Goal: Task Accomplishment & Management: Complete application form

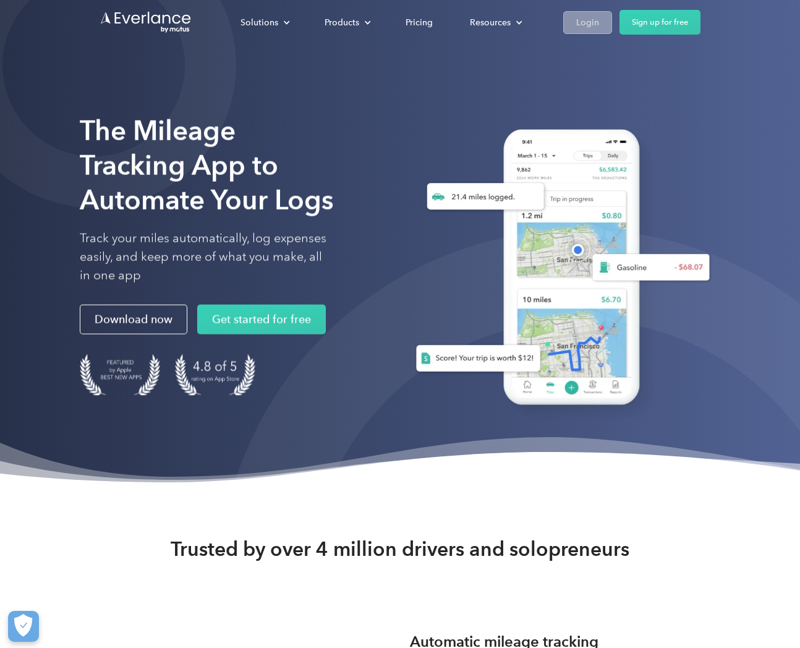
click at [585, 25] on div "Login" at bounding box center [587, 22] width 23 height 15
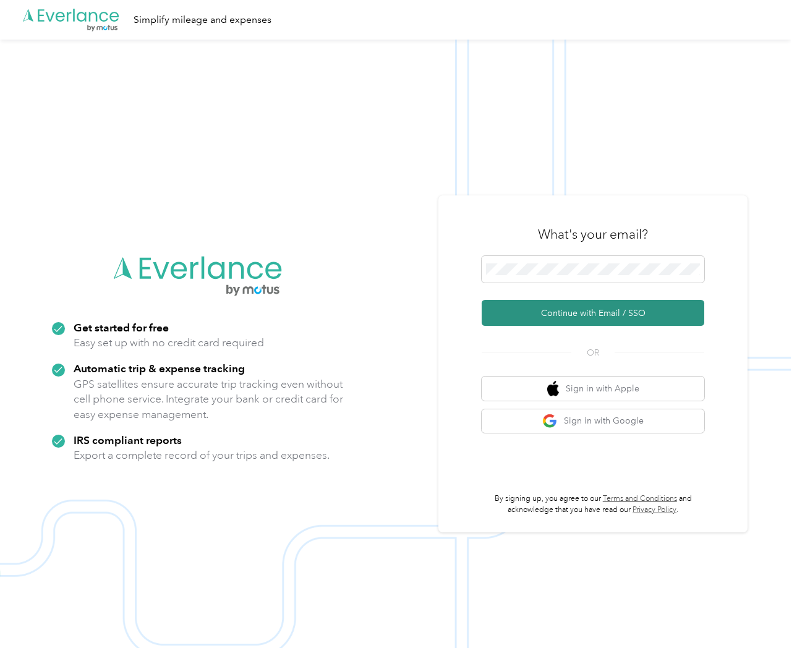
click at [596, 310] on button "Continue with Email / SSO" at bounding box center [592, 313] width 222 height 26
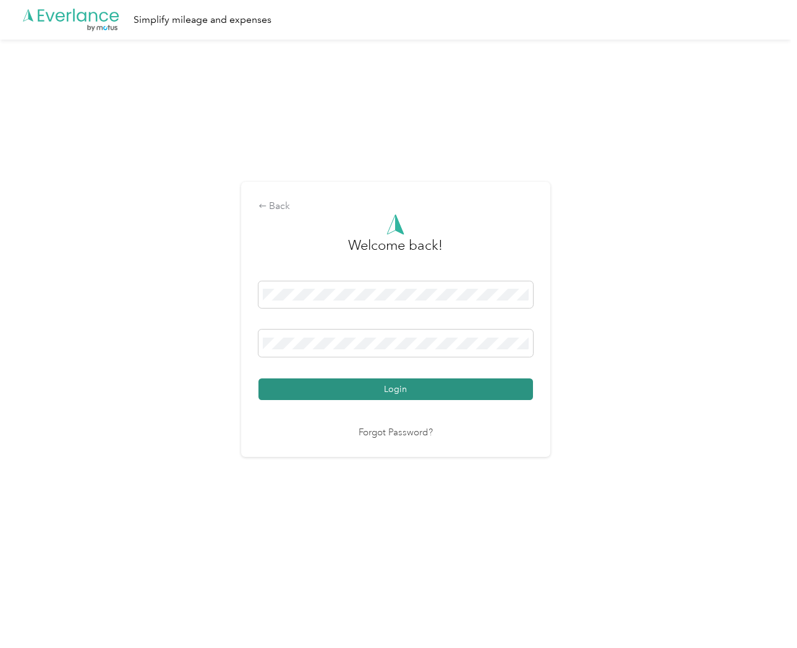
click at [403, 384] on button "Login" at bounding box center [395, 389] width 274 height 22
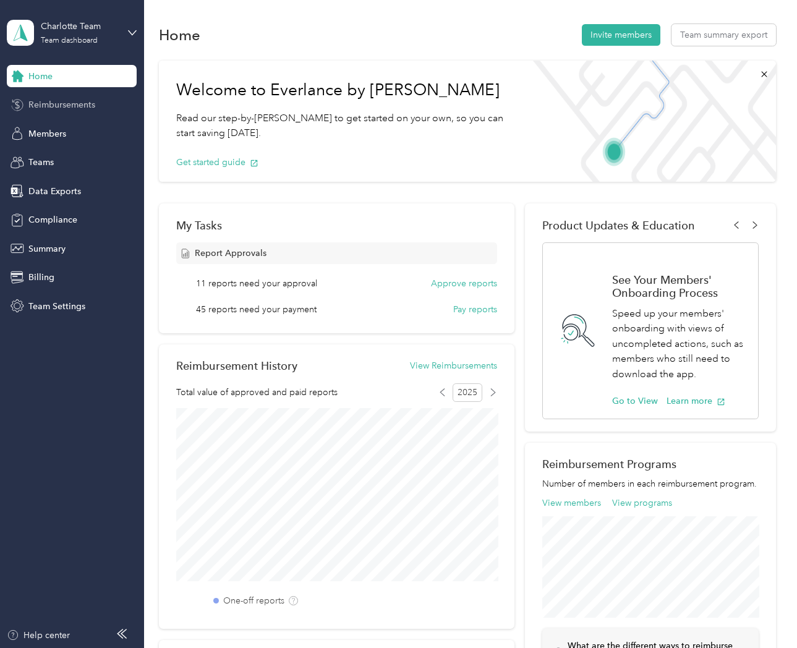
click at [51, 104] on span "Reimbursements" at bounding box center [61, 104] width 67 height 13
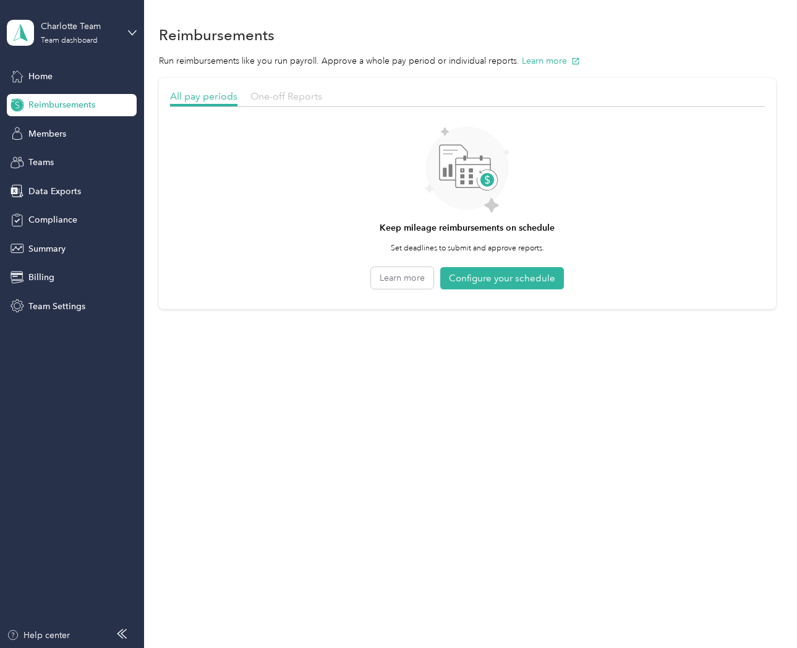
click at [286, 96] on span "One-off Reports" at bounding box center [286, 96] width 72 height 12
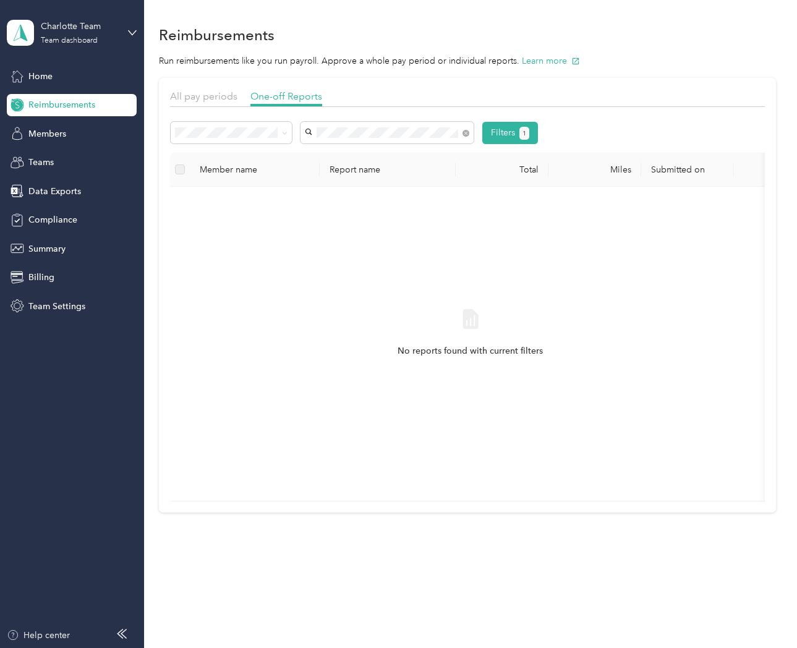
click at [354, 156] on span "Adrianne Stephens" at bounding box center [343, 155] width 69 height 11
click at [289, 135] on span at bounding box center [231, 133] width 121 height 22
click at [285, 134] on icon at bounding box center [285, 133] width 6 height 6
click at [262, 154] on div "All" at bounding box center [231, 153] width 104 height 13
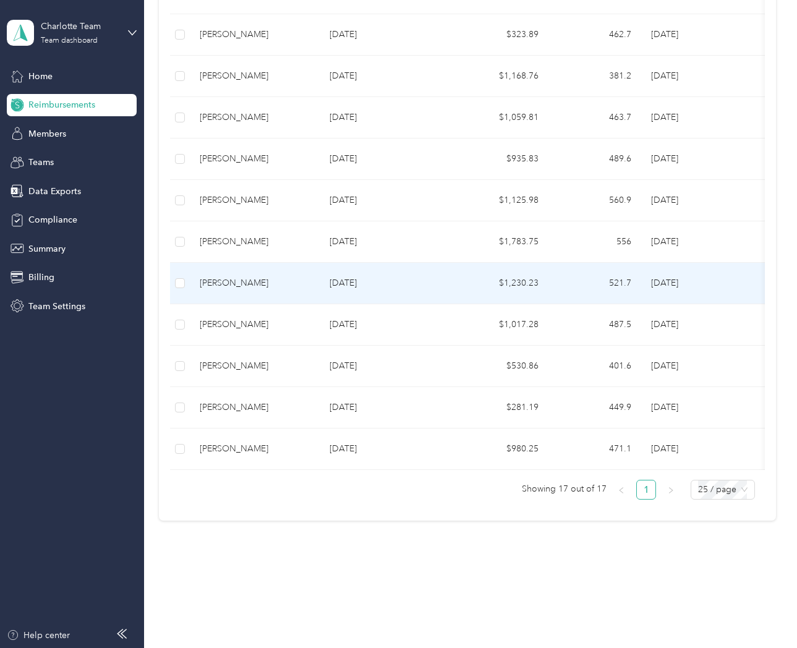
scroll to position [423, 0]
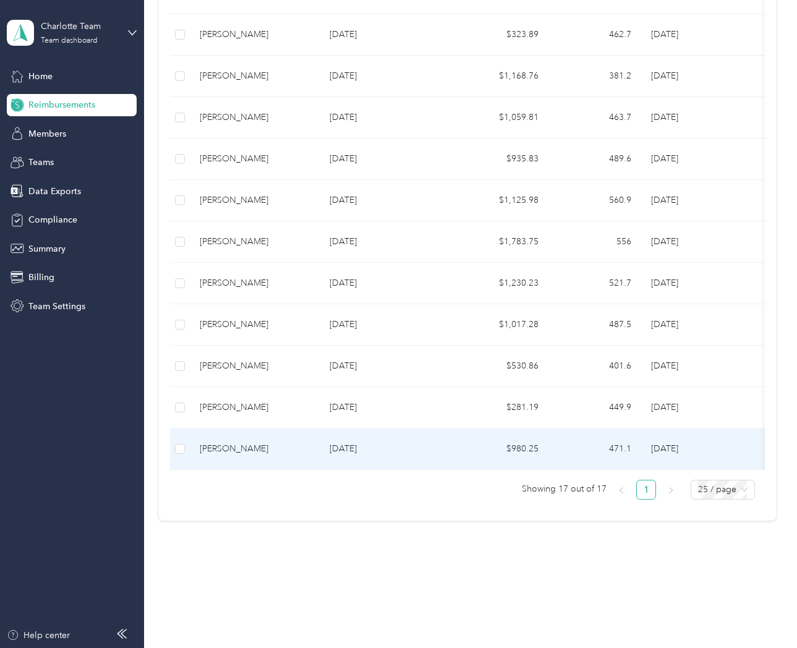
click at [352, 445] on p "Aug 2025" at bounding box center [387, 449] width 116 height 14
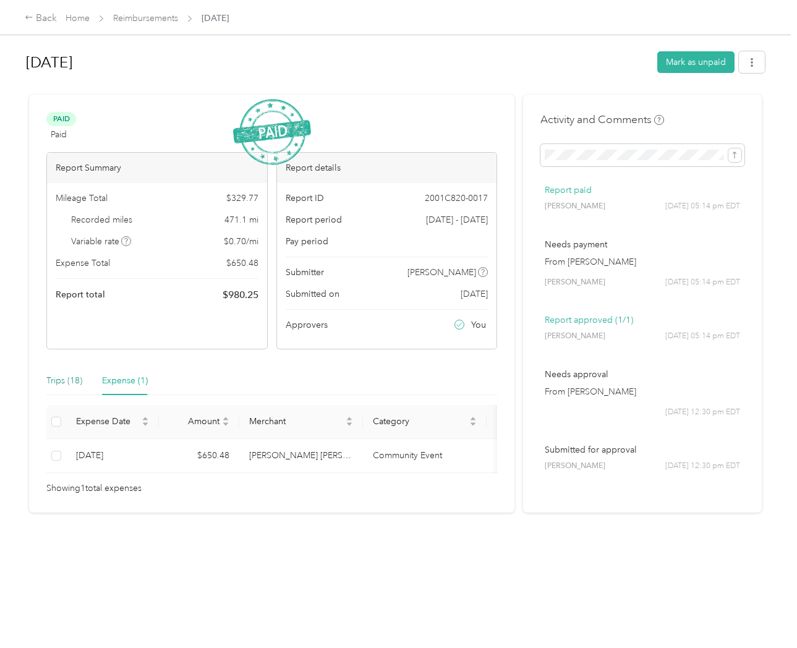
click at [67, 381] on div "Trips (18)" at bounding box center [64, 381] width 36 height 14
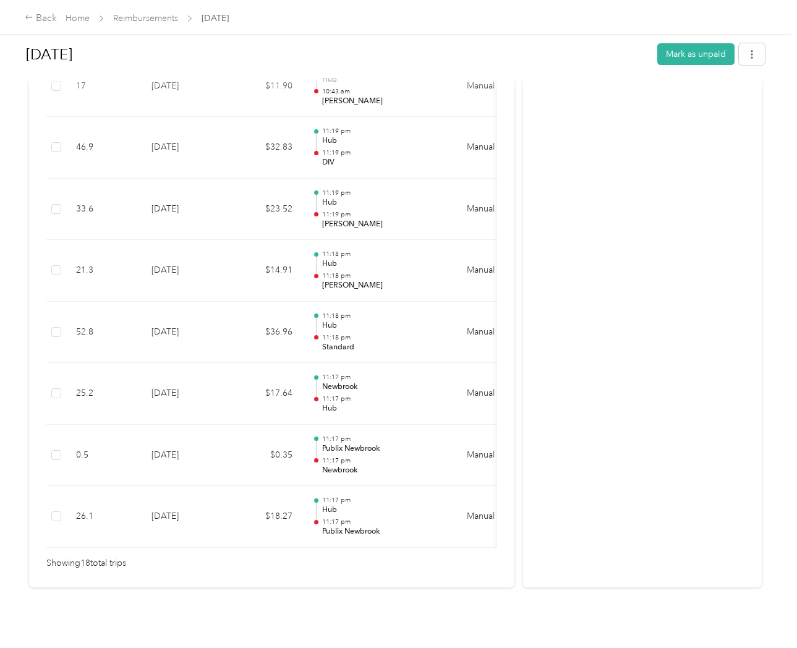
scroll to position [1005, 0]
click at [157, 19] on link "Reimbursements" at bounding box center [145, 18] width 65 height 11
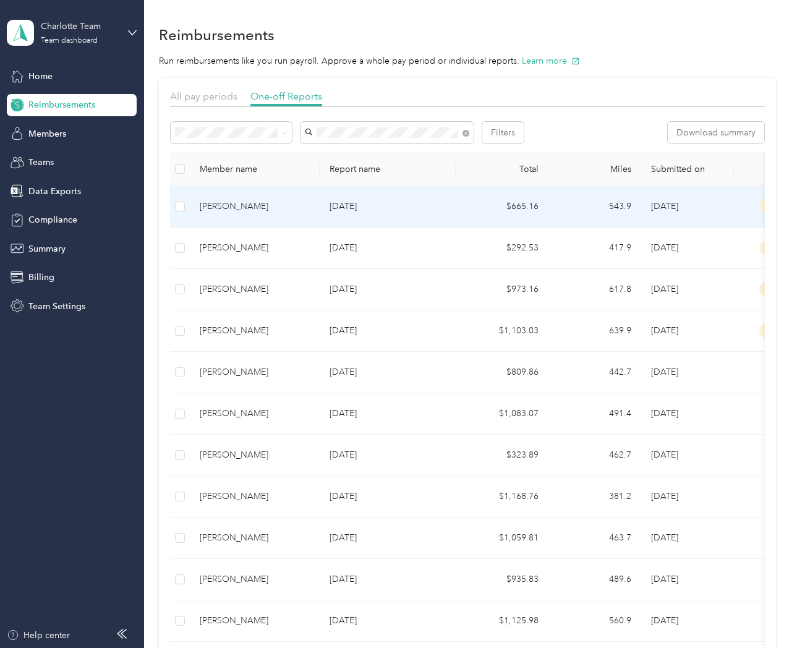
click at [343, 202] on p "Jul 2025" at bounding box center [387, 207] width 116 height 14
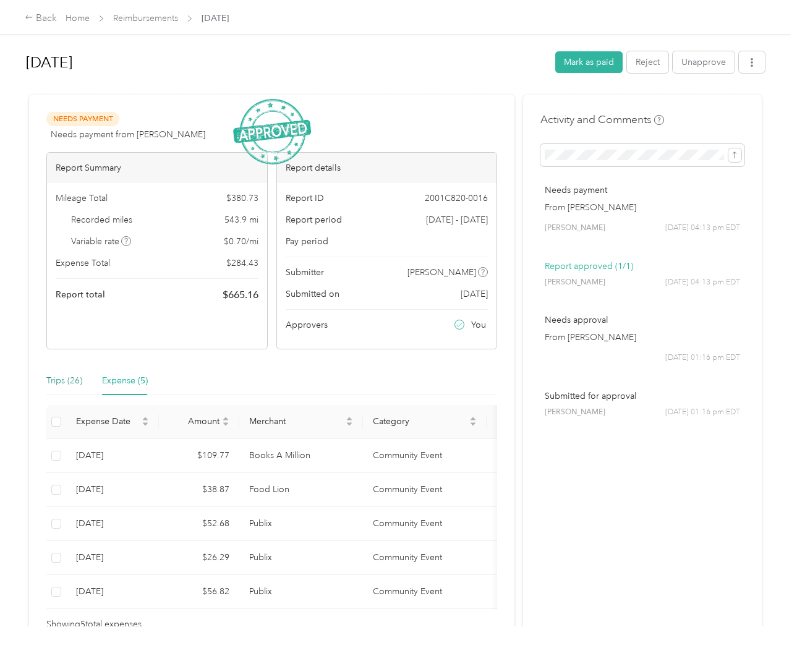
click at [70, 381] on div "Trips (26)" at bounding box center [64, 381] width 36 height 14
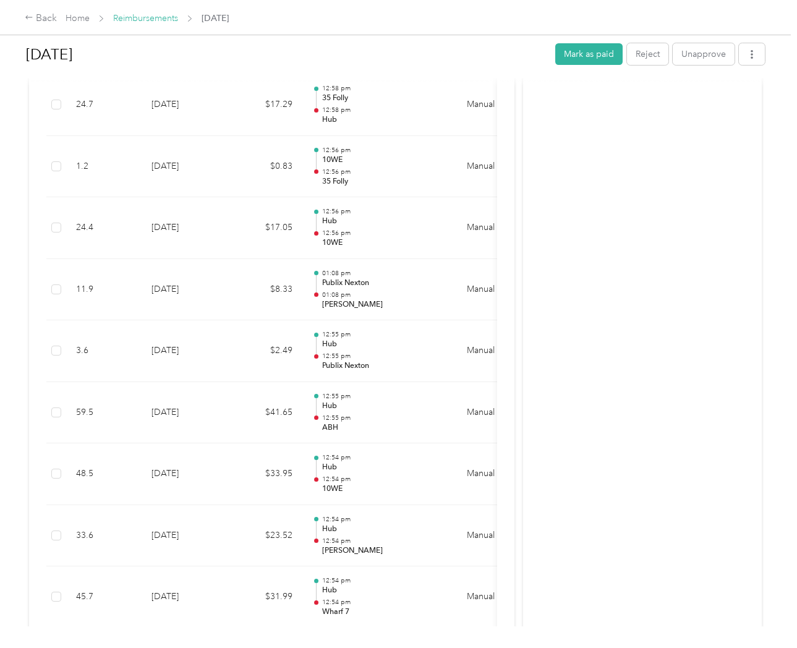
scroll to position [1171, 0]
click at [124, 15] on link "Reimbursements" at bounding box center [145, 18] width 65 height 11
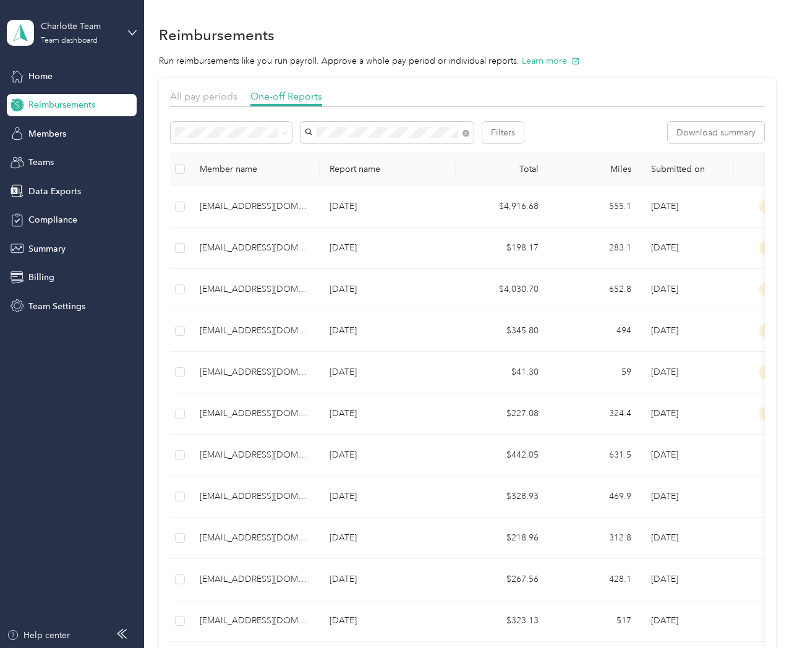
click at [346, 160] on li "savannah@socialhubcompany.com" at bounding box center [386, 153] width 173 height 22
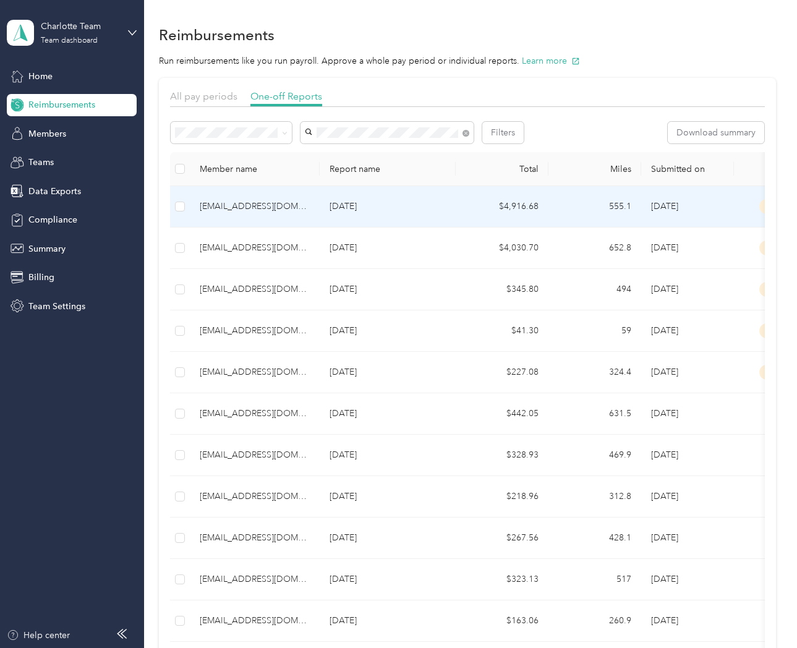
click at [352, 205] on p "Jul 2025" at bounding box center [387, 207] width 116 height 14
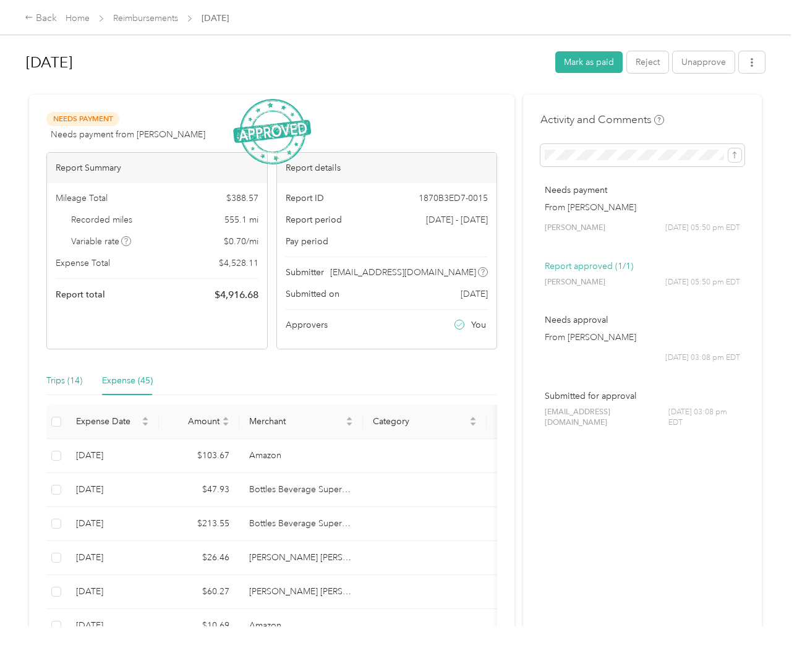
drag, startPoint x: 61, startPoint y: 377, endPoint x: 155, endPoint y: 389, distance: 94.7
click at [61, 377] on div "Trips (14)" at bounding box center [64, 381] width 36 height 14
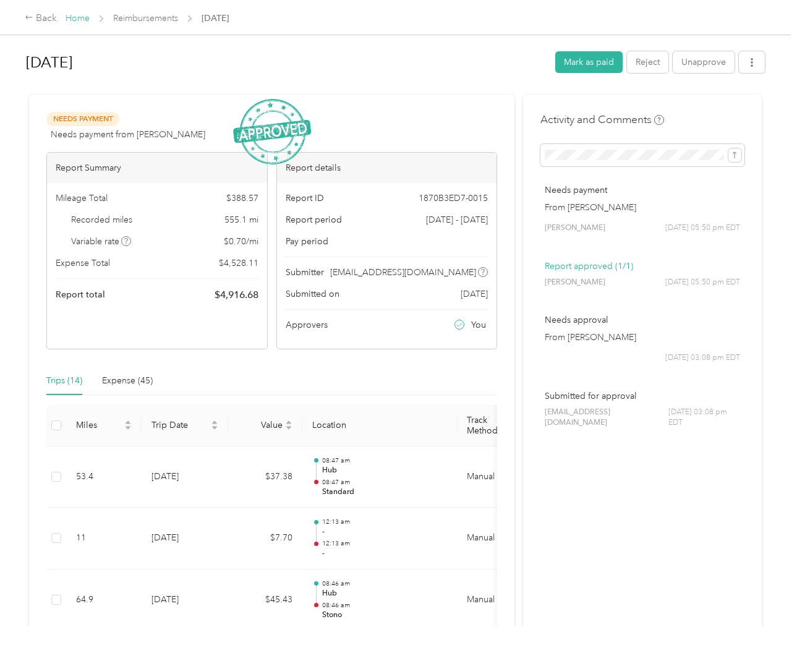
click at [78, 19] on link "Home" at bounding box center [78, 18] width 24 height 11
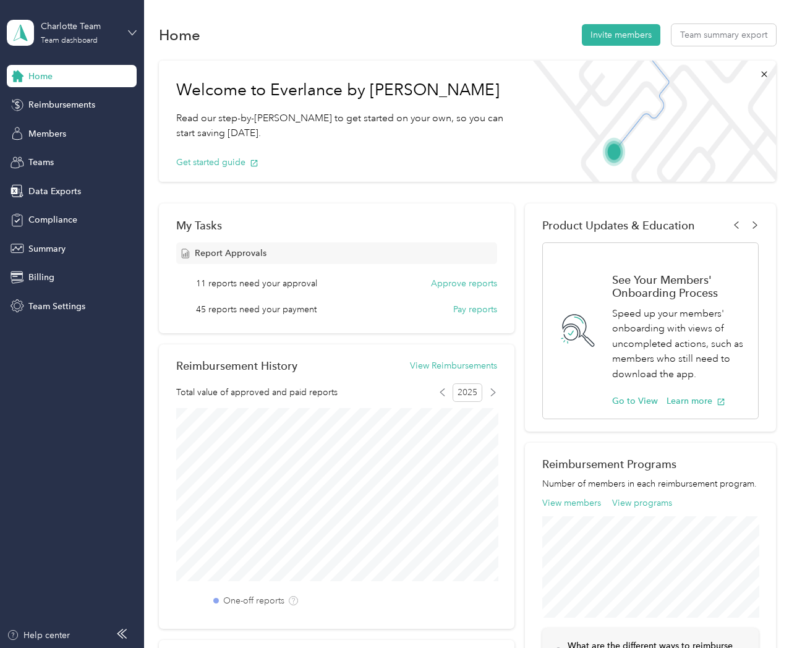
click at [130, 29] on icon at bounding box center [132, 32] width 9 height 9
click at [78, 101] on div "Team dashboard" at bounding box center [52, 101] width 68 height 13
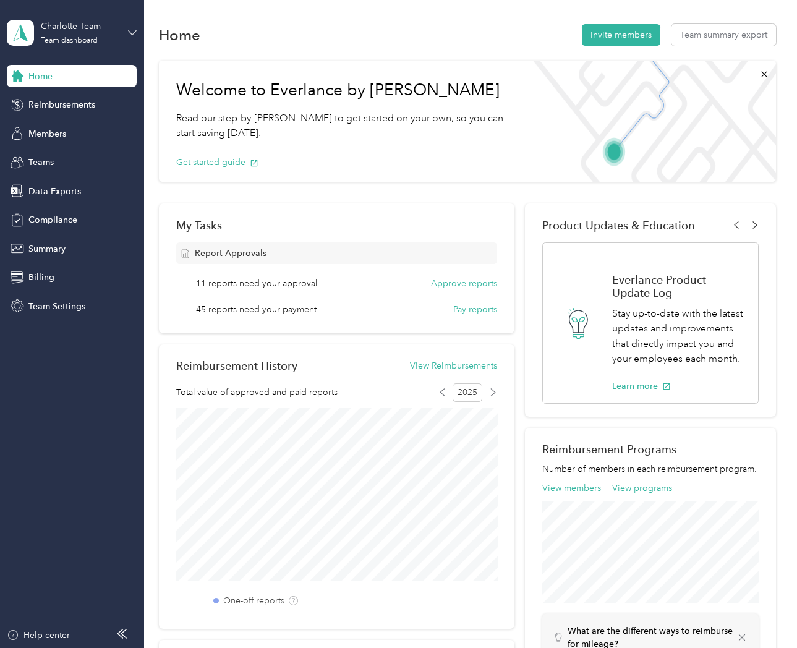
click at [129, 35] on icon at bounding box center [132, 32] width 9 height 9
click at [103, 129] on div "Personal dashboard" at bounding box center [172, 130] width 313 height 22
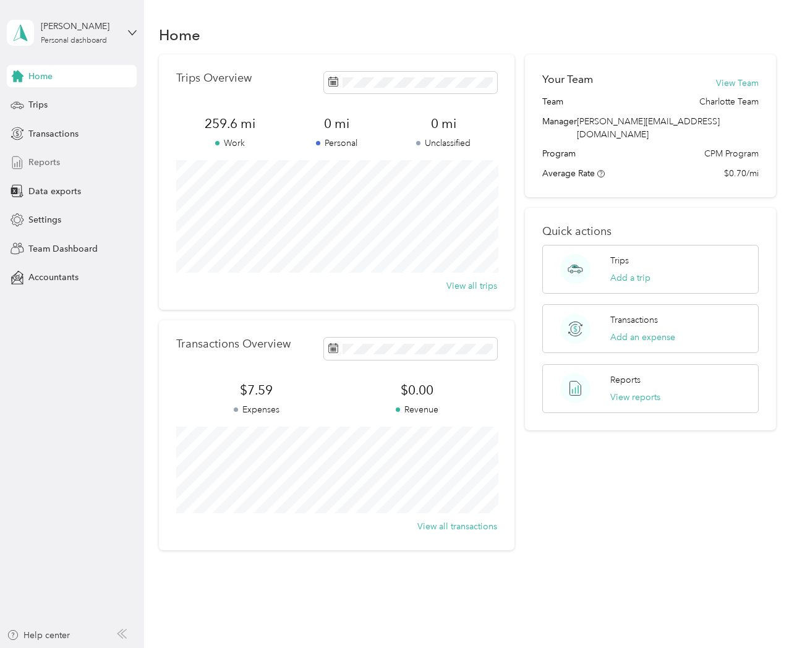
click at [52, 164] on span "Reports" at bounding box center [44, 162] width 32 height 13
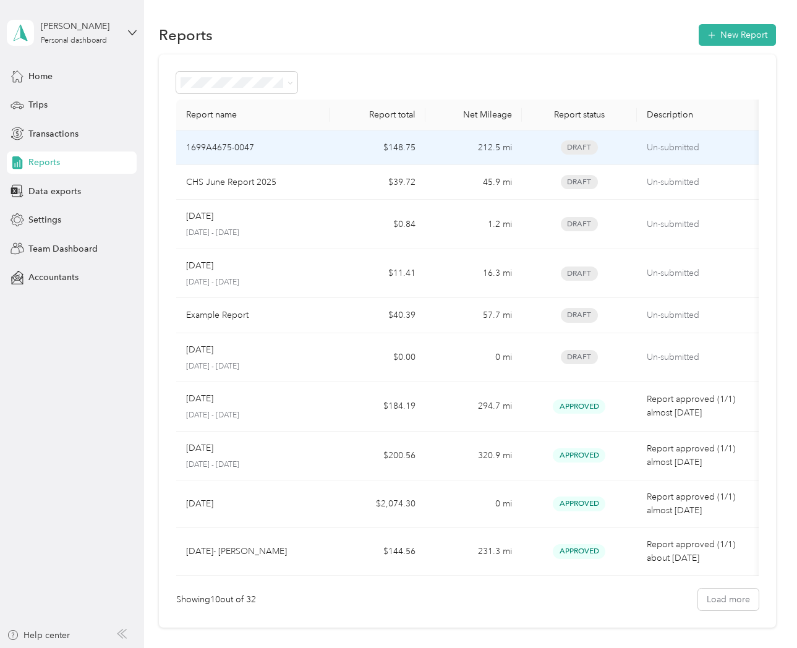
click at [236, 145] on p "1699A4675-0047" at bounding box center [220, 148] width 68 height 14
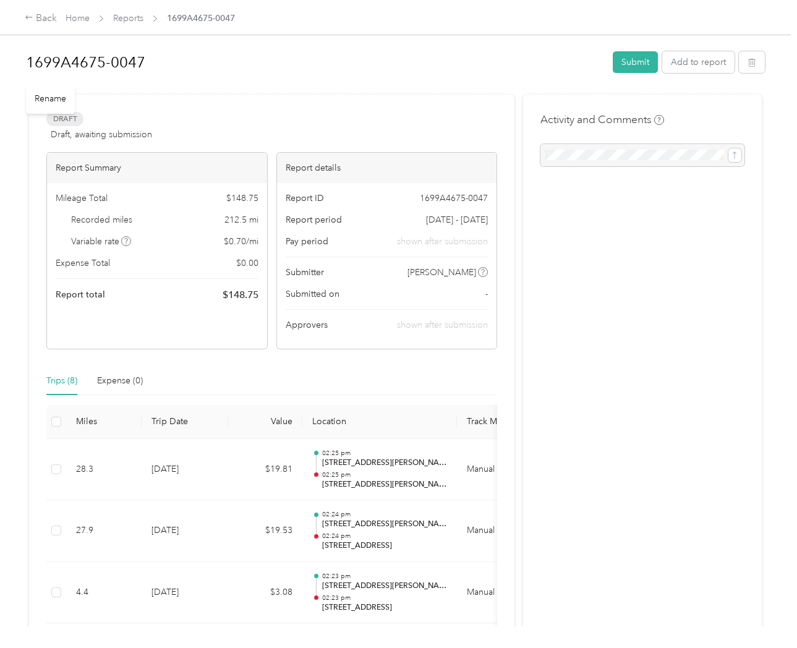
click at [100, 64] on h1 "1699A4675-0047" at bounding box center [315, 63] width 578 height 30
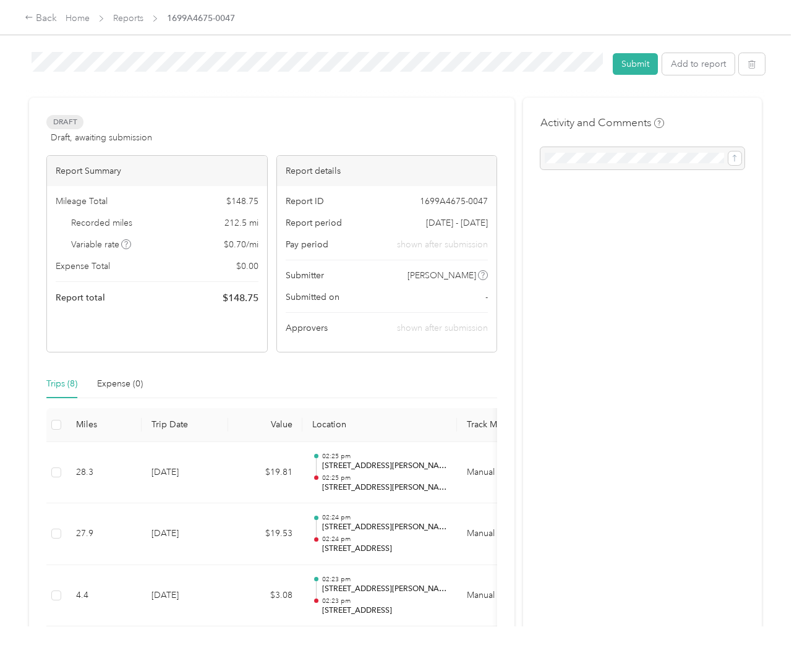
click at [425, 103] on div "Draft Draft, awaiting submission View activity & comments Report Summary Mileag…" at bounding box center [271, 536] width 485 height 876
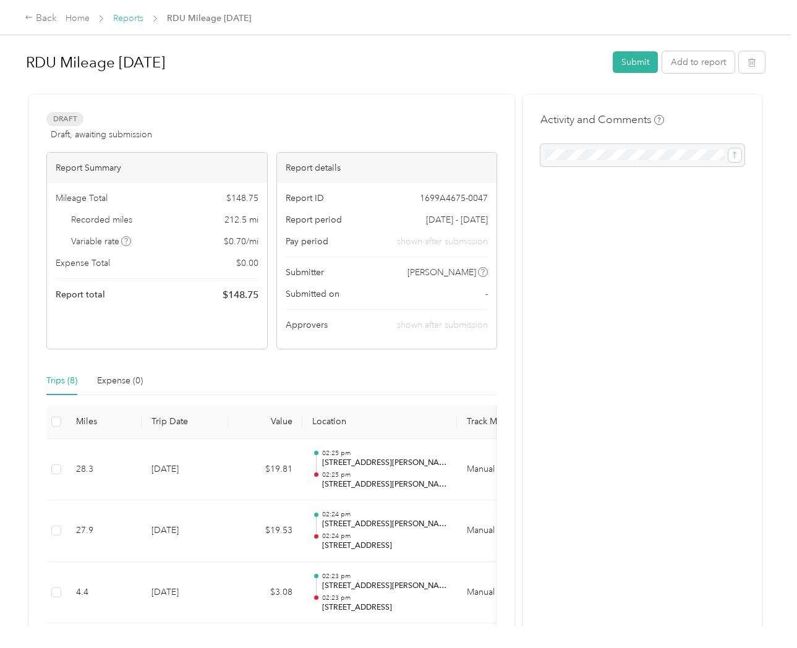
click at [133, 20] on link "Reports" at bounding box center [128, 18] width 30 height 11
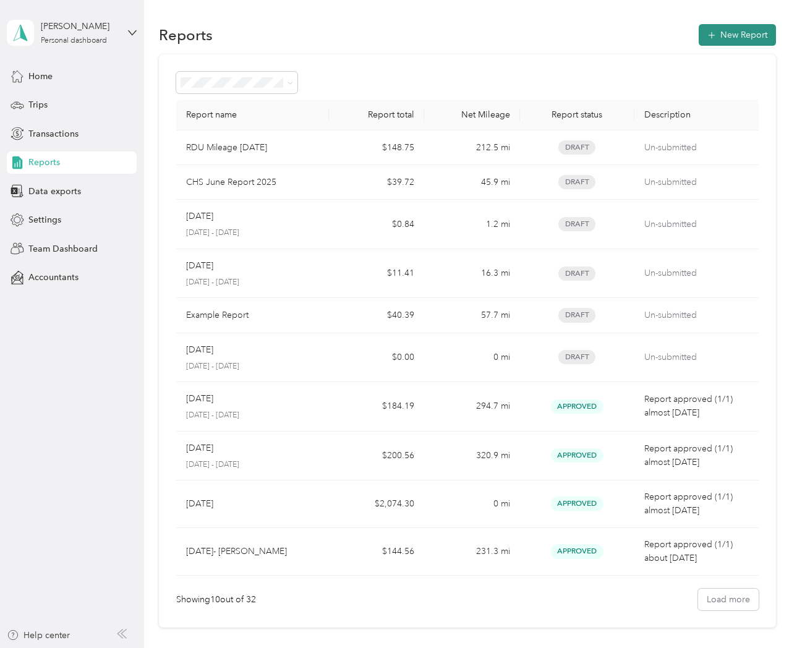
click at [735, 31] on button "New Report" at bounding box center [736, 35] width 77 height 22
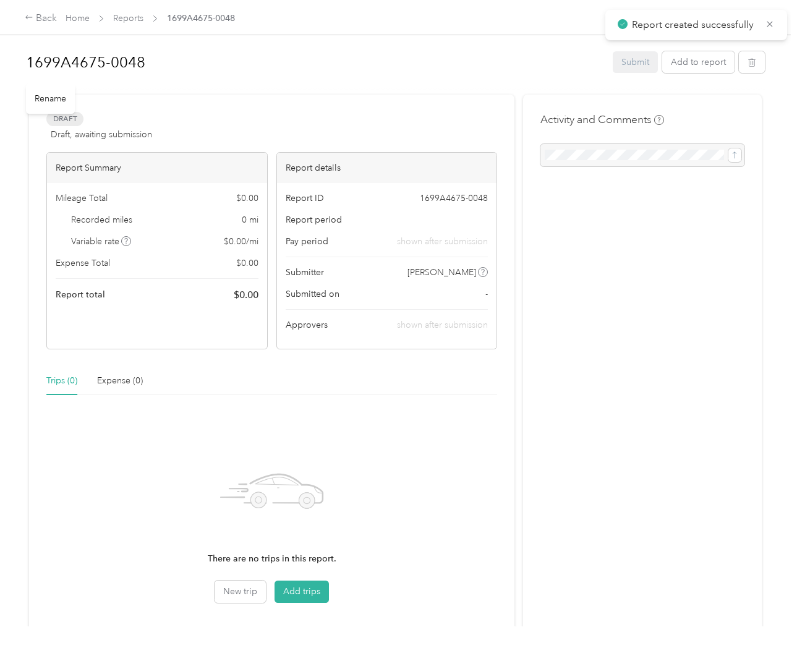
click at [65, 56] on h1 "1699A4675-0048" at bounding box center [315, 63] width 578 height 30
click at [237, 124] on div "Draft Draft, awaiting submission View activity & comments" at bounding box center [271, 127] width 451 height 30
click at [694, 63] on button "Add to report" at bounding box center [698, 62] width 72 height 22
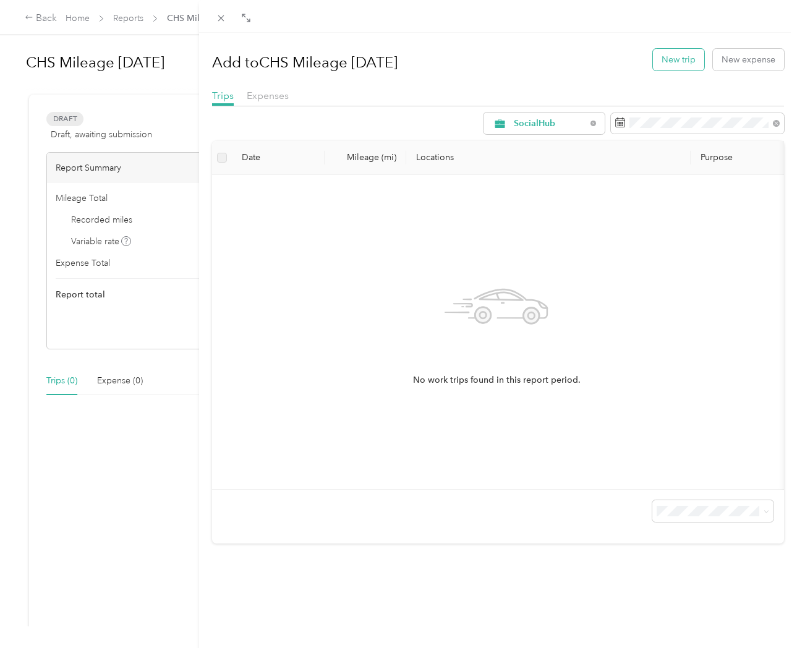
click at [674, 62] on button "New trip" at bounding box center [678, 60] width 51 height 22
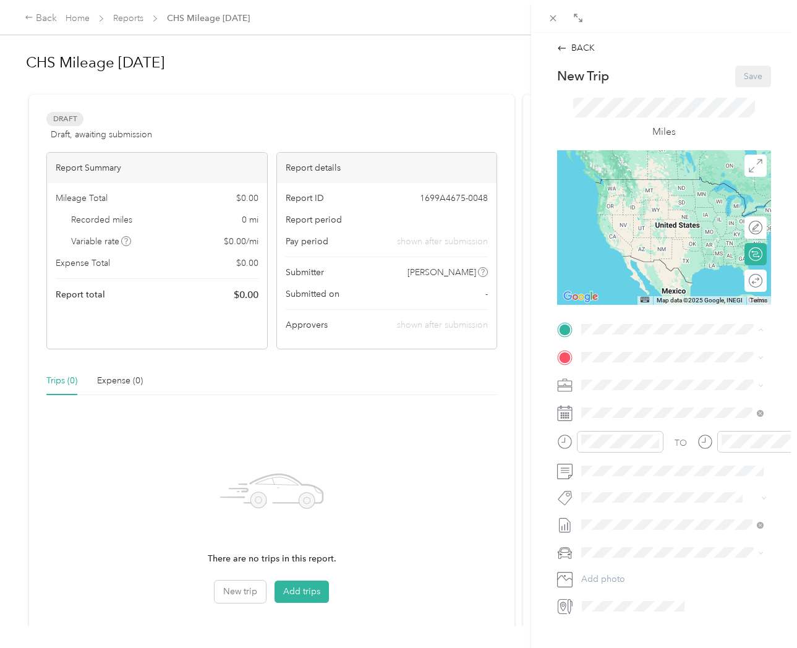
click at [551, 310] on form "New Trip Save This trip cannot be edited because it is either under review, app…" at bounding box center [664, 341] width 240 height 551
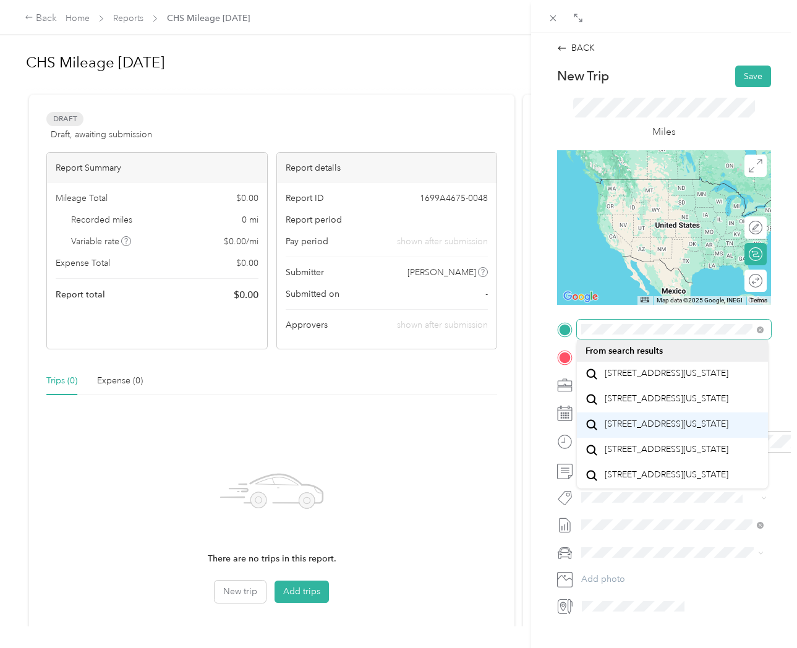
scroll to position [71, 0]
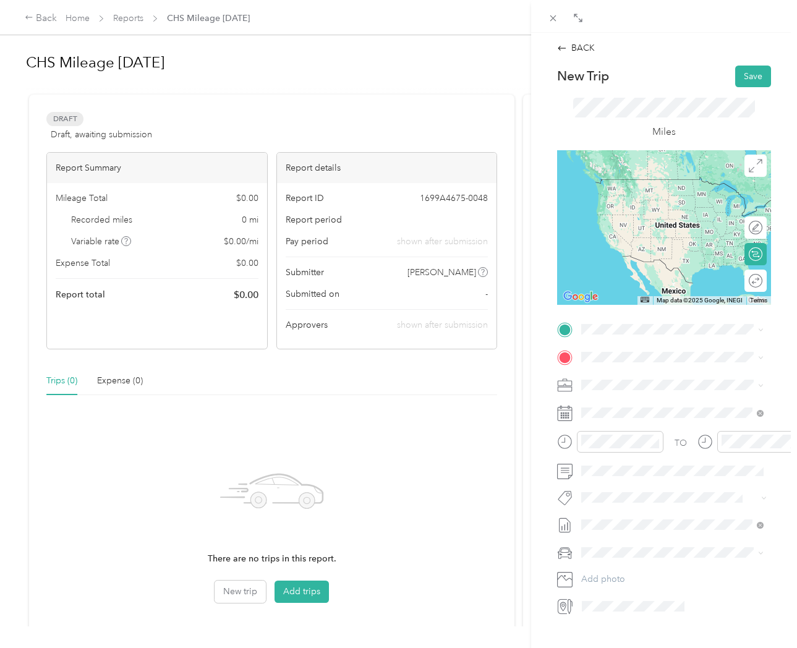
drag, startPoint x: 639, startPoint y: 418, endPoint x: 636, endPoint y: 383, distance: 34.7
click at [636, 377] on span "1731 North Main Street Summerville, South Carolina 29486, United States" at bounding box center [666, 371] width 124 height 11
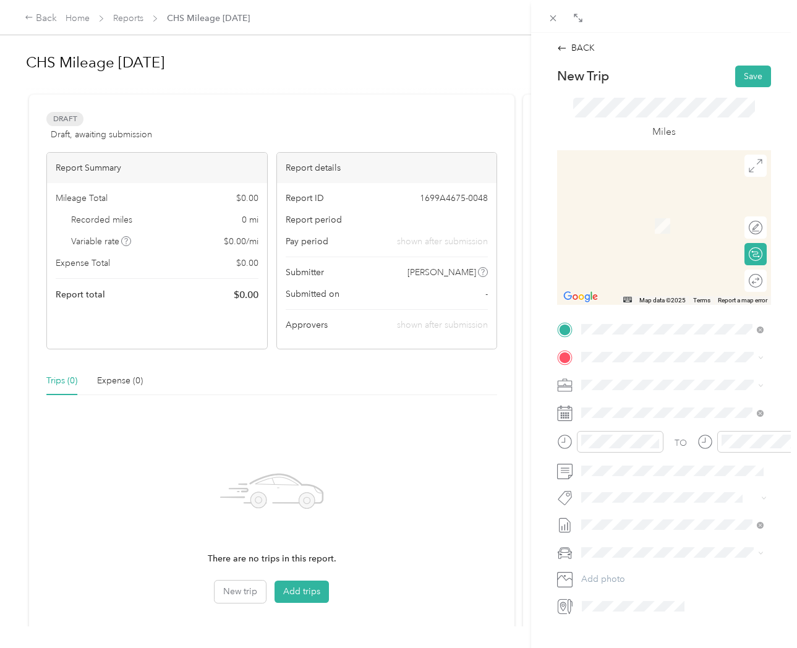
click at [541, 337] on div "BACK New Trip Save This trip cannot be edited because it is either under review…" at bounding box center [664, 357] width 266 height 648
click at [651, 407] on span "10 Westedge Street Charleston, South Carolina 29403, United States" at bounding box center [666, 401] width 124 height 11
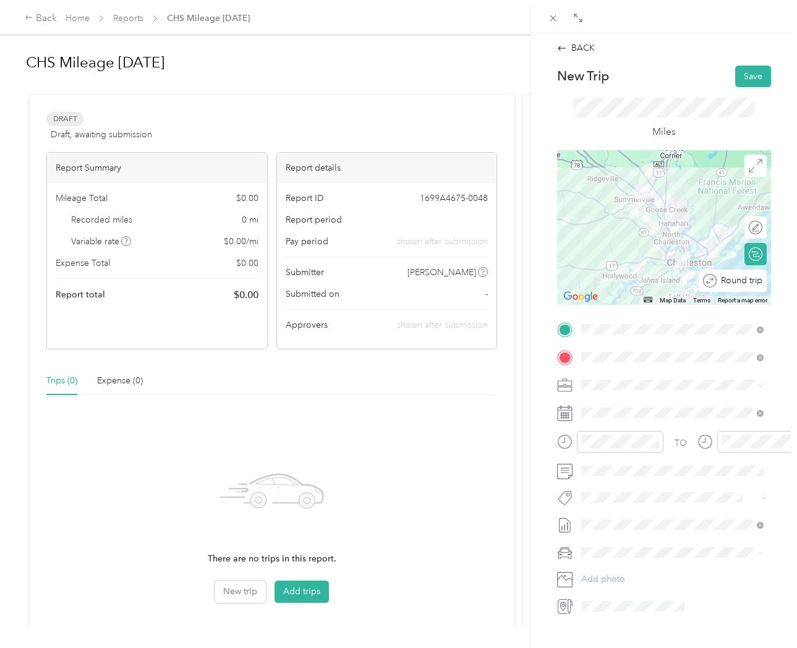
click at [752, 281] on div "Round trip" at bounding box center [739, 280] width 46 height 13
click at [746, 281] on div at bounding box center [749, 280] width 26 height 13
click at [746, 77] on button "Save" at bounding box center [753, 77] width 36 height 22
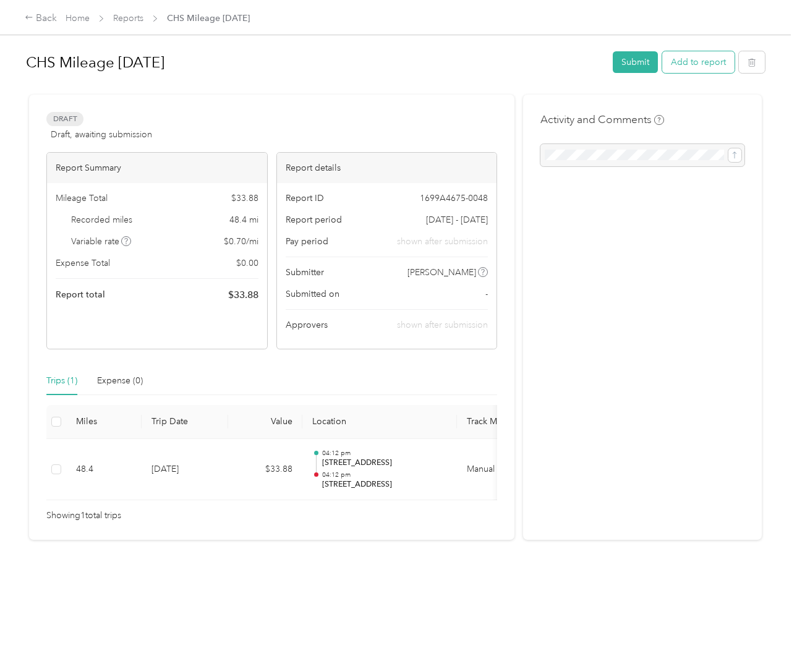
click at [697, 64] on button "Add to report" at bounding box center [698, 62] width 72 height 22
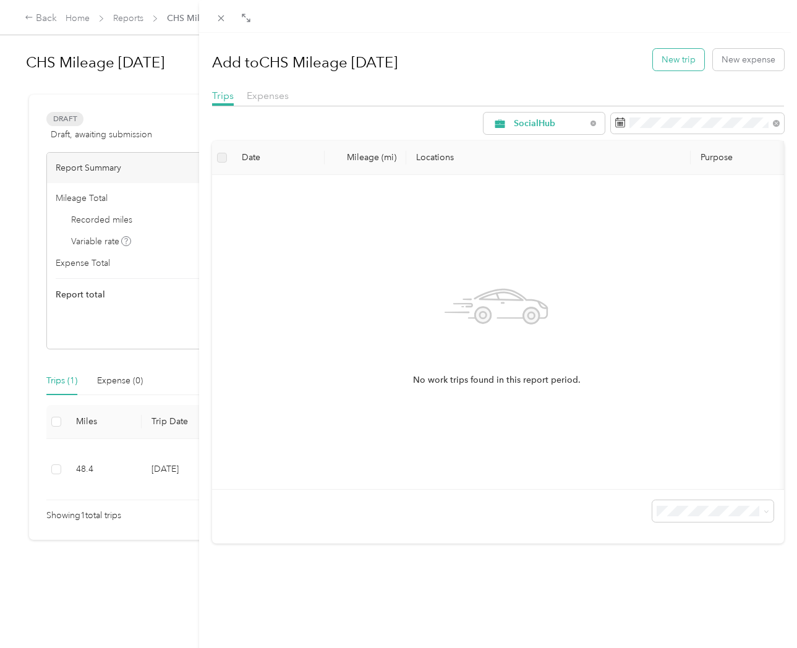
click at [670, 60] on button "New trip" at bounding box center [678, 60] width 51 height 22
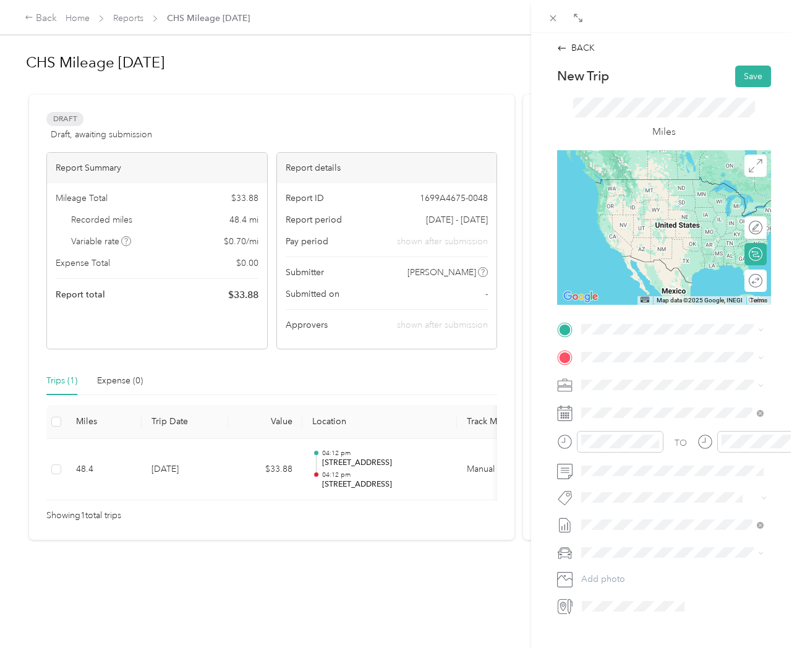
click at [645, 376] on span "1731 North Main Street Summerville, South Carolina 29486, United States" at bounding box center [666, 370] width 124 height 11
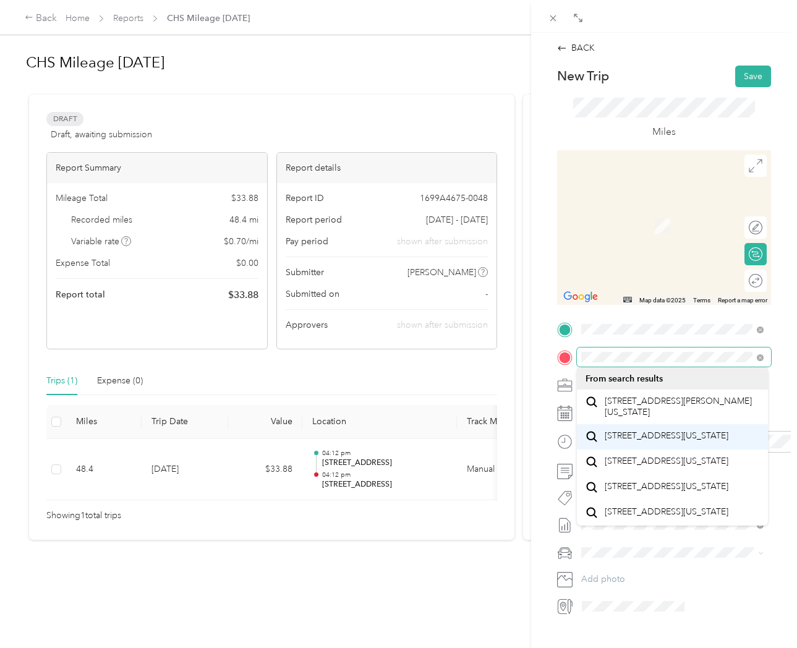
scroll to position [71, 0]
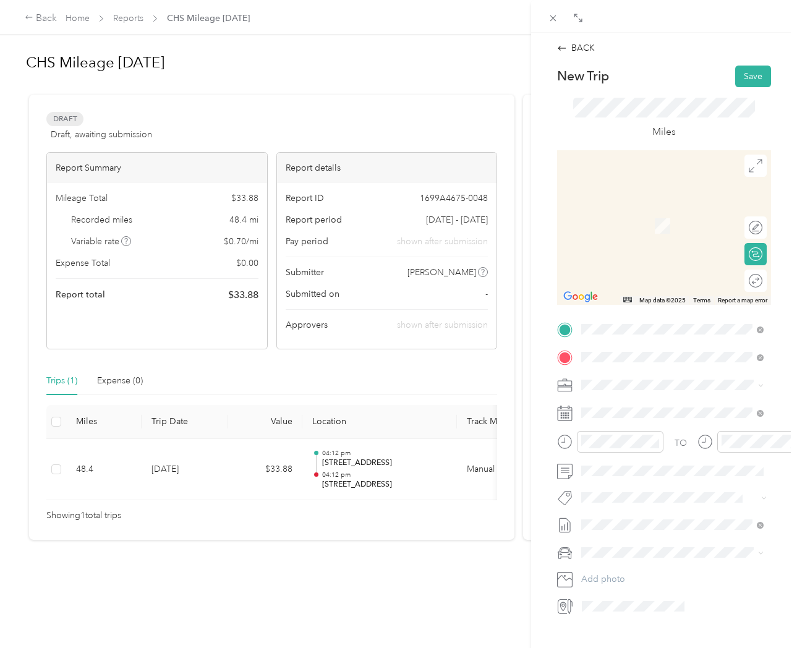
click at [653, 405] on span "35 Folly Road Boulevard Charleston, South Carolina 29407, United States" at bounding box center [666, 401] width 124 height 11
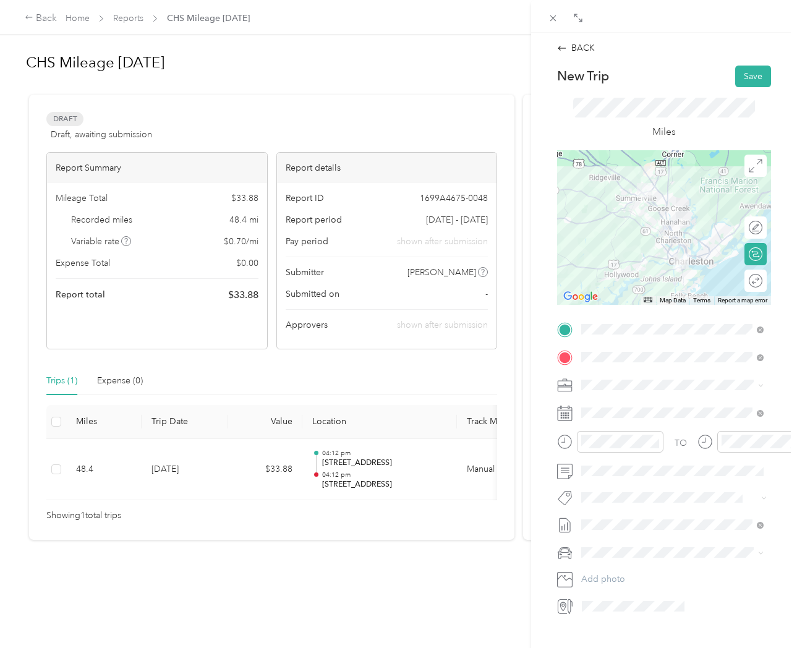
click at [762, 283] on div "Round trip" at bounding box center [762, 280] width 0 height 13
click at [747, 278] on div at bounding box center [749, 280] width 26 height 13
click at [748, 80] on button "Save" at bounding box center [753, 77] width 36 height 22
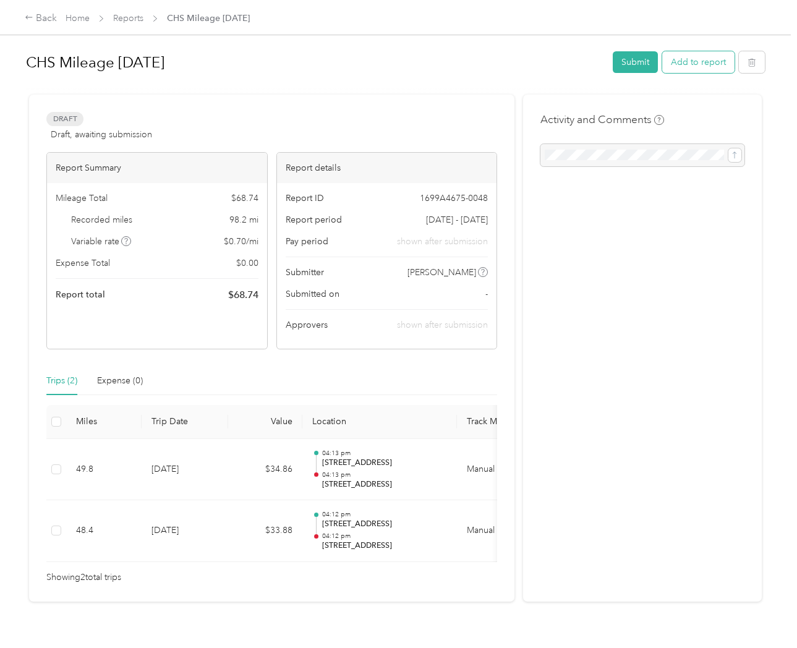
click at [705, 65] on button "Add to report" at bounding box center [698, 62] width 72 height 22
click at [705, 647] on div "Drag to resize Click to close Add to CHS Mileage Oct 2025 New trip New expense …" at bounding box center [395, 648] width 790 height 0
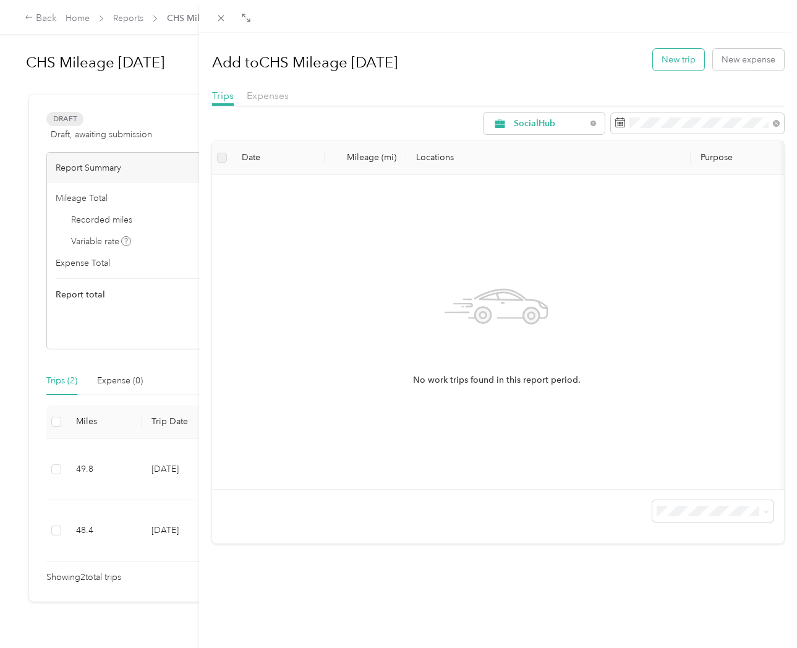
click at [672, 58] on button "New trip" at bounding box center [678, 60] width 51 height 22
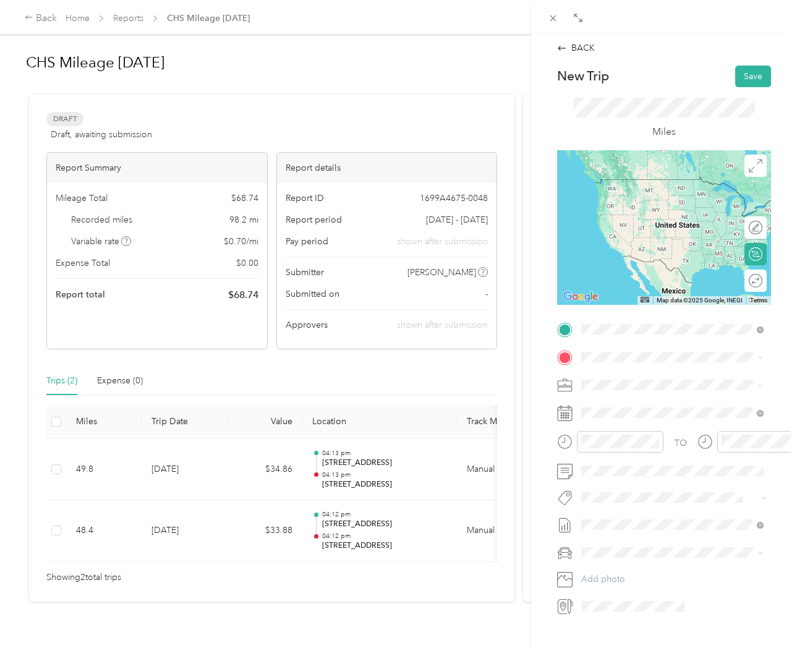
click at [651, 379] on span "1731 North Main Street Summerville, South Carolina 29486, United States" at bounding box center [666, 373] width 124 height 11
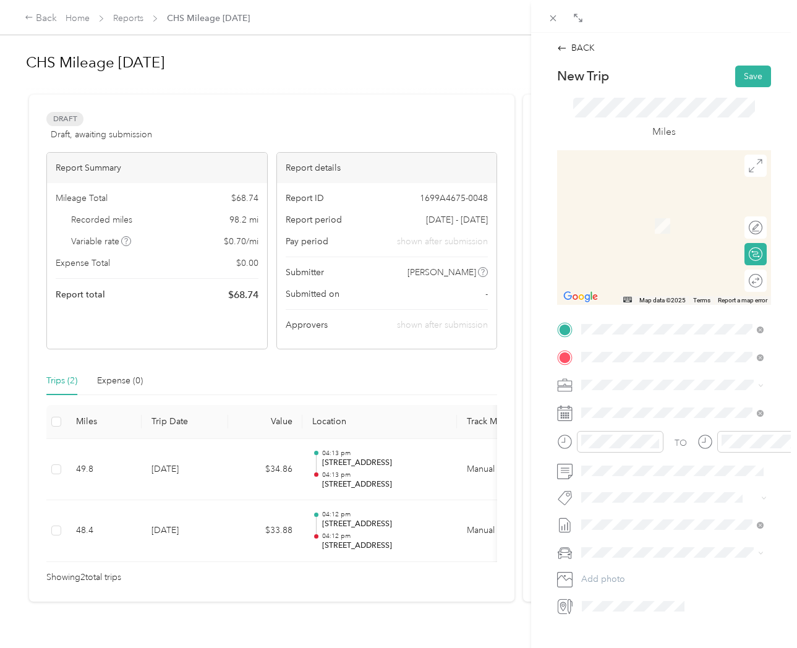
click at [642, 407] on span "511 Meeting Street Charleston, South Carolina 29403, United States" at bounding box center [666, 401] width 124 height 11
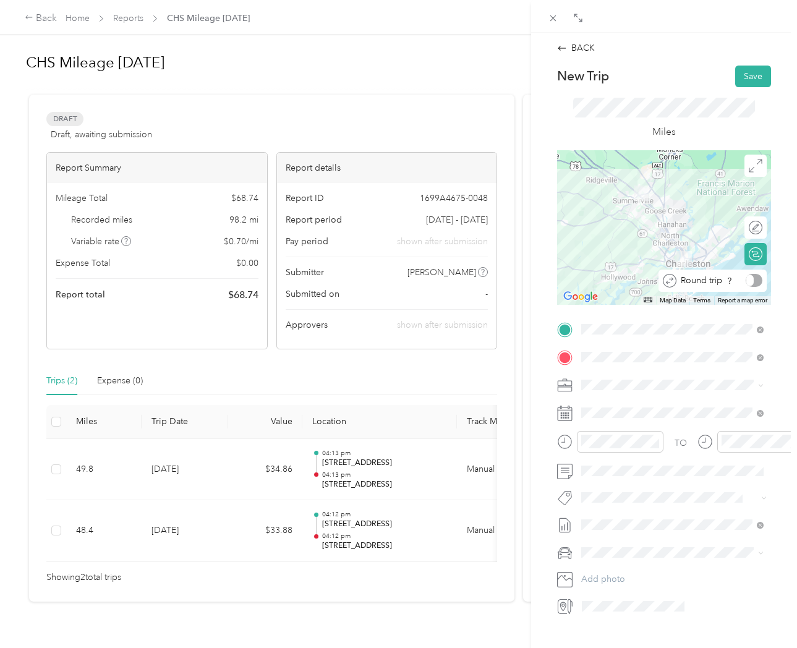
click at [755, 284] on div "Round trip" at bounding box center [719, 280] width 86 height 13
click at [752, 282] on div at bounding box center [749, 280] width 26 height 13
click at [756, 77] on button "Save" at bounding box center [753, 77] width 36 height 22
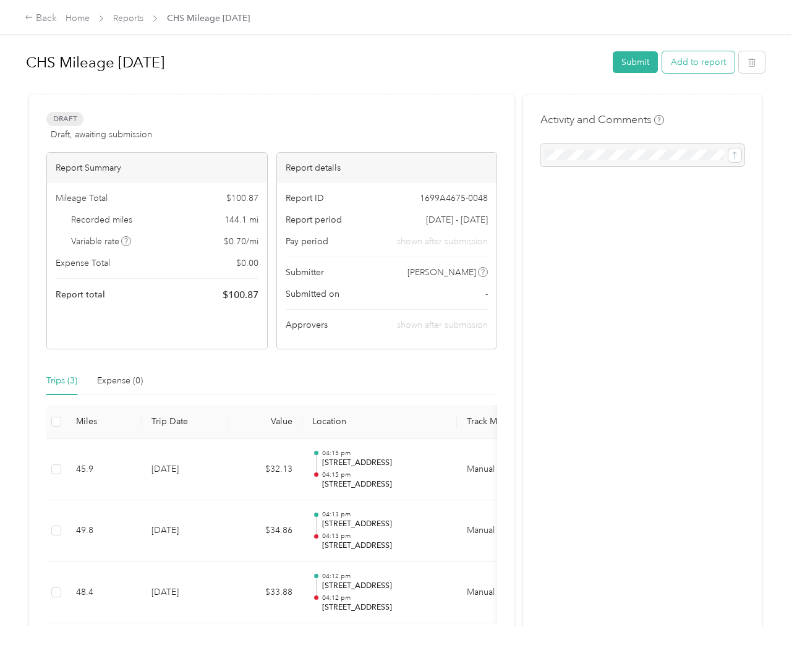
click at [710, 62] on button "Add to report" at bounding box center [698, 62] width 72 height 22
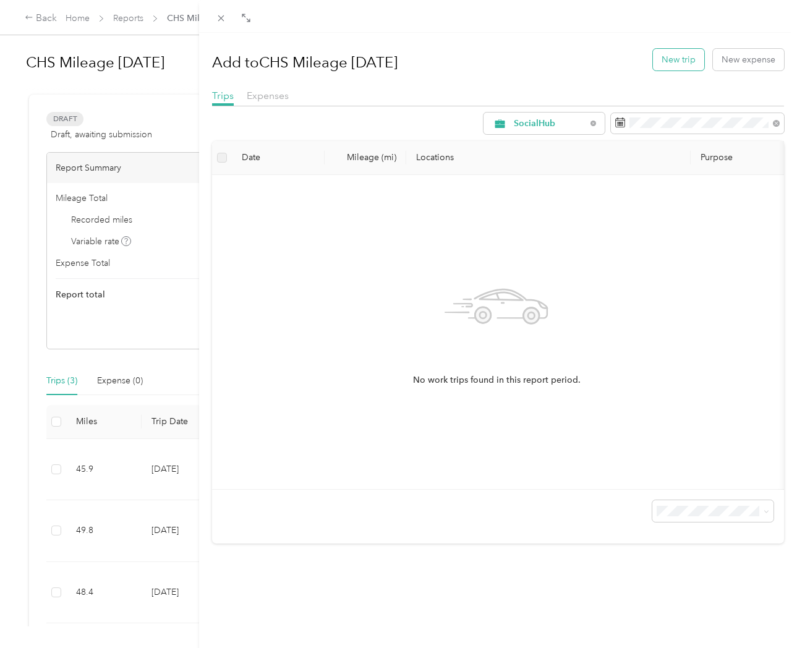
click at [666, 61] on button "New trip" at bounding box center [678, 60] width 51 height 22
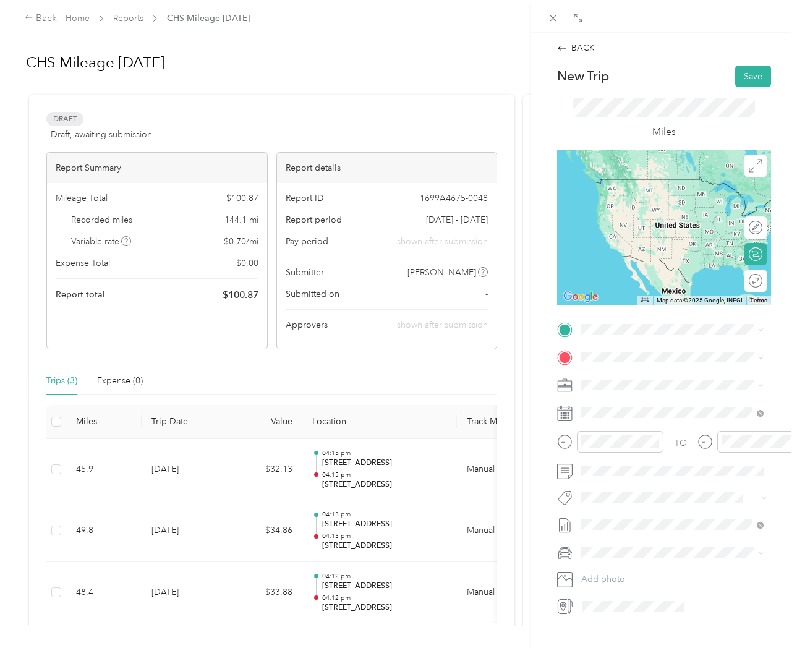
click at [642, 378] on span "1731 North Main Street Summerville, South Carolina 29486, United States" at bounding box center [666, 372] width 124 height 11
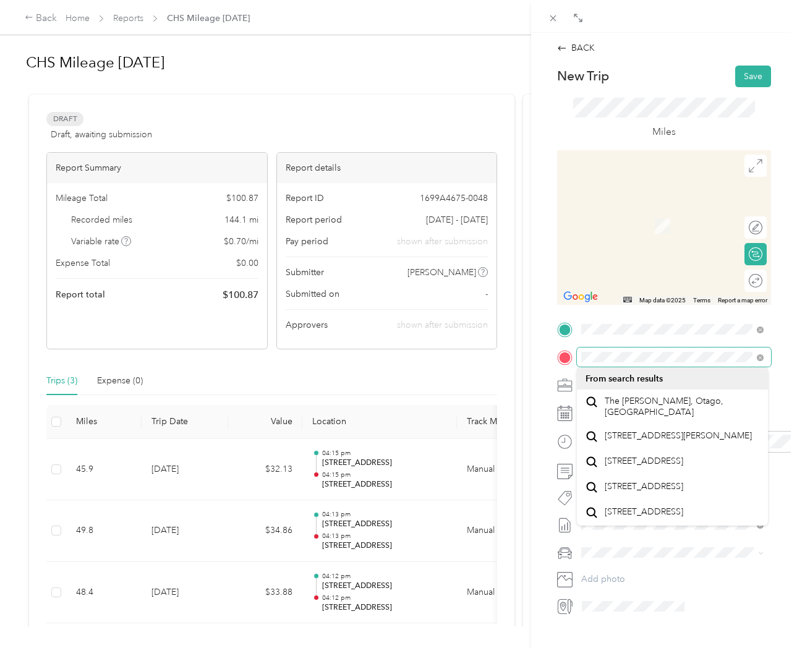
click at [550, 352] on form "New Trip Save This trip cannot be edited because it is either under review, app…" at bounding box center [664, 341] width 240 height 551
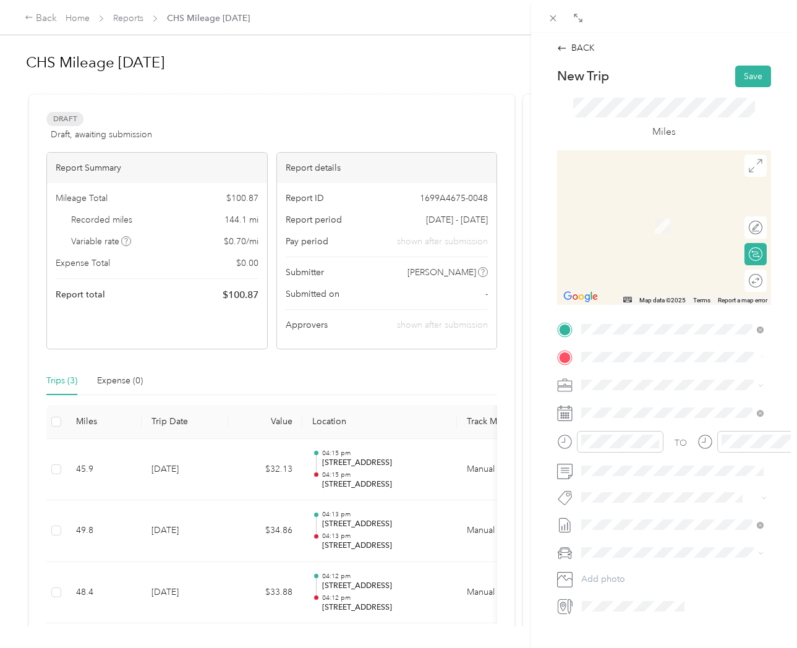
click at [643, 407] on span "3812 West Montague Avenue North Charleston, South Carolina 29418, United States" at bounding box center [666, 401] width 124 height 11
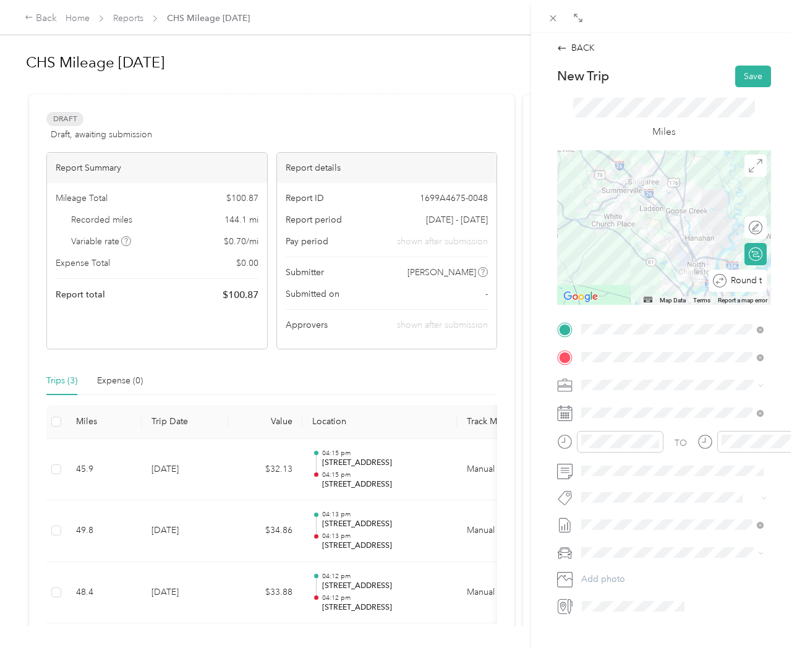
click at [795, 281] on div at bounding box center [795, 280] width 0 height 13
click at [750, 78] on button "Save" at bounding box center [753, 77] width 36 height 22
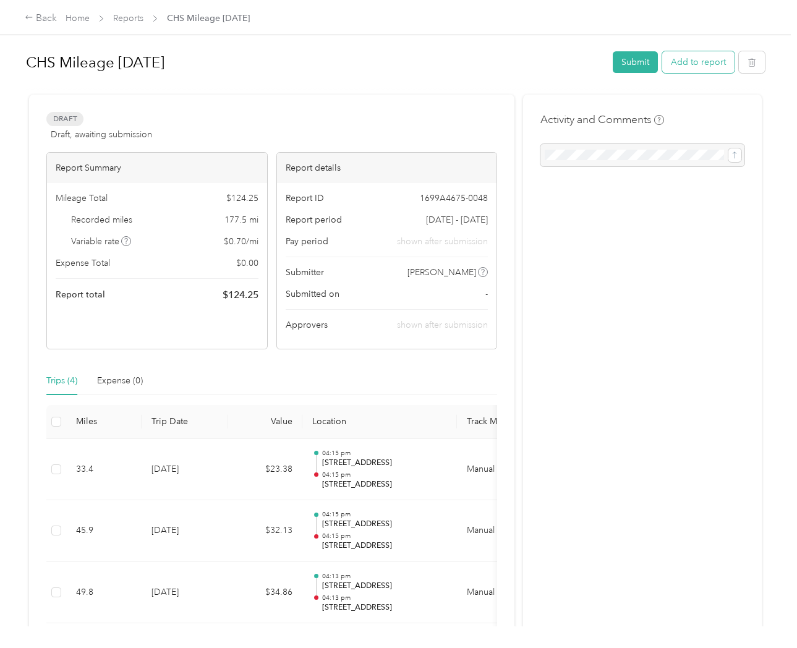
click at [706, 62] on button "Add to report" at bounding box center [698, 62] width 72 height 22
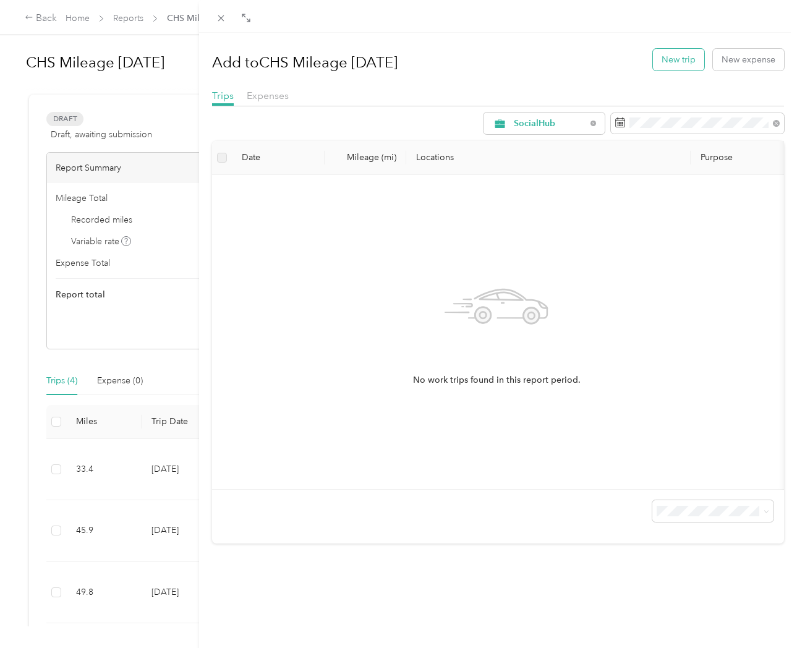
click at [669, 56] on button "New trip" at bounding box center [678, 60] width 51 height 22
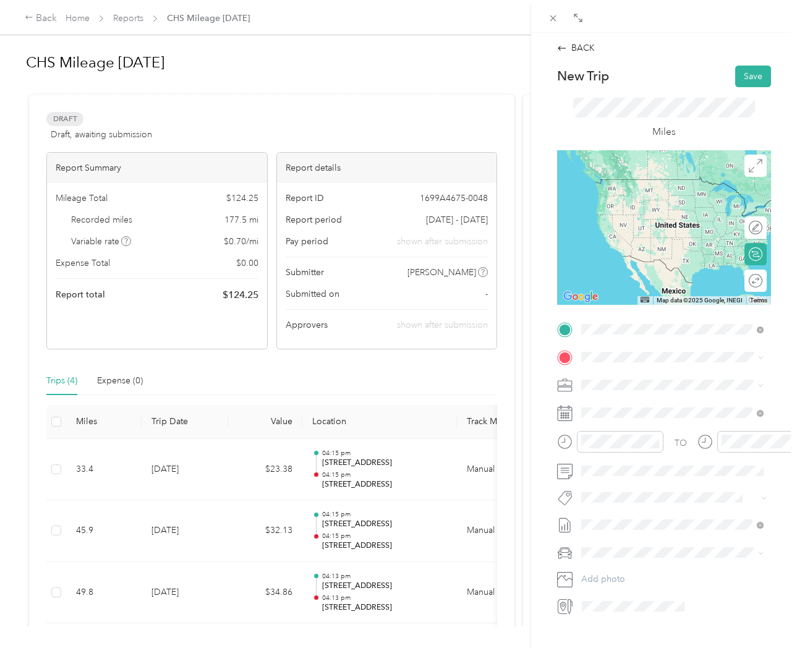
click at [671, 379] on span "1731 North Main Street Summerville, South Carolina 29486, United States" at bounding box center [666, 373] width 124 height 11
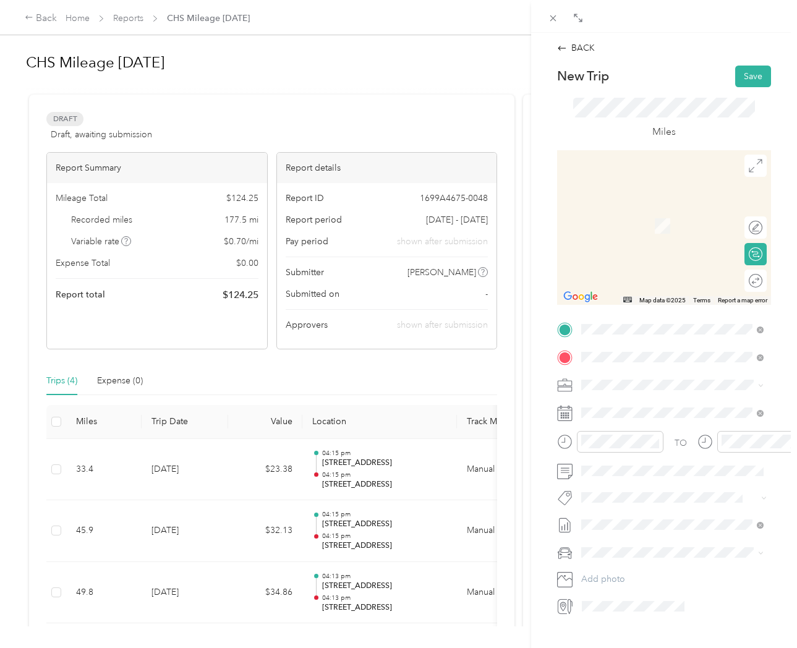
click at [648, 407] on span "1235 Ashley Gardens Boulevard Charleston, South Carolina 29414, United States" at bounding box center [666, 401] width 124 height 11
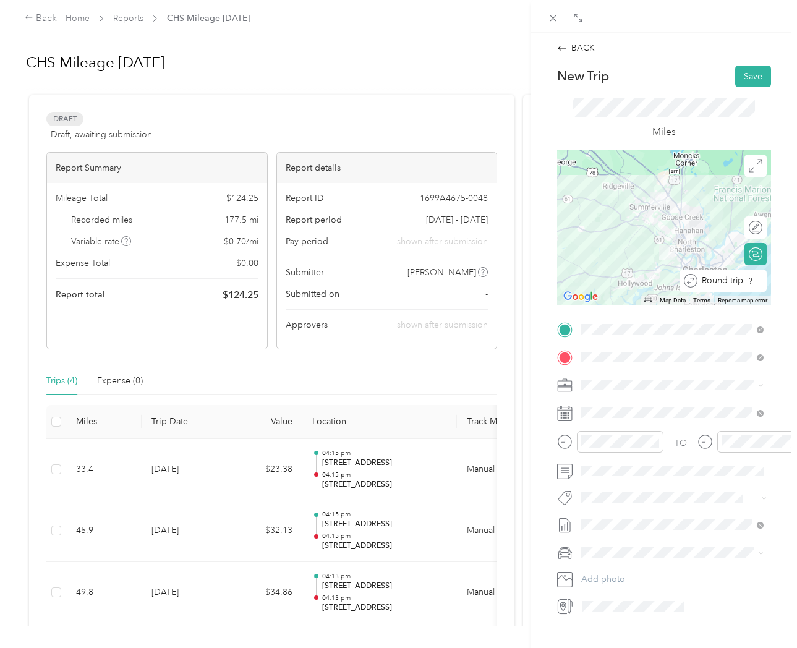
click at [753, 281] on div "Round trip" at bounding box center [729, 280] width 65 height 13
click at [747, 281] on div at bounding box center [749, 280] width 26 height 13
click at [747, 80] on button "Save" at bounding box center [753, 77] width 36 height 22
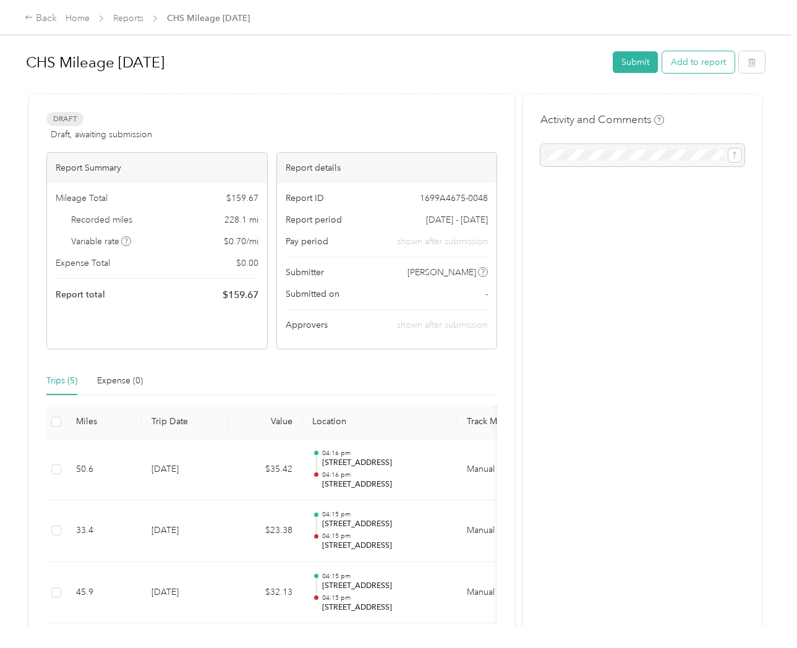
click at [692, 62] on button "Add to report" at bounding box center [698, 62] width 72 height 22
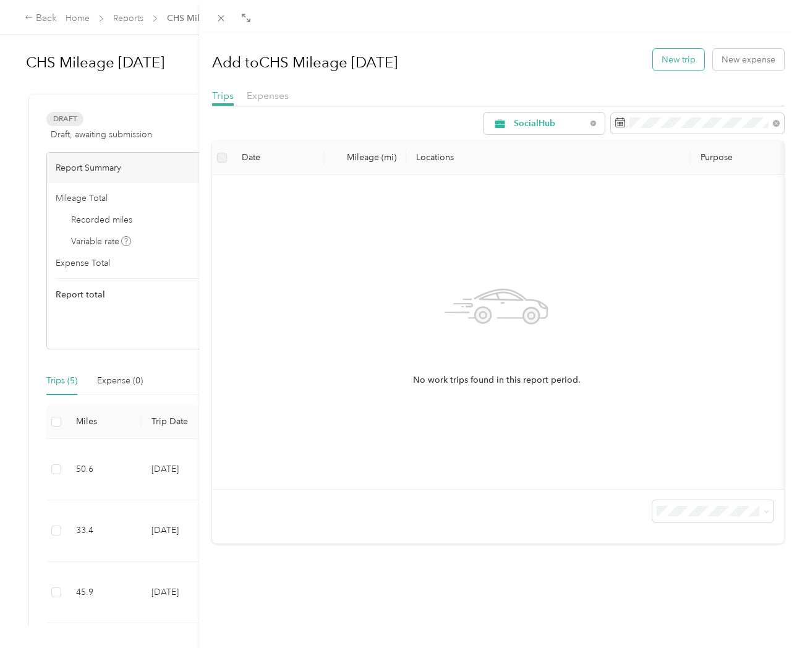
click at [669, 57] on button "New trip" at bounding box center [678, 60] width 51 height 22
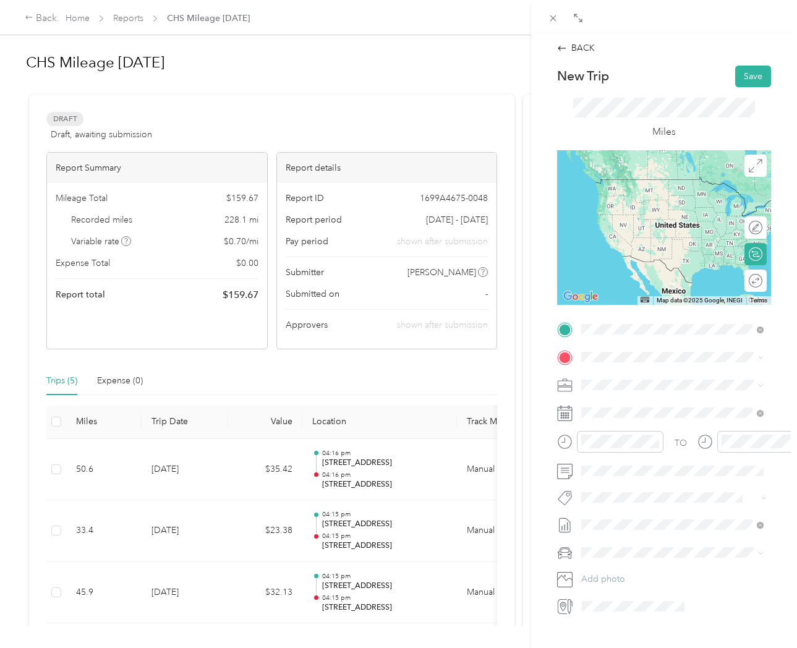
click at [663, 379] on span "1731 North Main Street Summerville, South Carolina 29486, United States" at bounding box center [666, 373] width 124 height 11
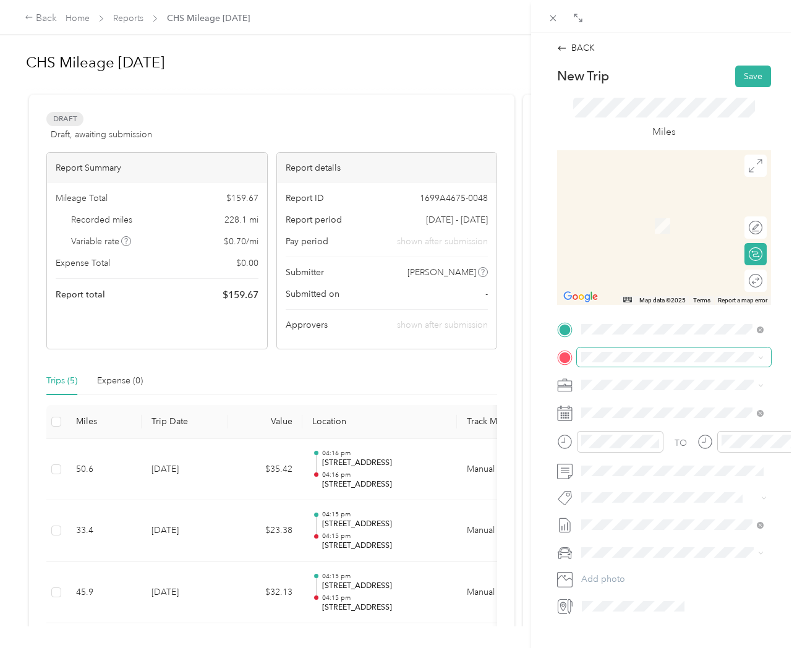
click at [628, 363] on span at bounding box center [674, 356] width 194 height 19
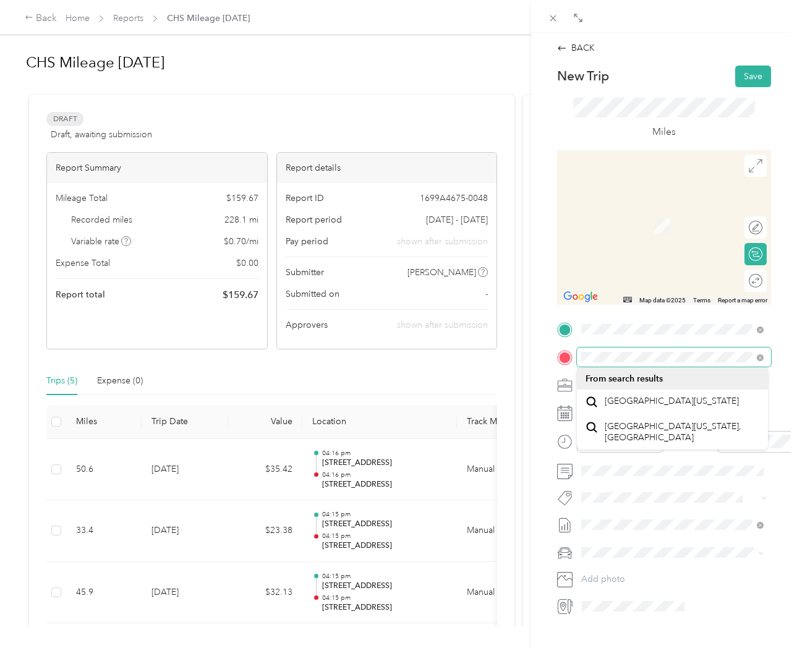
click at [756, 355] on span at bounding box center [674, 356] width 194 height 19
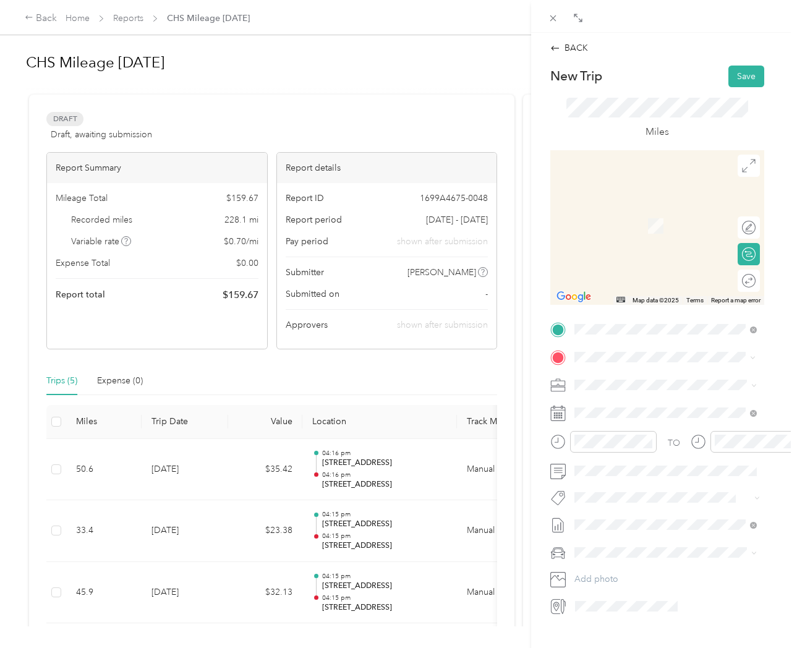
click at [677, 400] on span "Mount Pleasant North Carolina, United States" at bounding box center [675, 407] width 155 height 22
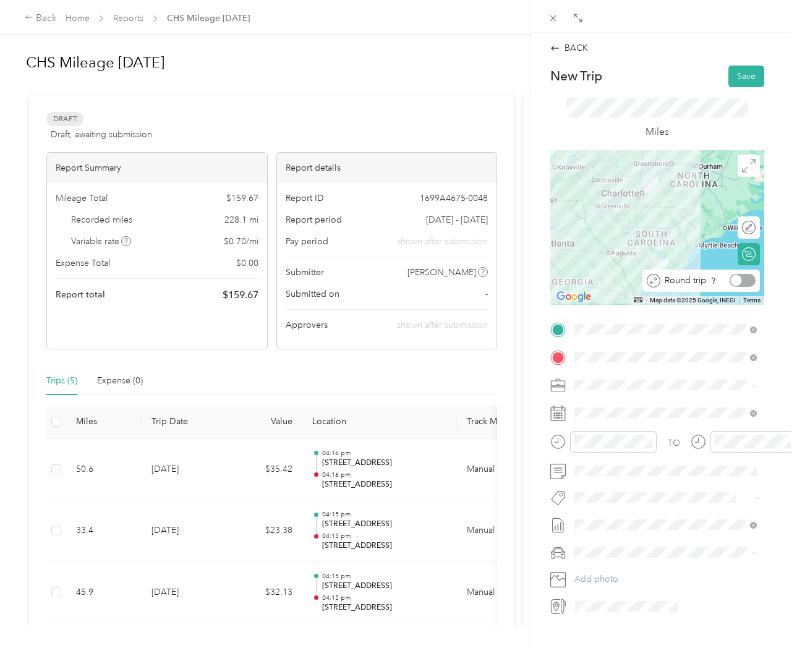
click at [743, 281] on div at bounding box center [742, 280] width 26 height 13
click at [690, 430] on span "Mount Pleasant South Carolina, United States" at bounding box center [675, 441] width 155 height 22
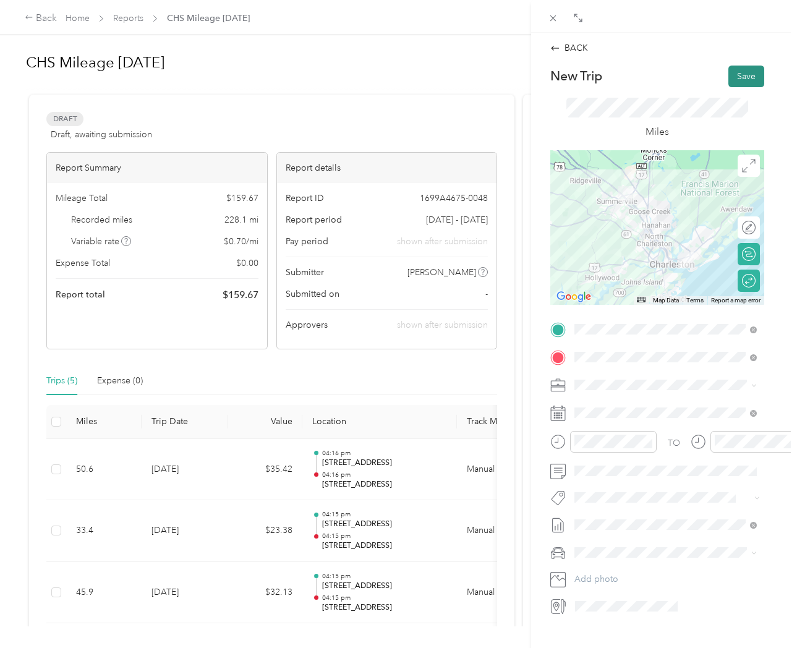
click at [740, 77] on button "Save" at bounding box center [746, 77] width 36 height 22
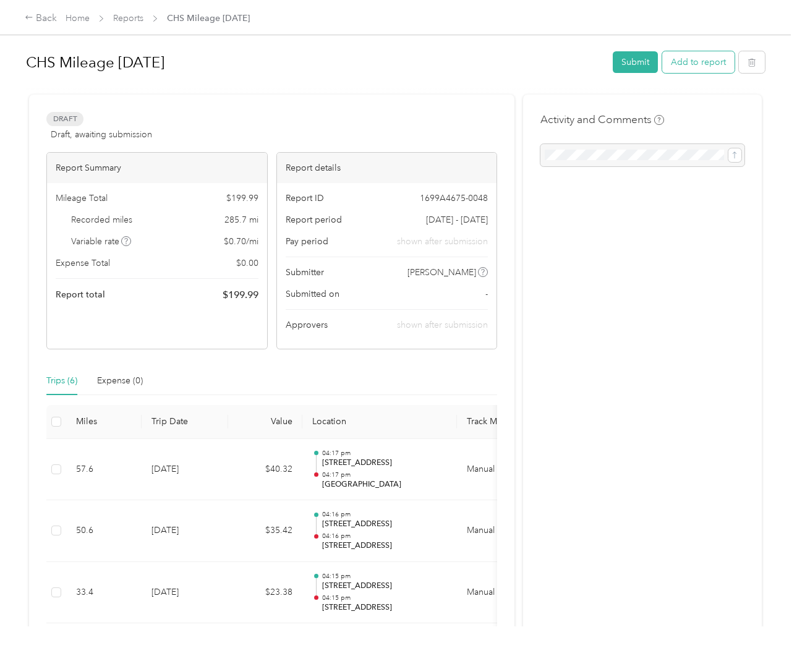
click at [690, 63] on button "Add to report" at bounding box center [698, 62] width 72 height 22
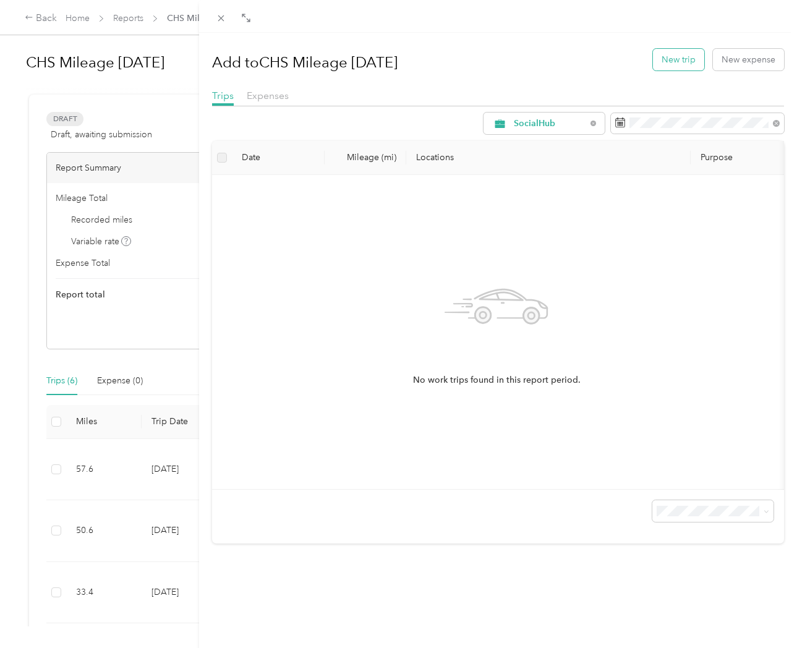
click at [675, 59] on button "New trip" at bounding box center [678, 60] width 51 height 22
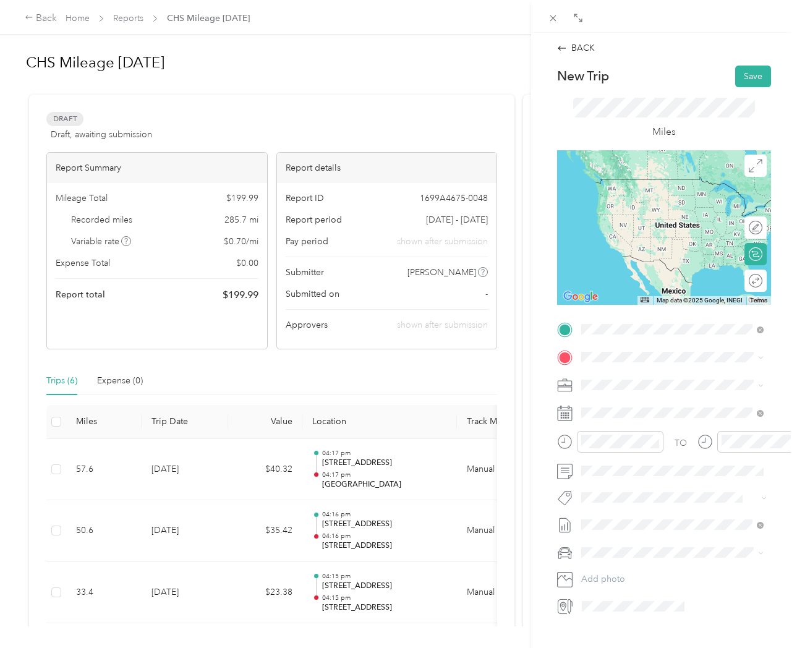
click at [664, 379] on span "1731 North Main Street Summerville, South Carolina 29486, United States" at bounding box center [666, 373] width 124 height 11
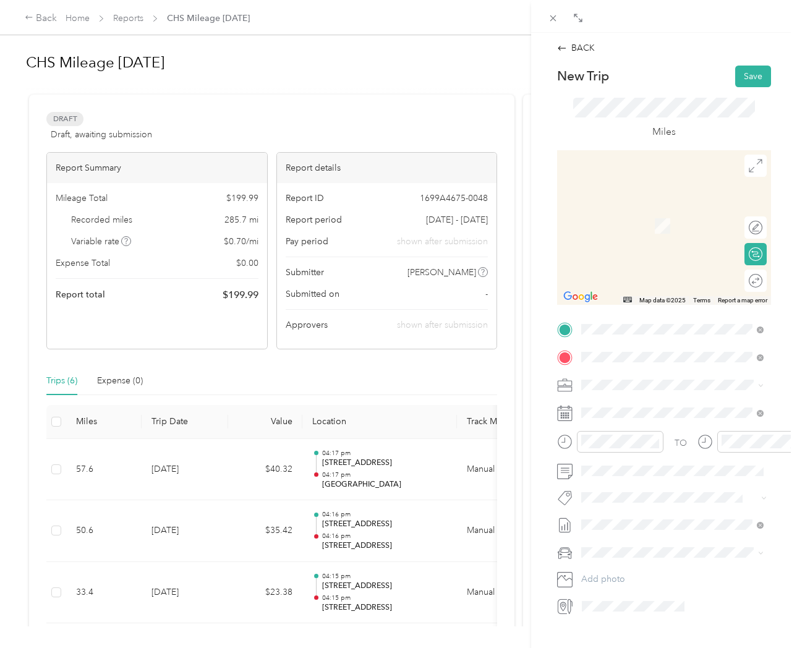
click at [642, 407] on span "202 Promenade Vista Street Charleston, South Carolina 29412, United States" at bounding box center [666, 401] width 124 height 11
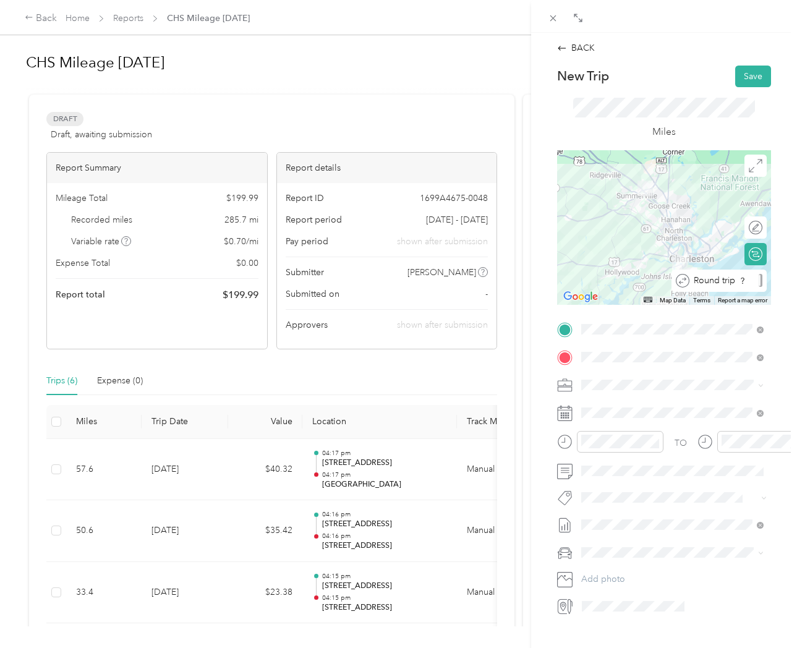
click at [750, 282] on div "Round trip" at bounding box center [725, 280] width 73 height 13
click at [750, 282] on div at bounding box center [749, 280] width 26 height 13
click at [748, 77] on button "Save" at bounding box center [753, 77] width 36 height 22
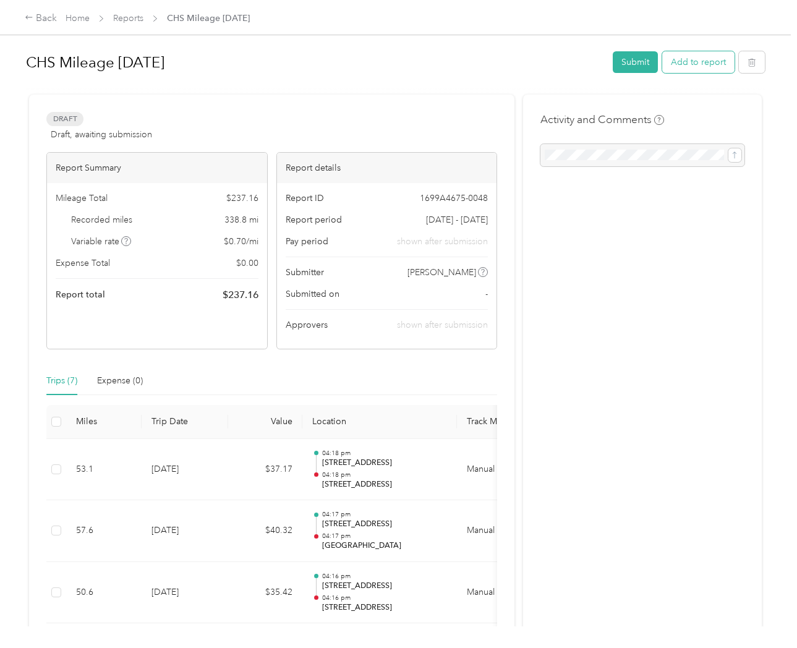
click at [694, 62] on button "Add to report" at bounding box center [698, 62] width 72 height 22
click at [694, 647] on div "Drag to resize Click to close Add to CHS Mileage Oct 2025 New trip New expense …" at bounding box center [395, 648] width 790 height 0
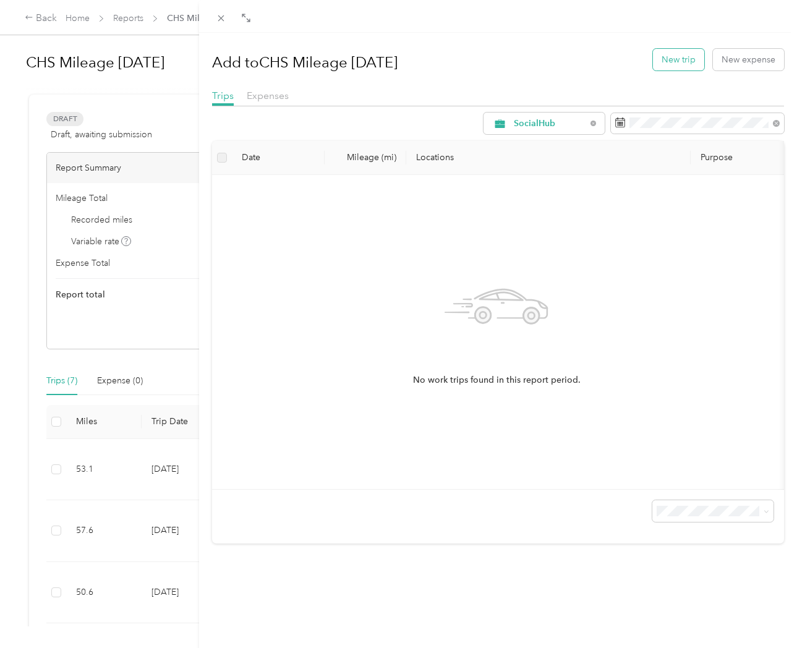
click at [681, 60] on button "New trip" at bounding box center [678, 60] width 51 height 22
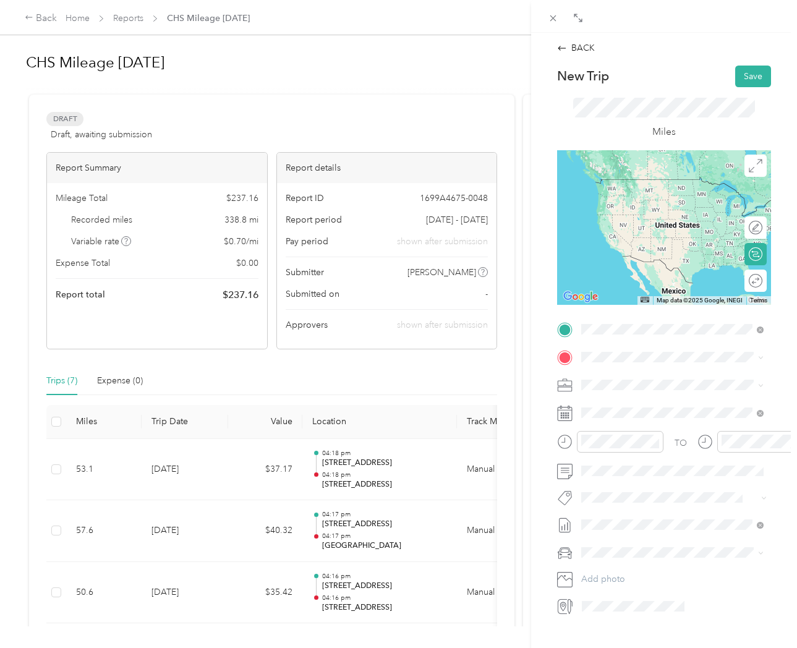
click at [640, 379] on span "1731 North Main Street Summerville, South Carolina 29486, United States" at bounding box center [666, 373] width 124 height 11
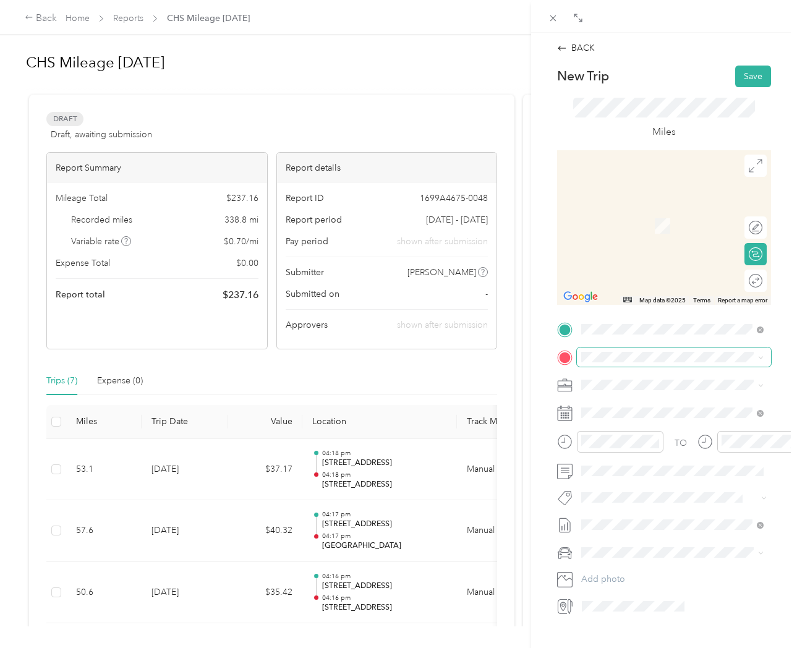
click at [625, 362] on span at bounding box center [674, 356] width 194 height 19
click at [717, 404] on span "100 Eighty Oak Avenue Mount Pleasant, South Carolina 29464, United States" at bounding box center [666, 401] width 124 height 11
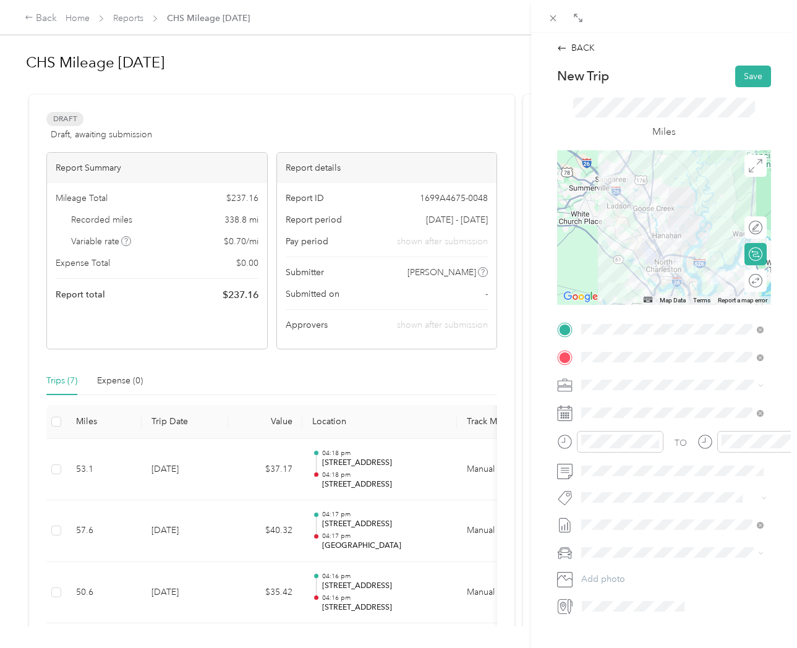
click at [753, 282] on div "Round trip" at bounding box center [755, 280] width 22 height 22
click at [749, 282] on div at bounding box center [749, 280] width 26 height 13
click at [752, 77] on button "Save" at bounding box center [753, 77] width 36 height 22
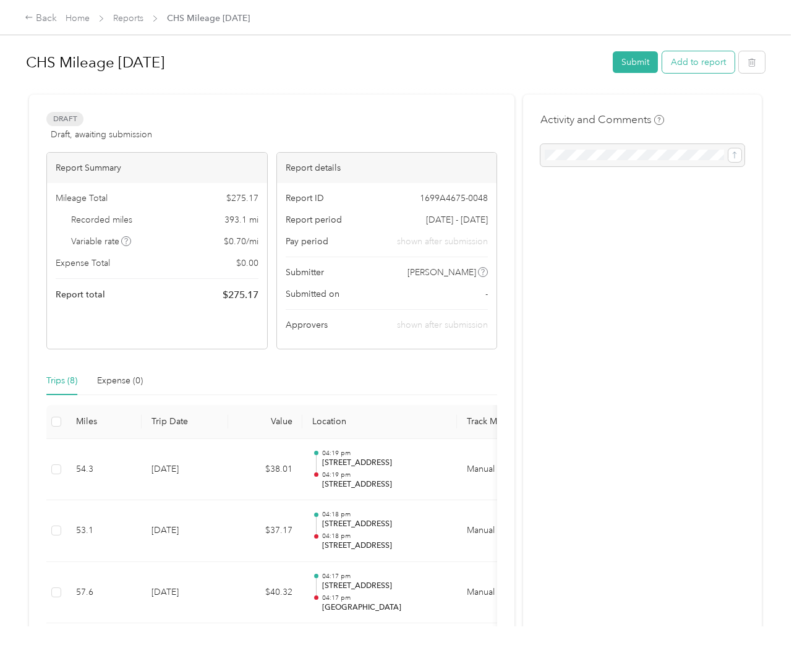
click at [698, 62] on button "Add to report" at bounding box center [698, 62] width 72 height 22
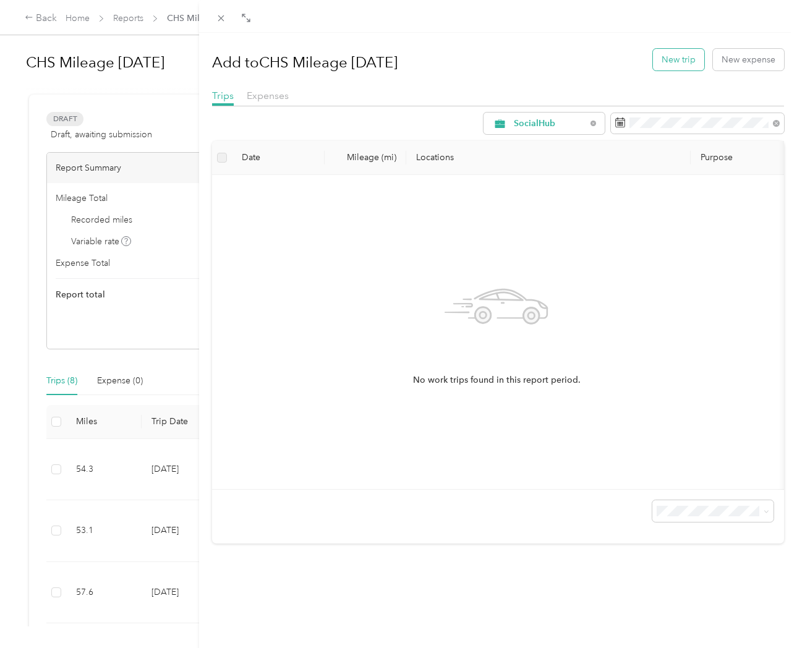
click at [682, 59] on button "New trip" at bounding box center [678, 60] width 51 height 22
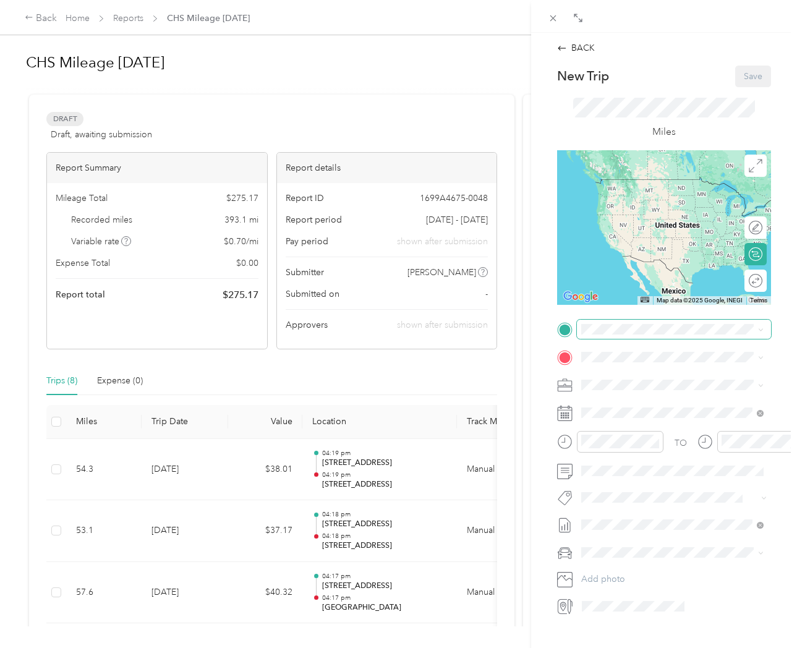
click at [596, 334] on span at bounding box center [674, 329] width 194 height 19
click at [664, 378] on span "1731 North Main Street Summerville, South Carolina 29486, United States" at bounding box center [666, 372] width 124 height 11
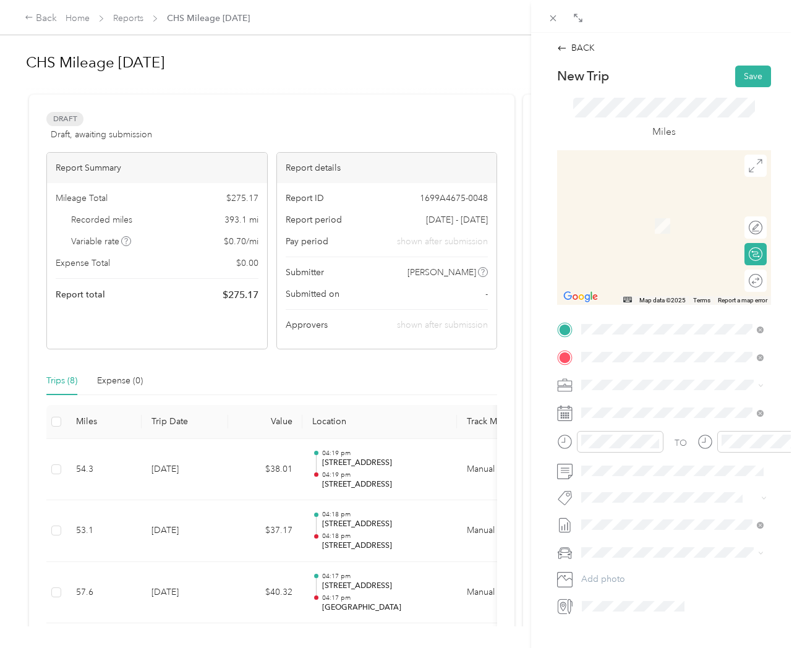
click at [637, 407] on span "8400 Palmetto Commerce Parkway Ladson, South Carolina 29456, United States" at bounding box center [666, 401] width 124 height 11
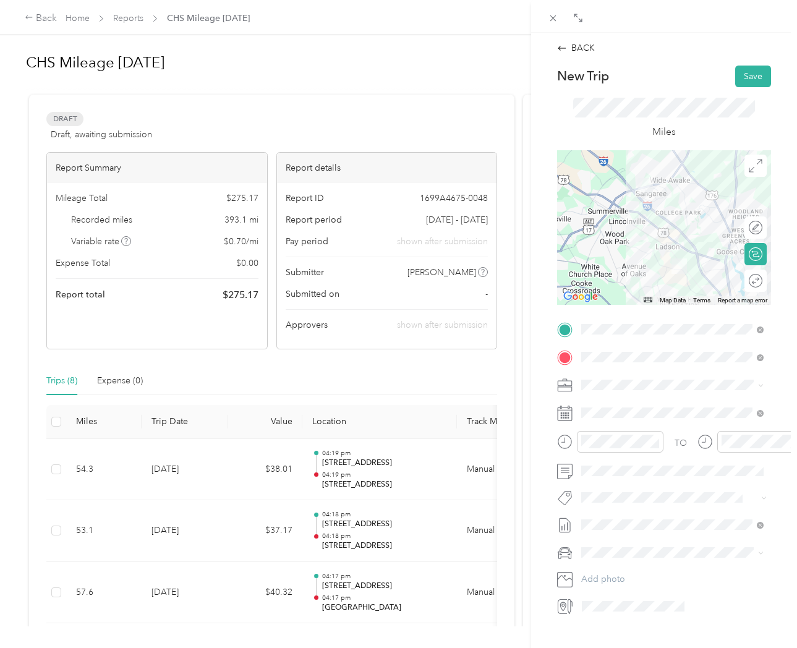
click at [762, 281] on div "Round trip" at bounding box center [762, 280] width 0 height 13
click at [752, 281] on div at bounding box center [749, 280] width 26 height 13
click at [748, 75] on button "Save" at bounding box center [753, 77] width 36 height 22
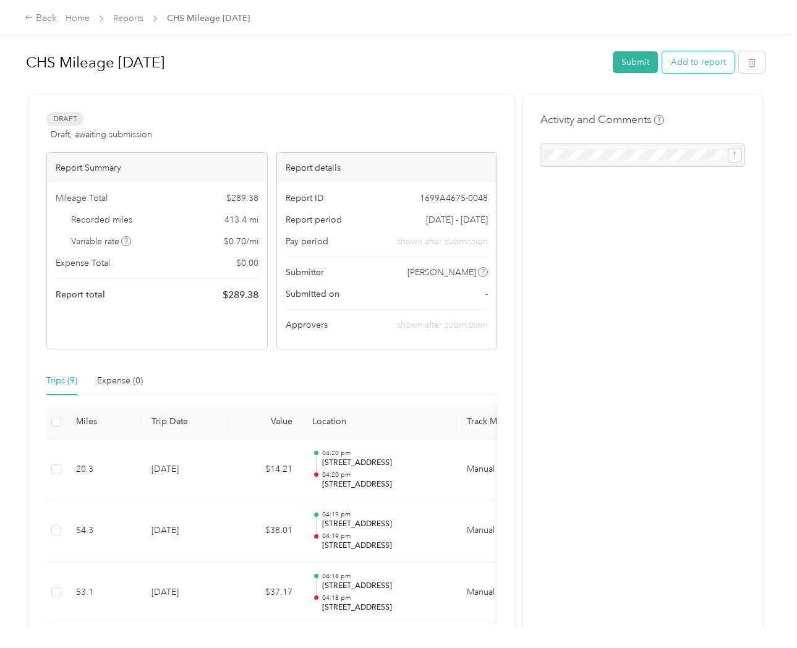
click at [700, 65] on button "Add to report" at bounding box center [698, 62] width 72 height 22
click at [700, 647] on div at bounding box center [395, 648] width 790 height 0
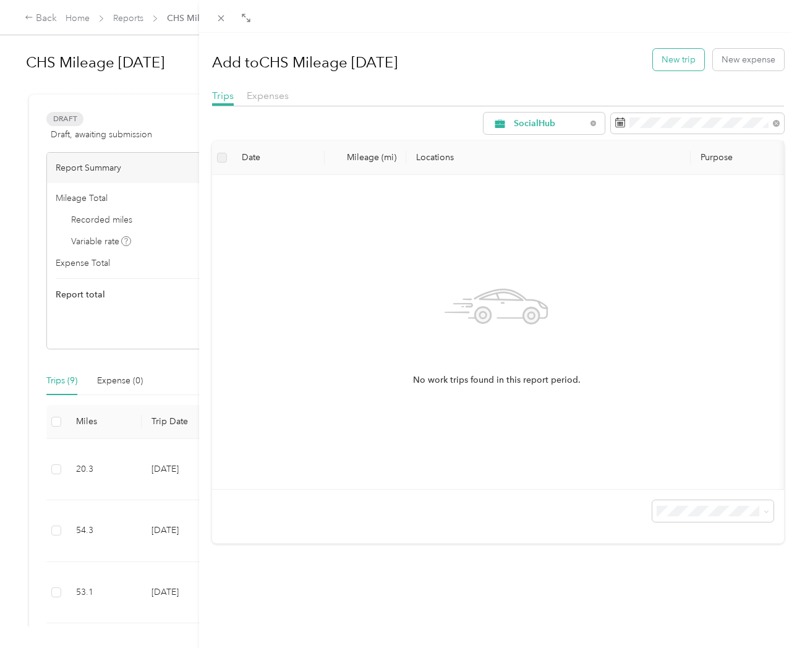
click at [679, 59] on button "New trip" at bounding box center [678, 60] width 51 height 22
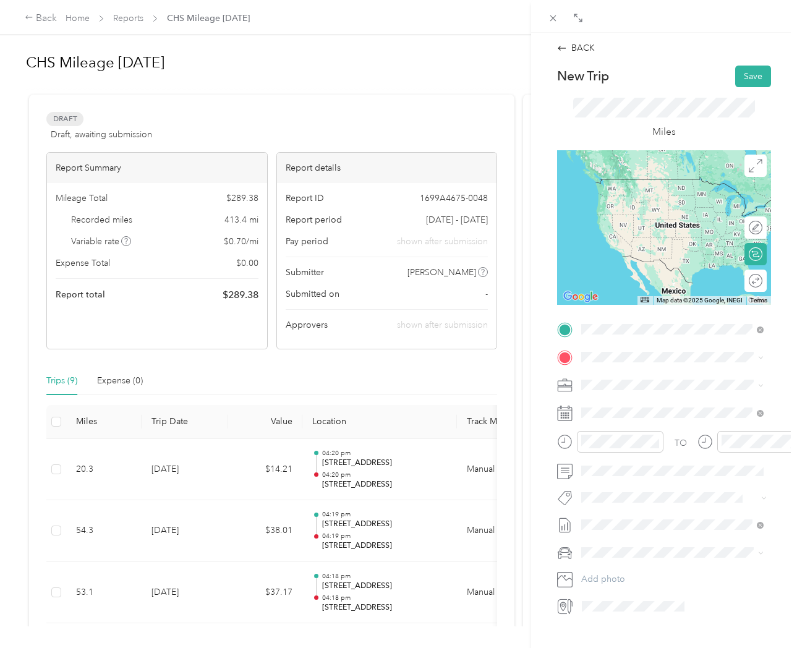
click at [654, 379] on span "1731 North Main Street Summerville, South Carolina 29486, United States" at bounding box center [666, 373] width 124 height 11
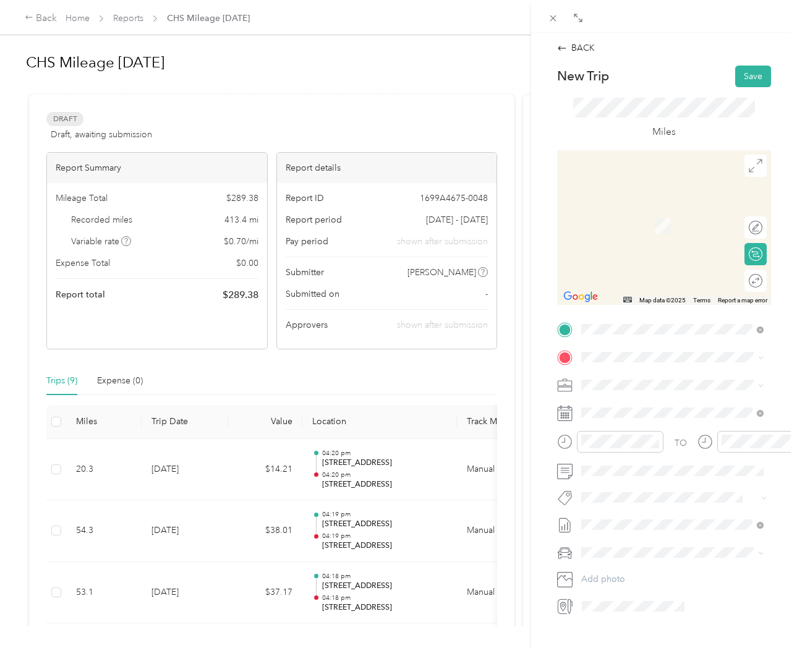
click at [642, 402] on span "267 Grand Cypress Road Summerville, South Carolina 29486, United States" at bounding box center [666, 399] width 124 height 11
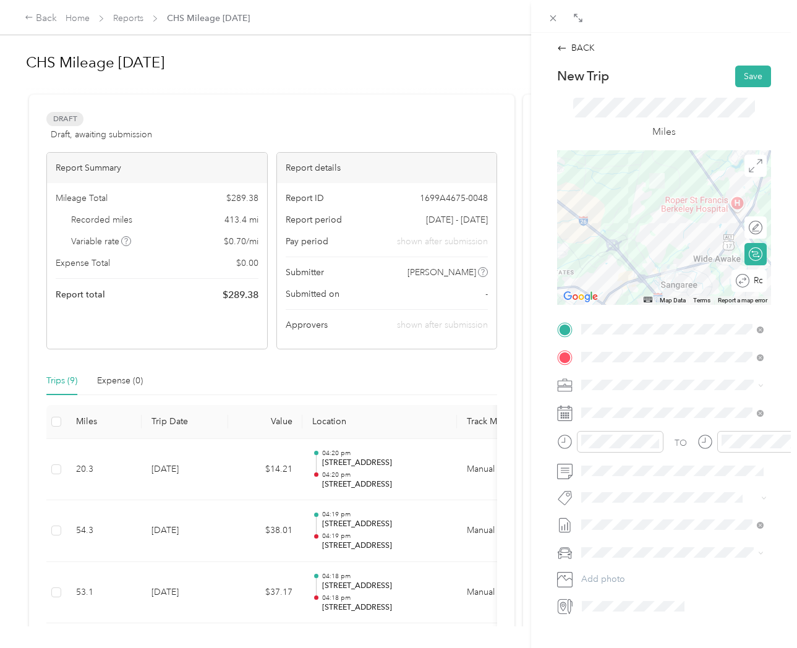
click at [748, 281] on div "Round trip" at bounding box center [748, 280] width 35 height 22
click at [748, 281] on div at bounding box center [749, 280] width 26 height 13
click at [755, 77] on button "Save" at bounding box center [753, 77] width 36 height 22
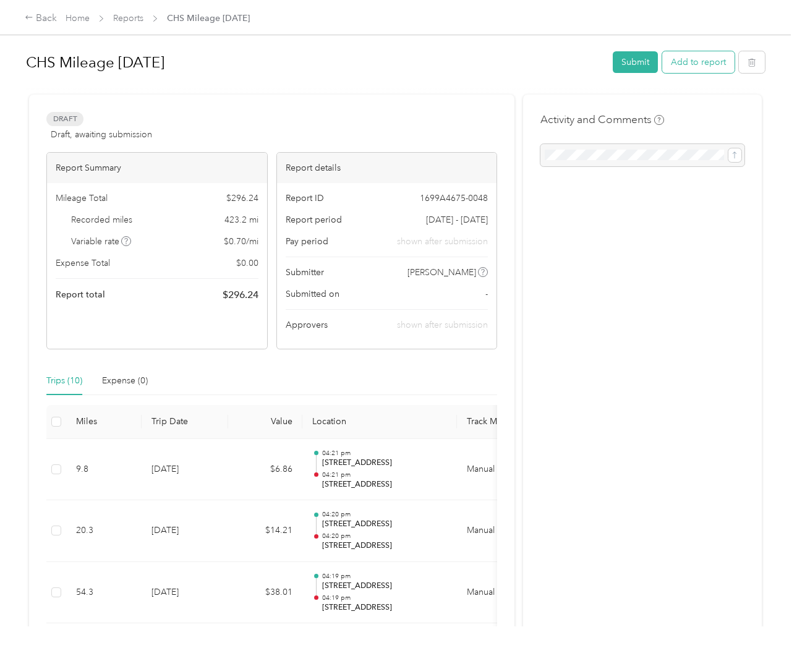
click at [686, 66] on button "Add to report" at bounding box center [698, 62] width 72 height 22
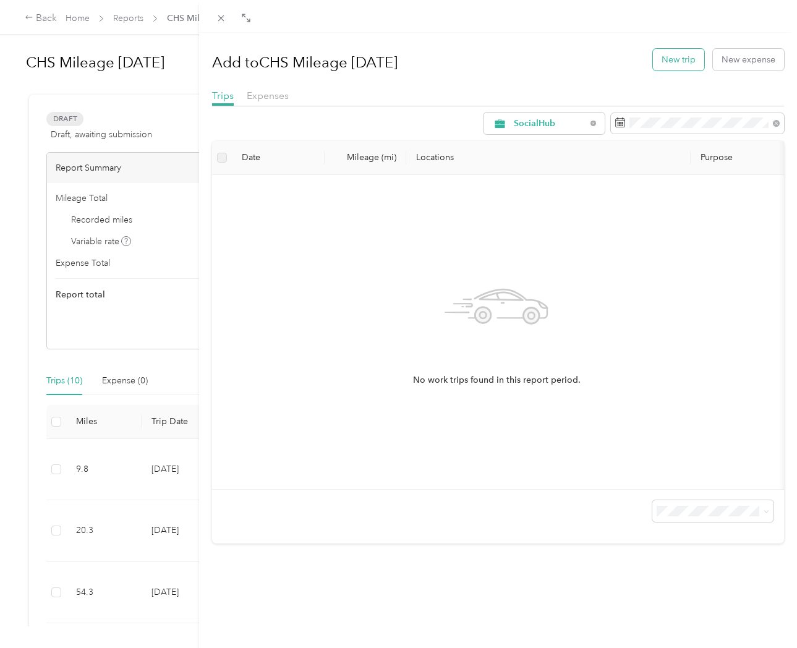
click at [669, 62] on button "New trip" at bounding box center [678, 60] width 51 height 22
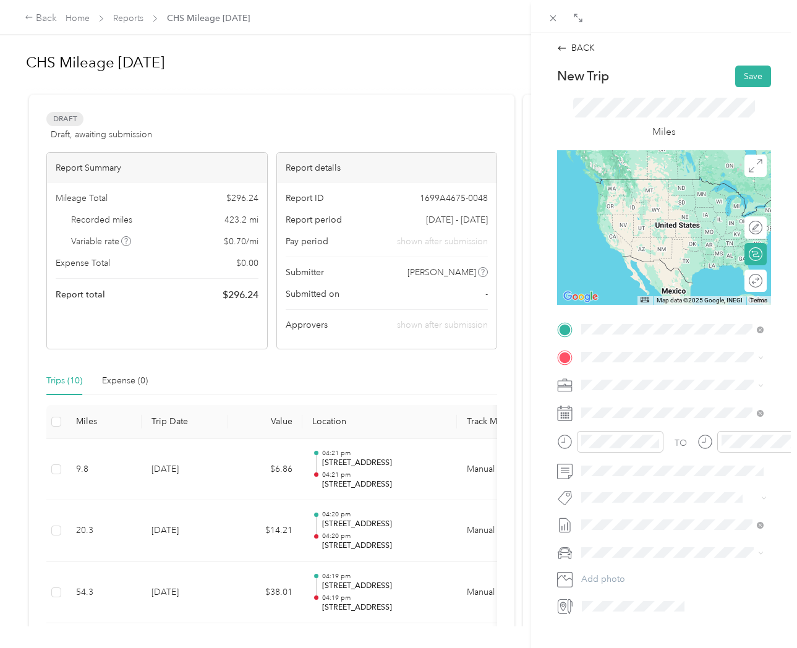
click at [642, 377] on span "1731 North Main Street Summerville, South Carolina 29486, United States" at bounding box center [666, 373] width 124 height 11
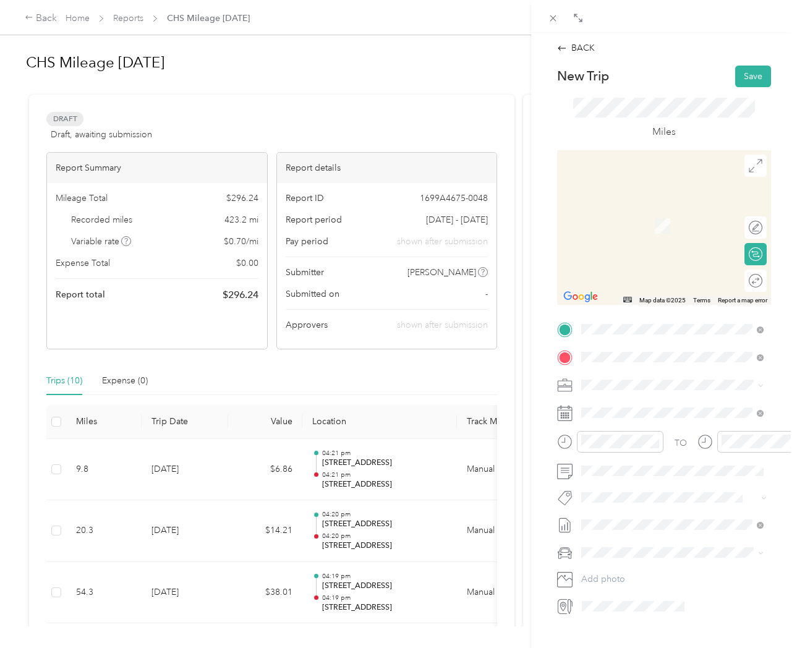
click at [643, 405] on span "455 Seven Farms Drive Daniel Island, South Carolina 29492, United States" at bounding box center [681, 407] width 155 height 22
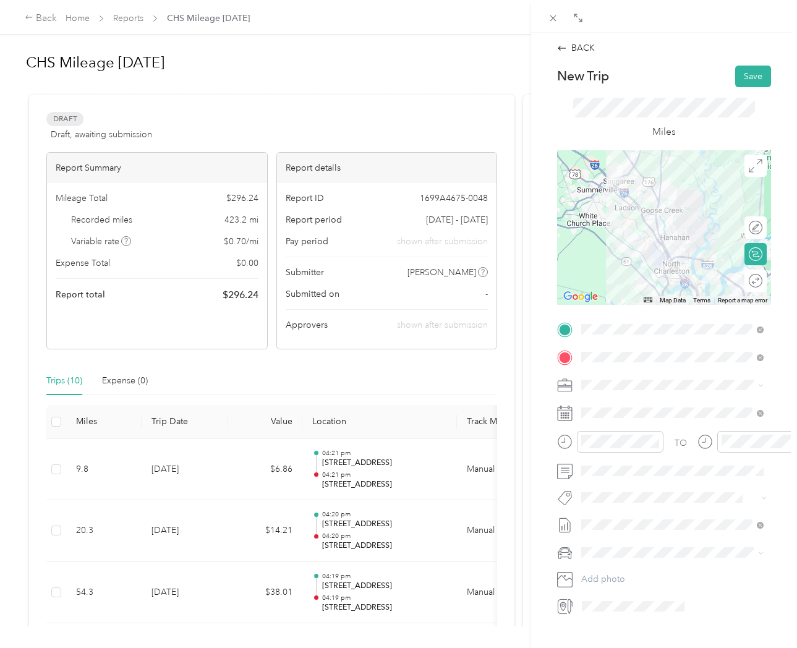
click at [748, 281] on div "Round trip" at bounding box center [755, 280] width 22 height 22
click at [742, 281] on div at bounding box center [742, 280] width 11 height 11
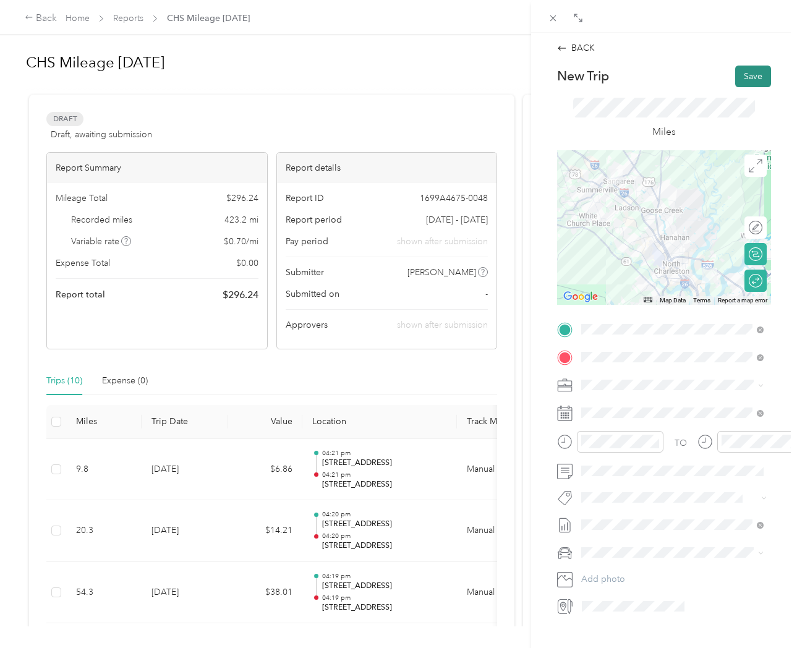
click at [750, 82] on button "Save" at bounding box center [753, 77] width 36 height 22
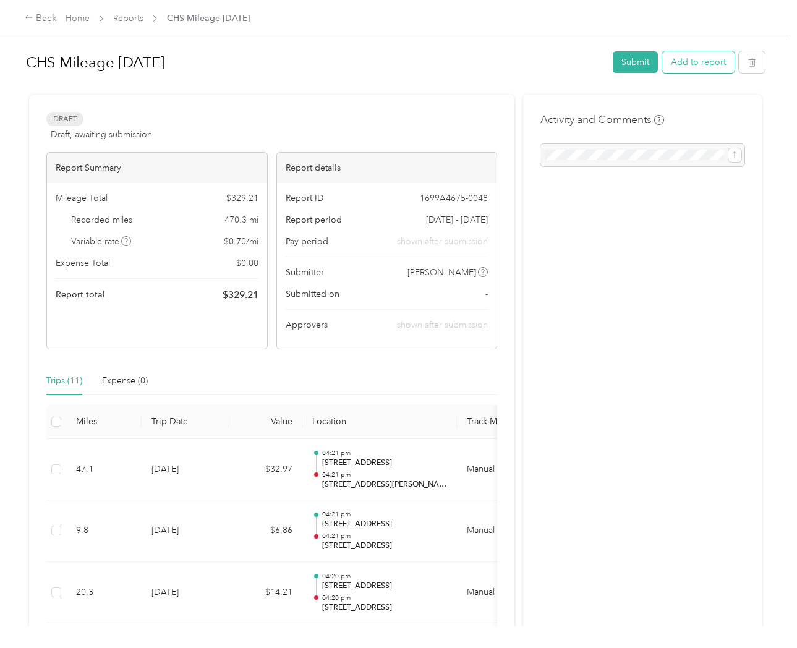
click at [713, 59] on button "Add to report" at bounding box center [698, 62] width 72 height 22
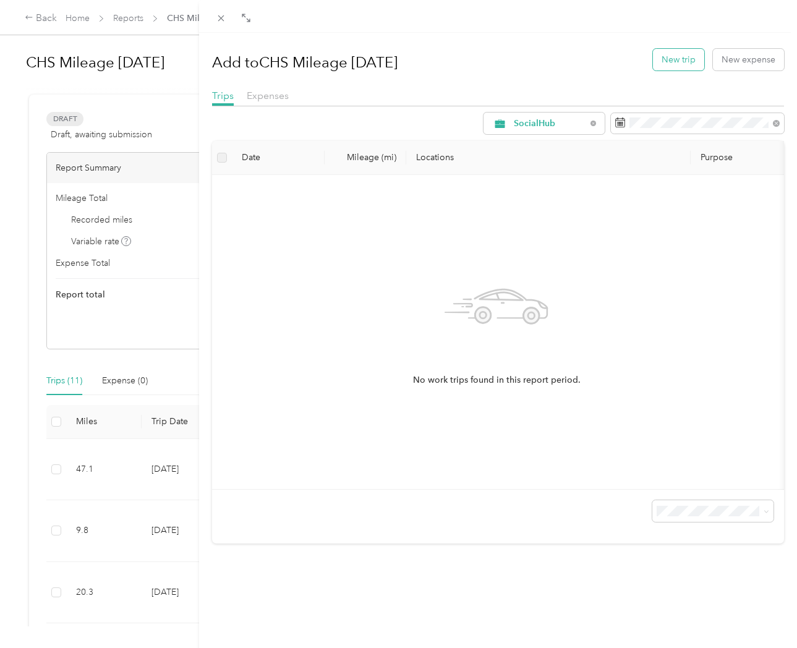
click at [676, 60] on button "New trip" at bounding box center [678, 60] width 51 height 22
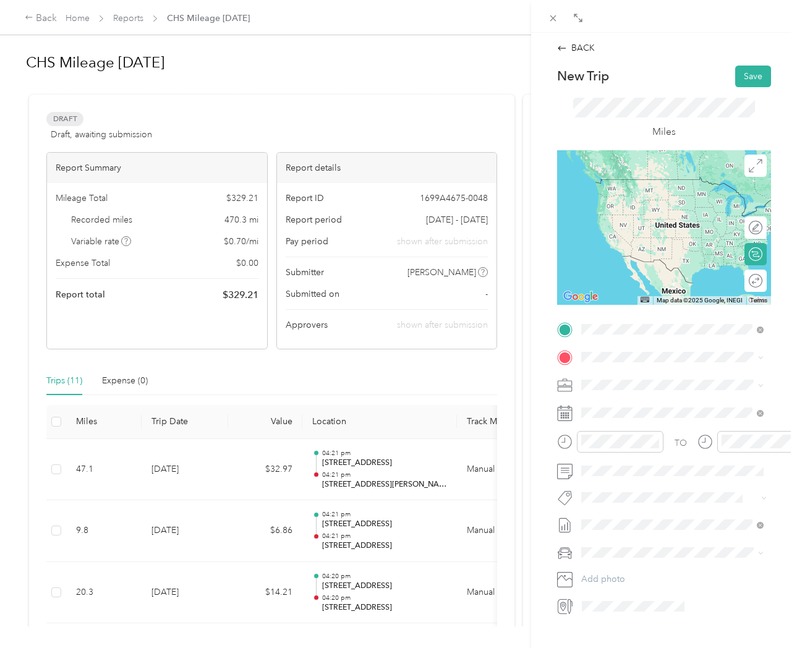
click at [660, 379] on span "1731 North Main Street Summerville, South Carolina 29486, United States" at bounding box center [666, 373] width 124 height 11
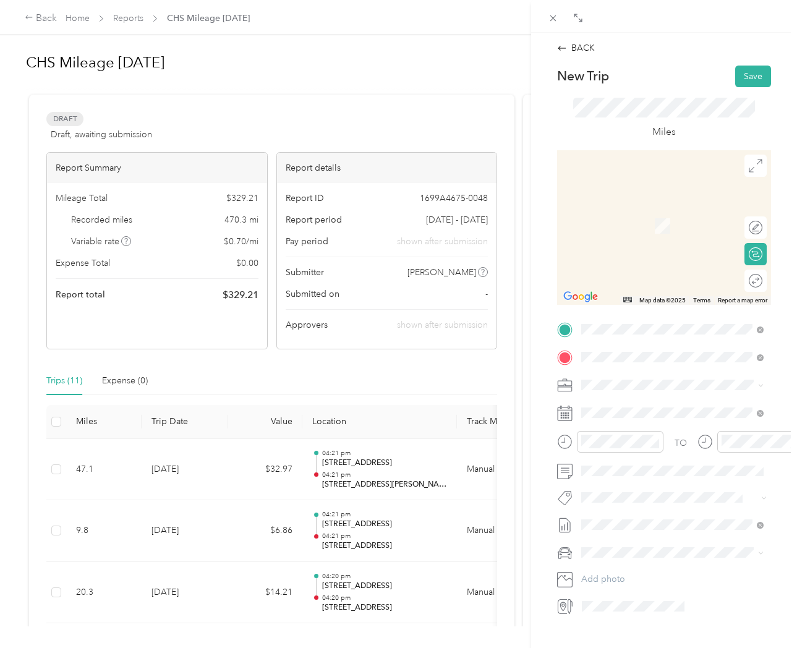
click at [640, 411] on span "8708 Evangeline Drive North Charleston, South Carolina 29420, United States" at bounding box center [681, 407] width 155 height 22
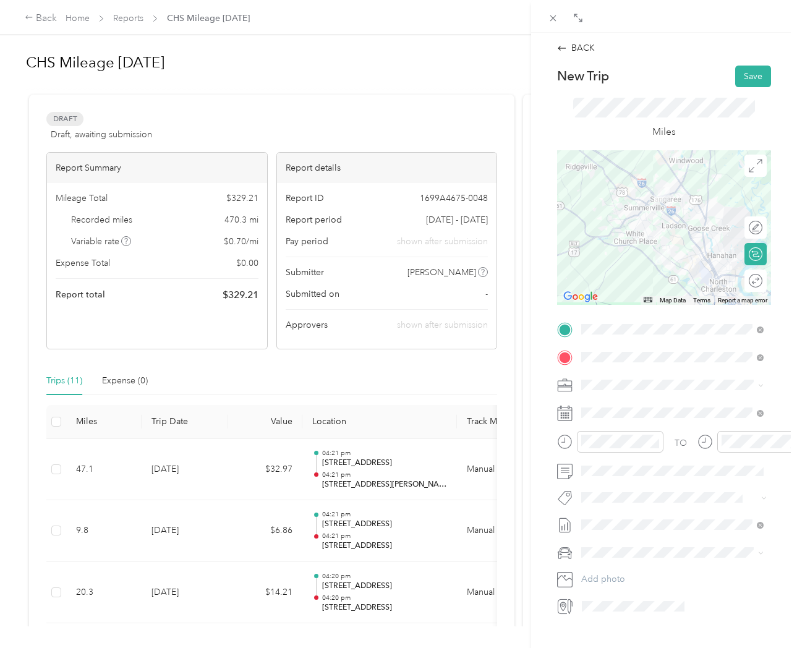
click at [750, 284] on div "Round trip" at bounding box center [755, 280] width 22 height 22
click at [748, 279] on div "Round trip" at bounding box center [732, 280] width 59 height 13
click at [748, 279] on div at bounding box center [749, 280] width 26 height 13
click at [753, 77] on button "Save" at bounding box center [753, 77] width 36 height 22
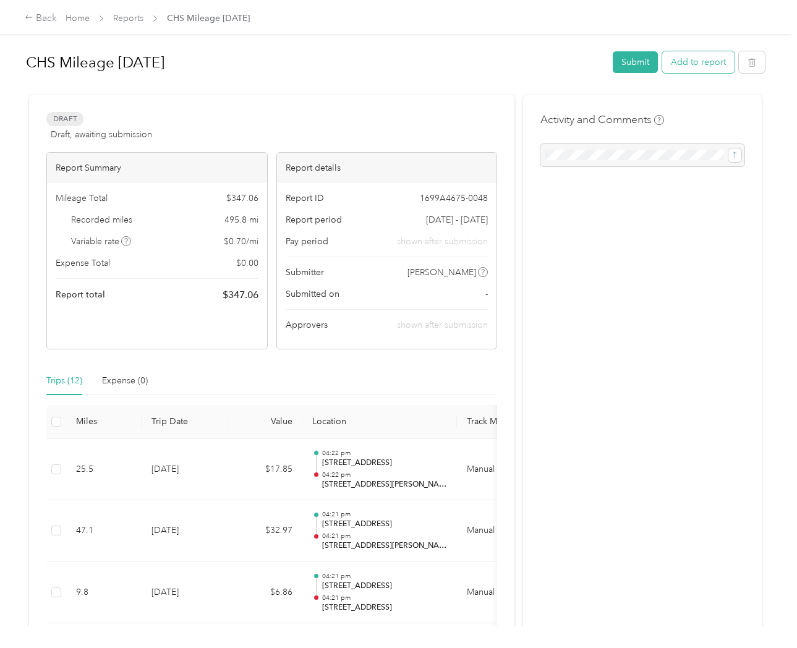
click at [699, 66] on button "Add to report" at bounding box center [698, 62] width 72 height 22
click at [699, 647] on div "Drag to resize Click to close Add to CHS Mileage Oct 2025 New trip New expense …" at bounding box center [395, 648] width 790 height 0
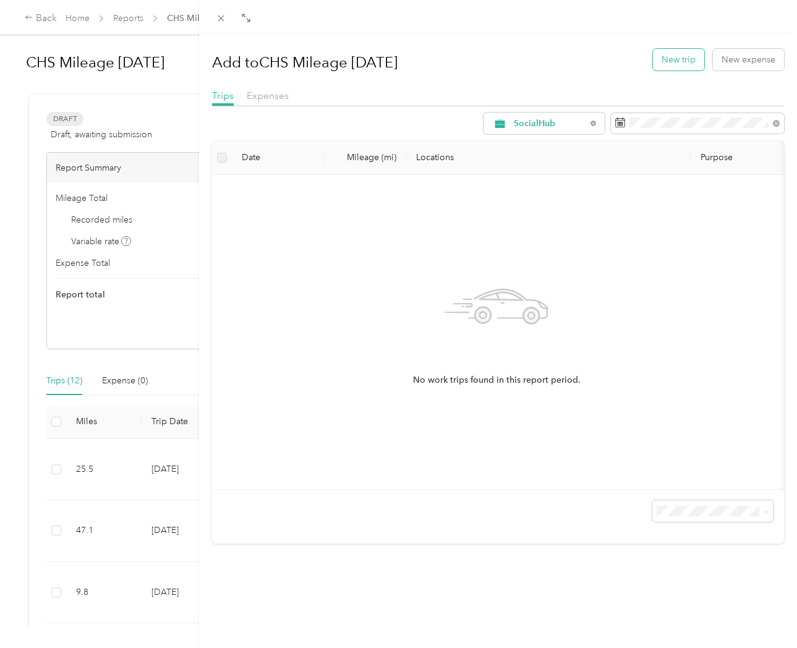
click at [677, 59] on button "New trip" at bounding box center [678, 60] width 51 height 22
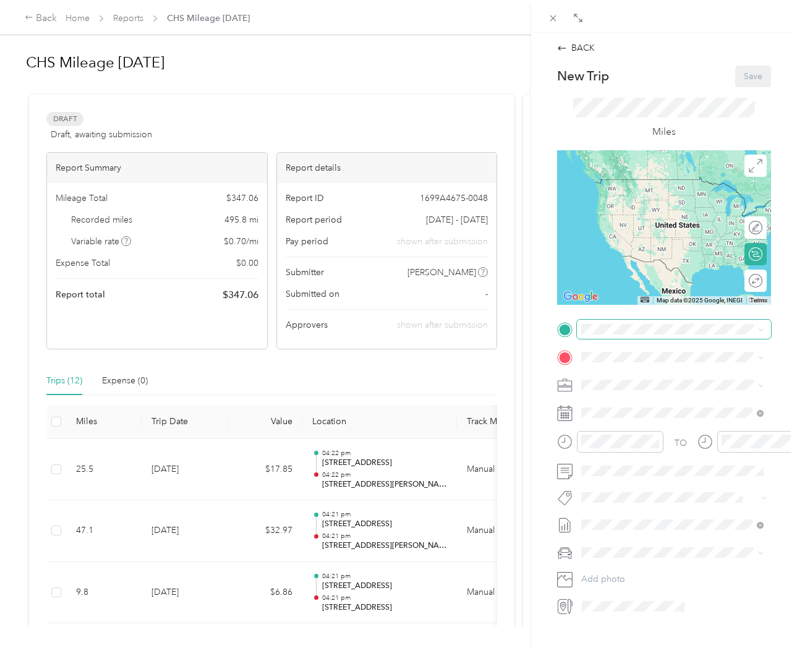
click at [612, 323] on span at bounding box center [674, 329] width 194 height 19
drag, startPoint x: 611, startPoint y: 323, endPoint x: 661, endPoint y: 383, distance: 78.6
click at [661, 379] on span "1731 North Main Street Summerville, South Carolina 29486, United States" at bounding box center [666, 373] width 124 height 11
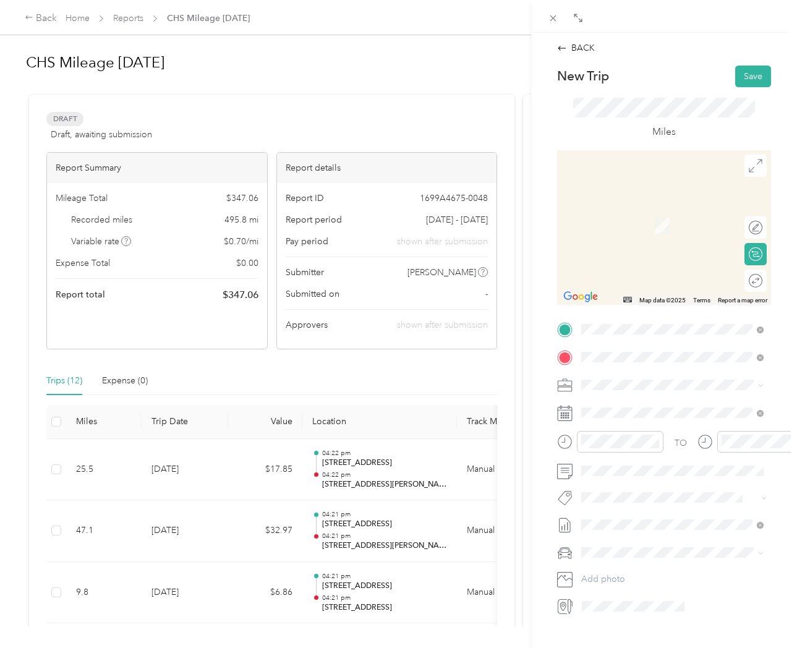
click at [634, 409] on span "Harlow Way Johns Island, South Carolina 29455, United States" at bounding box center [681, 417] width 155 height 43
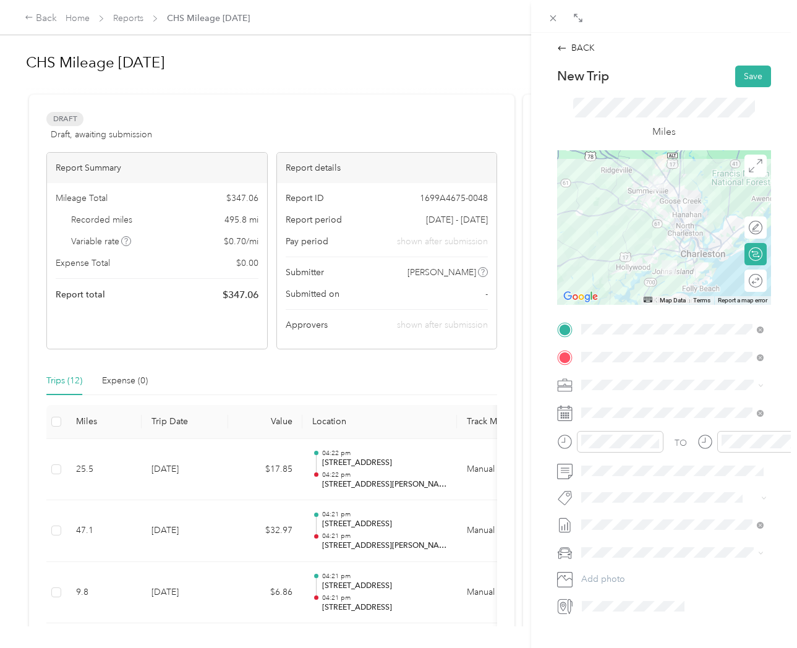
click at [751, 281] on div "Round trip" at bounding box center [755, 280] width 22 height 22
click at [751, 283] on div at bounding box center [749, 280] width 26 height 13
click at [752, 74] on button "Save" at bounding box center [753, 77] width 36 height 22
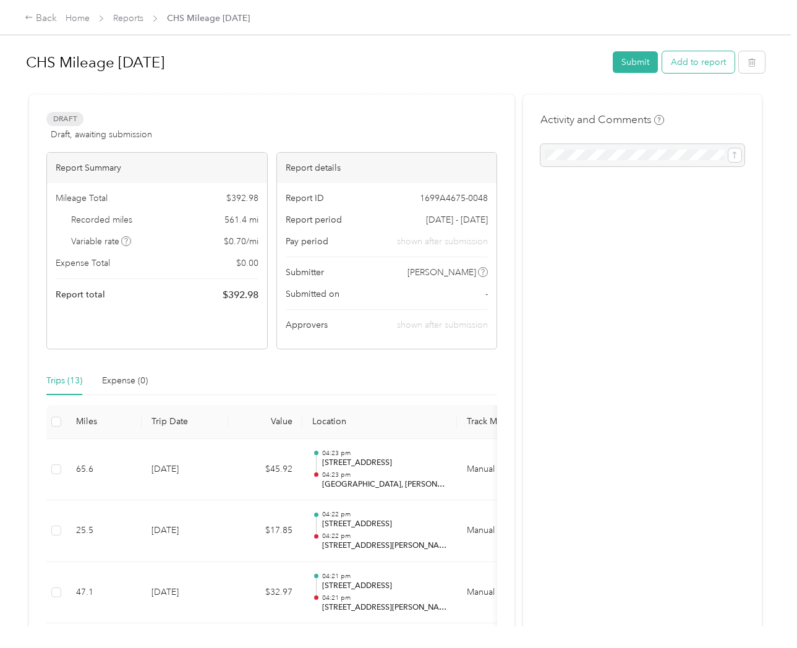
click at [703, 62] on button "Add to report" at bounding box center [698, 62] width 72 height 22
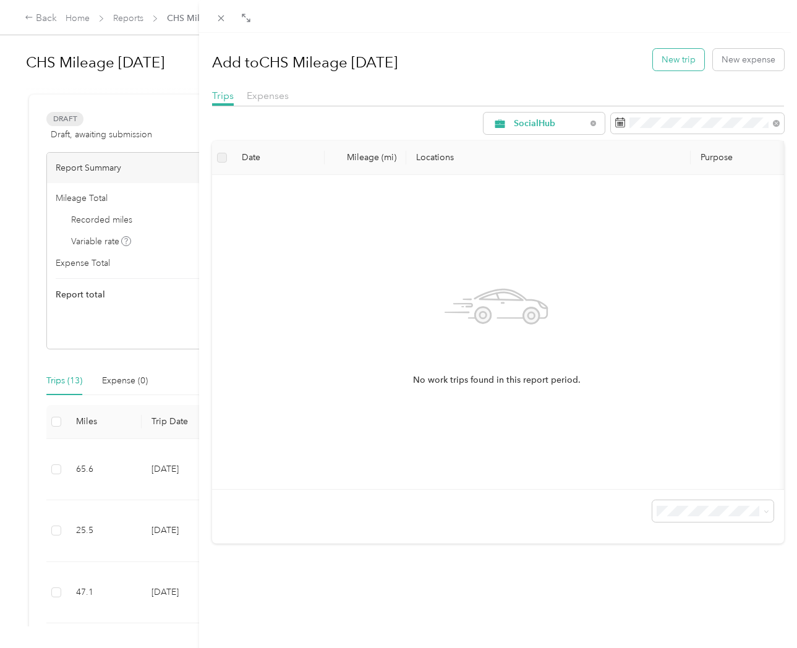
click at [681, 62] on button "New trip" at bounding box center [678, 60] width 51 height 22
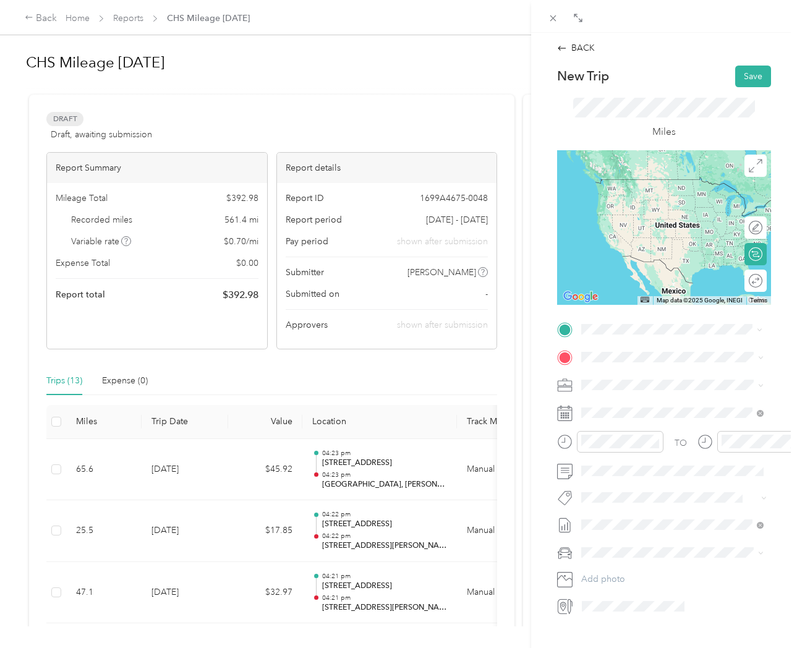
click at [675, 379] on span "1731 North Main Street Summerville, South Carolina 29486, United States" at bounding box center [666, 373] width 124 height 11
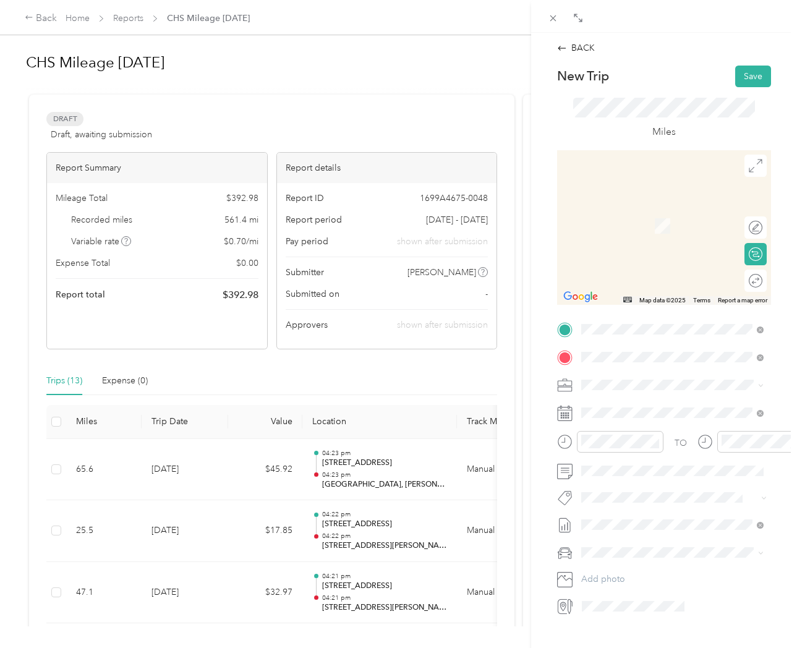
click at [649, 407] on span "3730 Ingleside Boulevard Ladson, South Carolina 29456, United States" at bounding box center [666, 401] width 124 height 11
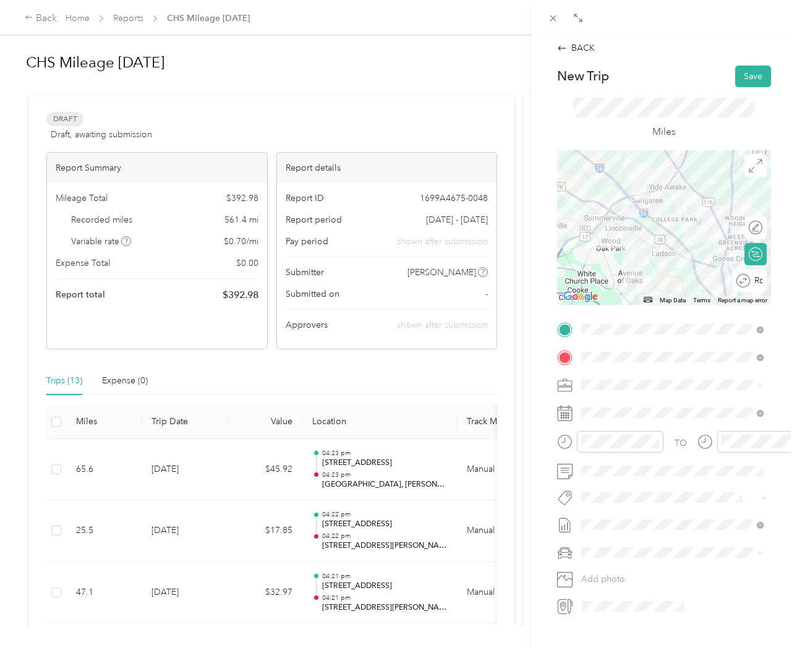
click at [751, 280] on div "Round trip" at bounding box center [756, 280] width 12 height 13
click at [751, 281] on div at bounding box center [749, 280] width 26 height 13
click at [753, 78] on button "Save" at bounding box center [753, 77] width 36 height 22
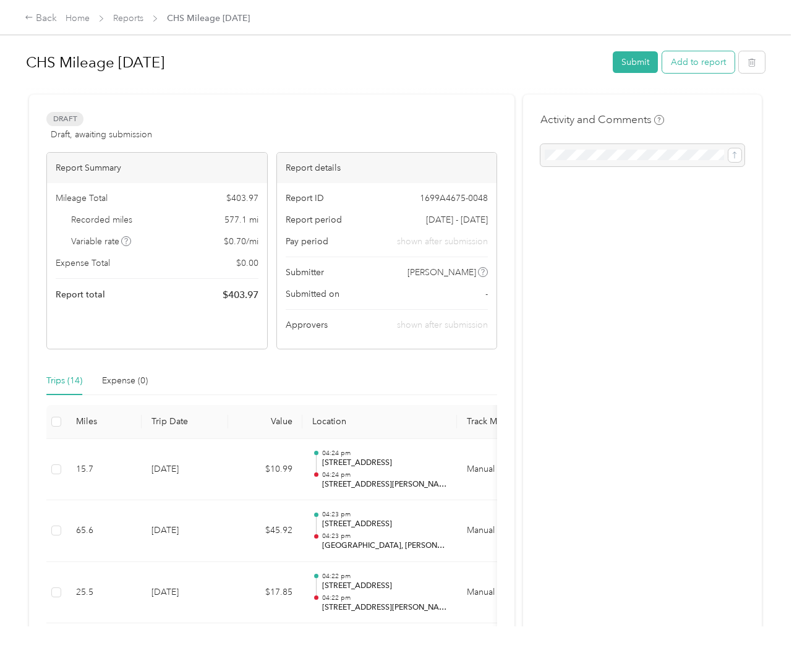
click at [694, 65] on button "Add to report" at bounding box center [698, 62] width 72 height 22
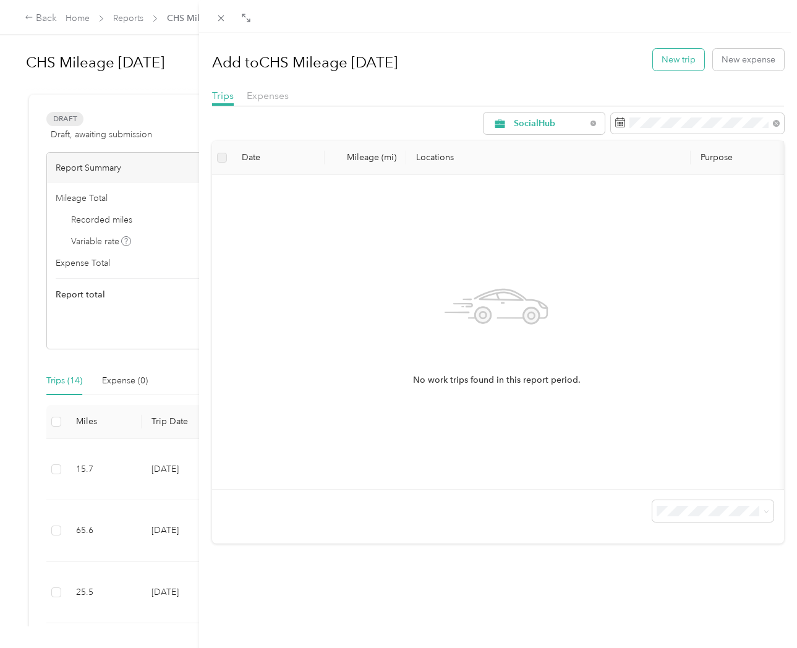
click at [676, 59] on button "New trip" at bounding box center [678, 60] width 51 height 22
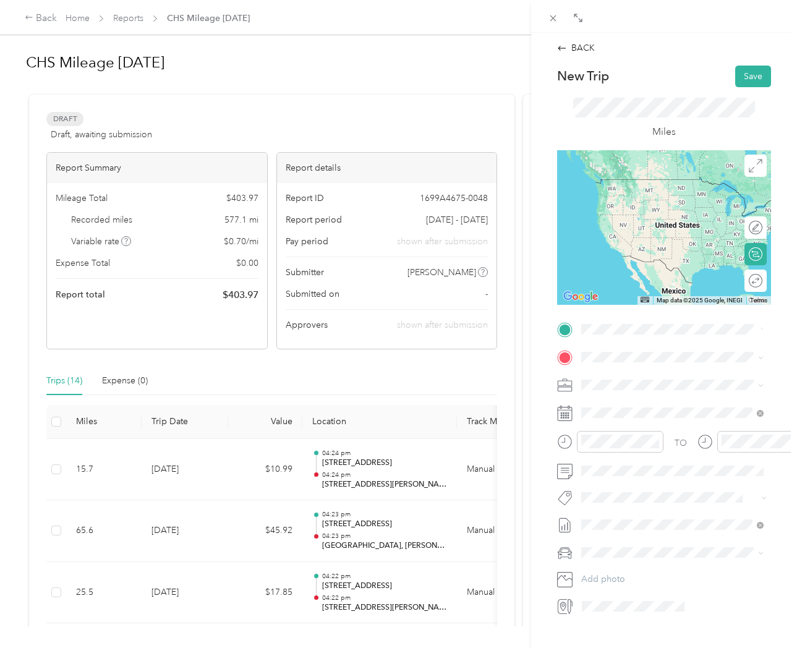
click at [641, 379] on span "1731 North Main Street Summerville, South Carolina 29486, United States" at bounding box center [666, 373] width 124 height 11
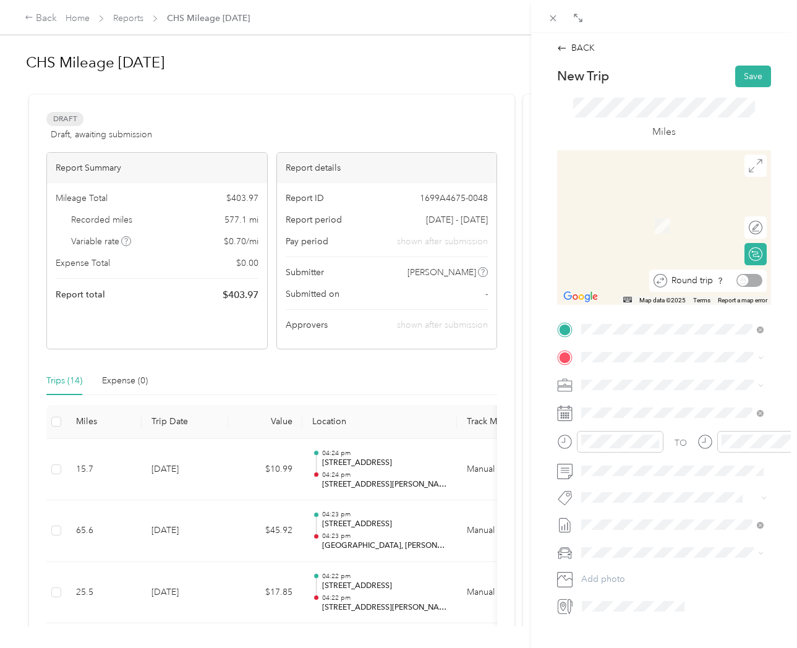
click at [750, 281] on div "Round trip" at bounding box center [714, 280] width 95 height 13
click at [657, 402] on span "301 Newbrook Drive Charleston, South Carolina 29492, United States" at bounding box center [666, 400] width 124 height 11
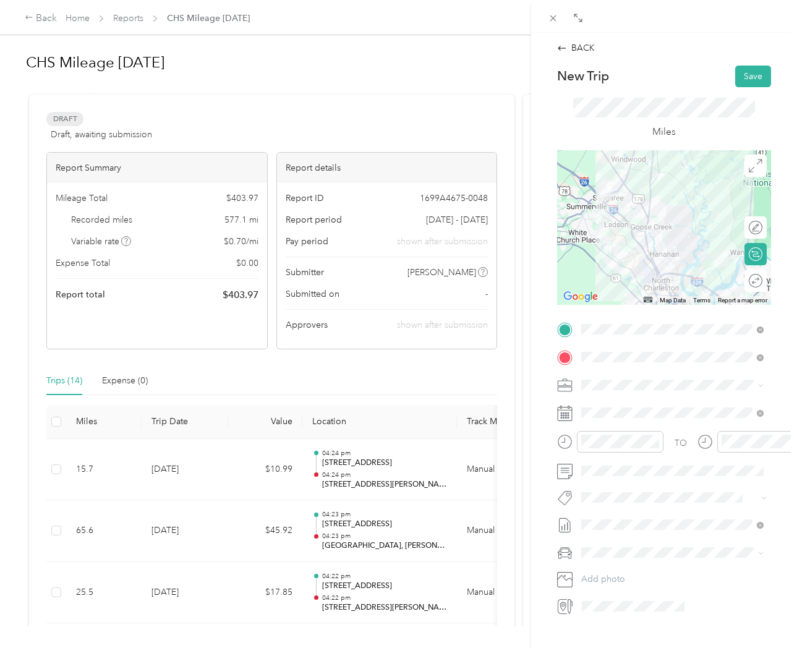
click at [762, 279] on div "Round trip" at bounding box center [762, 280] width 0 height 13
click at [753, 279] on div at bounding box center [749, 280] width 26 height 13
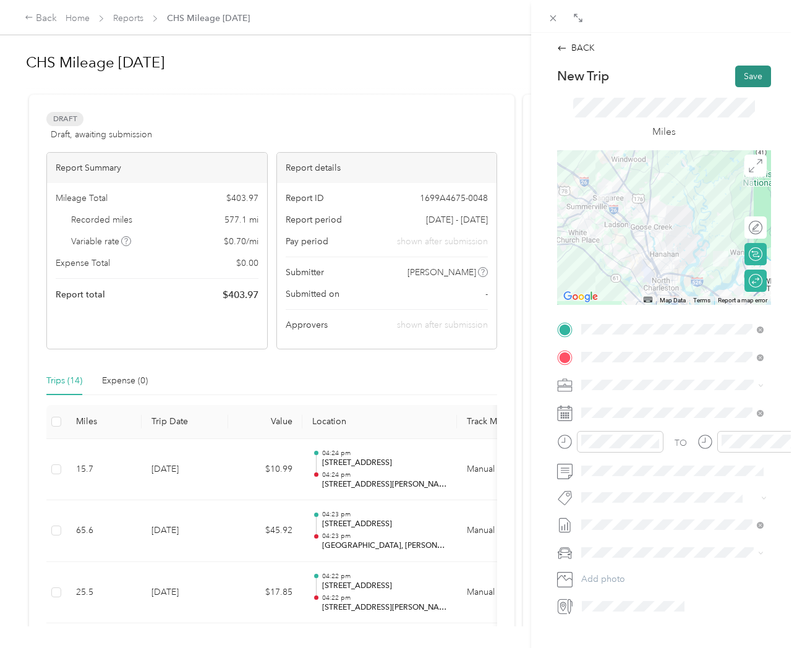
click at [753, 79] on button "Save" at bounding box center [753, 77] width 36 height 22
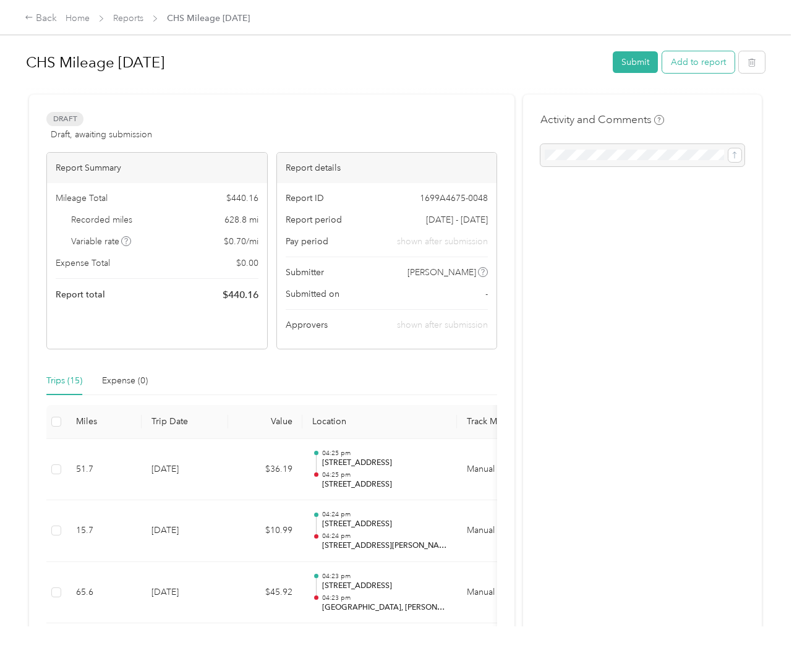
click at [705, 62] on button "Add to report" at bounding box center [698, 62] width 72 height 22
click at [705, 647] on div "Drag to resize Click to close Add to CHS Mileage Oct 2025 New trip New expense …" at bounding box center [395, 648] width 790 height 0
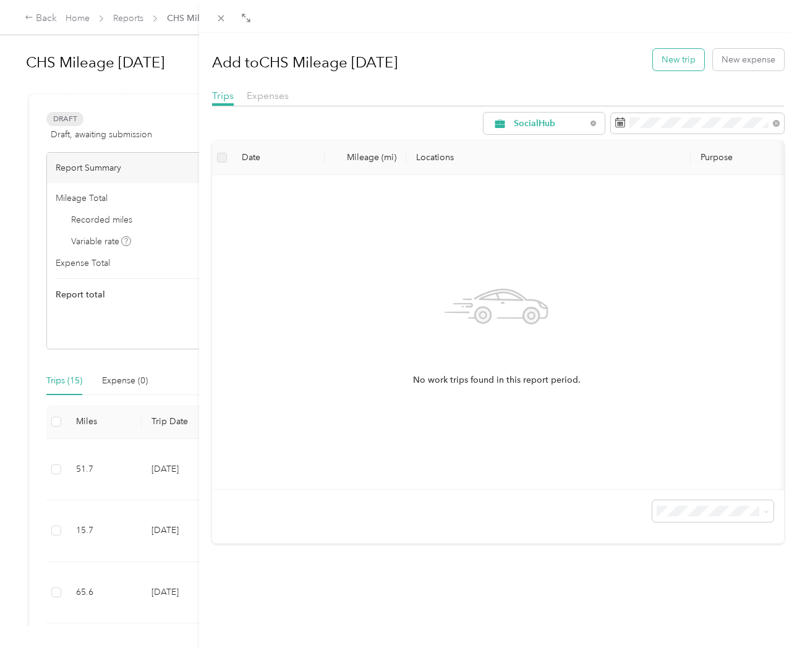
click at [680, 61] on button "New trip" at bounding box center [678, 60] width 51 height 22
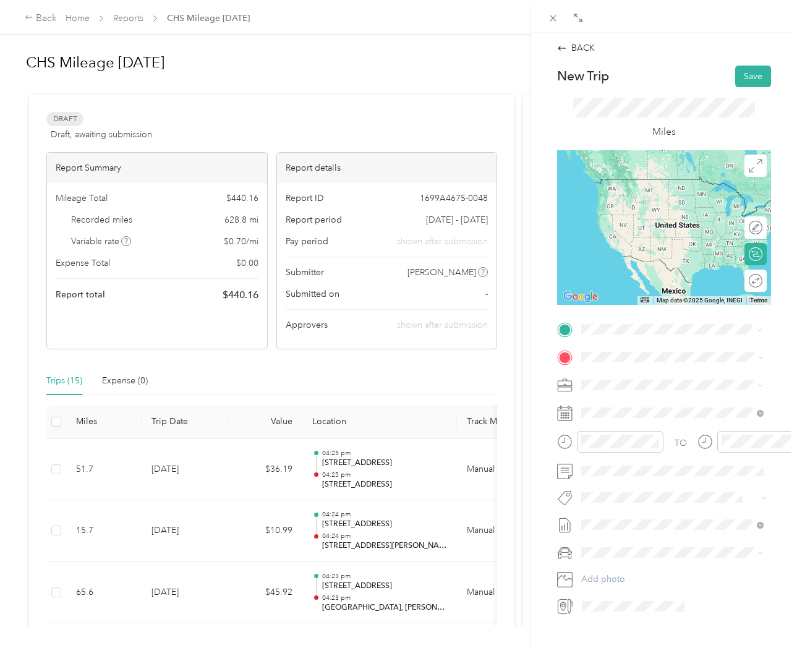
click at [638, 379] on span "1731 North Main Street Summerville, South Carolina 29486, United States" at bounding box center [666, 373] width 124 height 11
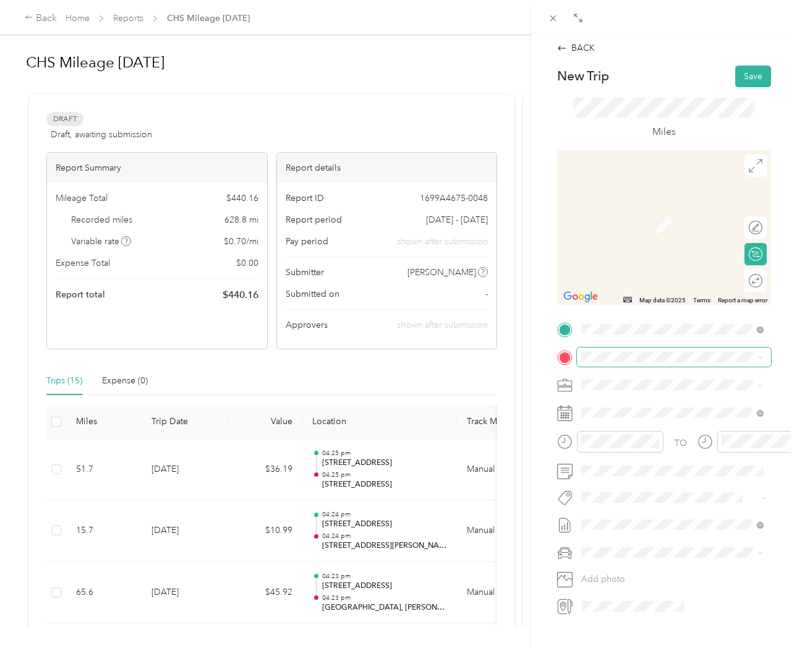
click at [624, 365] on span at bounding box center [674, 356] width 194 height 19
click at [619, 362] on span at bounding box center [674, 356] width 194 height 19
click at [638, 405] on span "201 Sawyer Circle Charleston, South Carolina 29492, United States" at bounding box center [681, 405] width 155 height 22
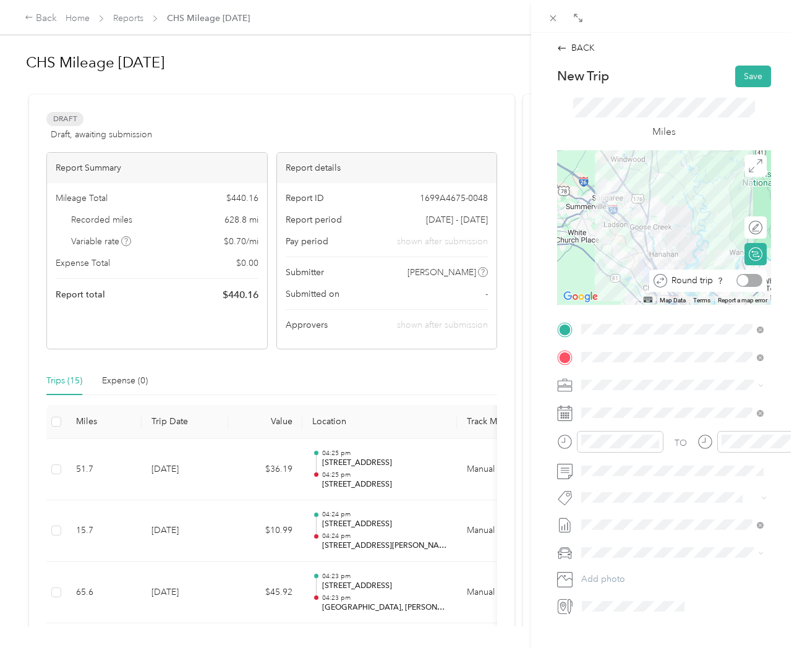
click at [756, 281] on div at bounding box center [749, 280] width 26 height 13
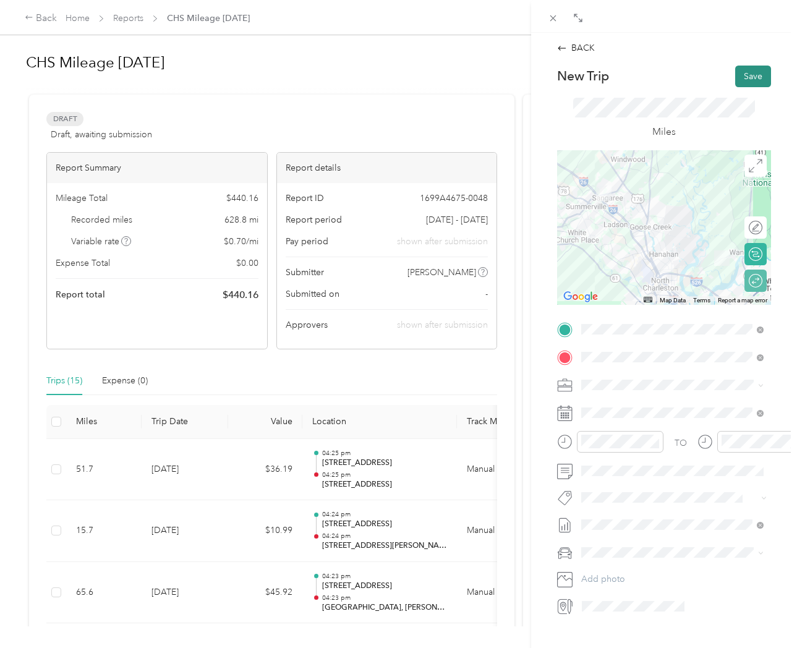
click at [752, 78] on button "Save" at bounding box center [753, 77] width 36 height 22
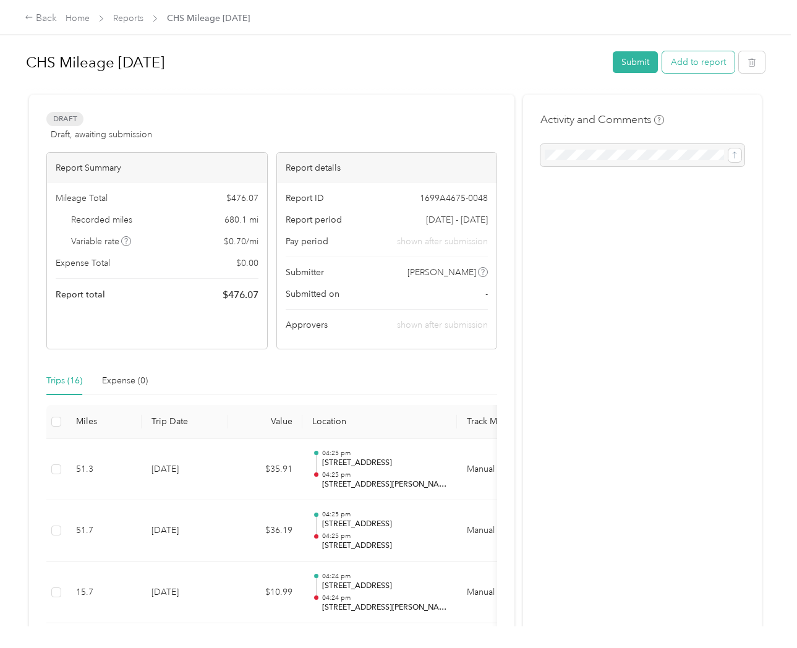
click at [705, 67] on button "Add to report" at bounding box center [698, 62] width 72 height 22
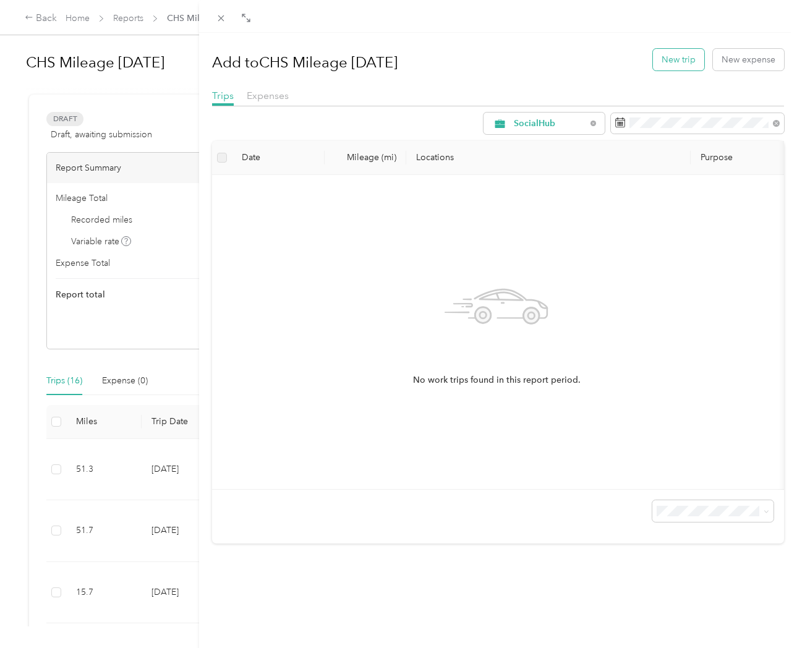
click at [674, 60] on button "New trip" at bounding box center [678, 60] width 51 height 22
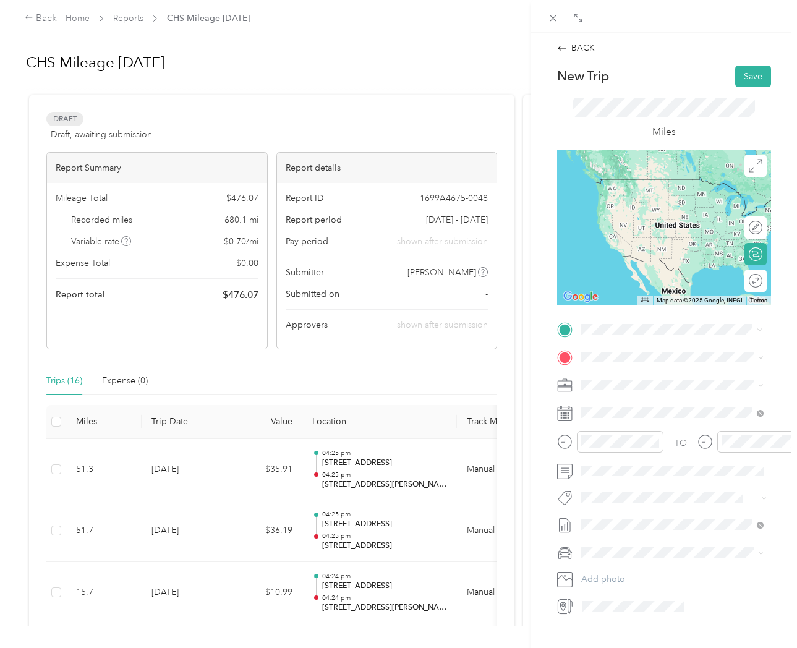
click at [667, 379] on span "1731 North Main Street Summerville, South Carolina 29486, United States" at bounding box center [666, 373] width 124 height 11
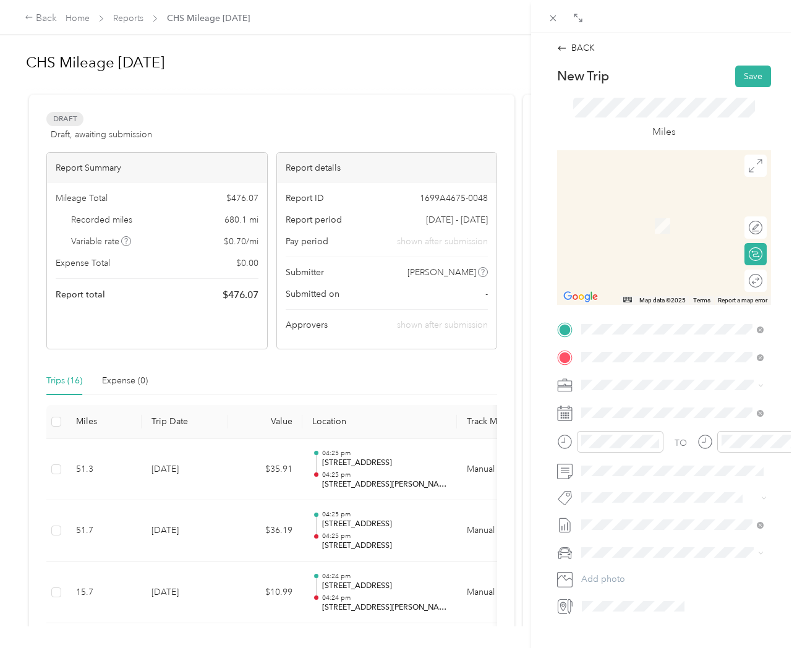
click at [650, 407] on span "1405 Long Grove Drive Mount Pleasant, South Carolina 29464, United States" at bounding box center [666, 401] width 124 height 11
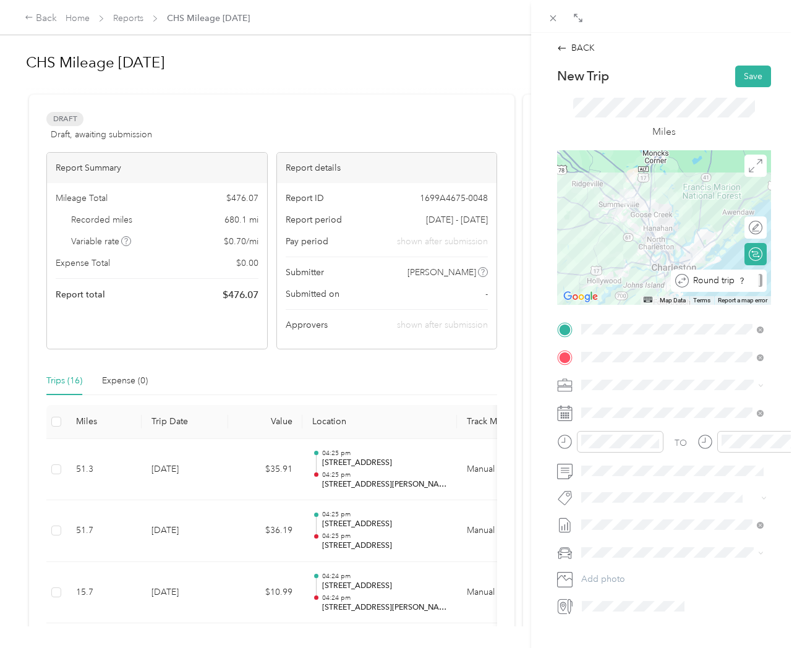
click at [752, 281] on div "Round trip" at bounding box center [726, 280] width 74 height 13
click at [752, 282] on div at bounding box center [749, 280] width 26 height 13
click at [750, 75] on button "Save" at bounding box center [753, 77] width 36 height 22
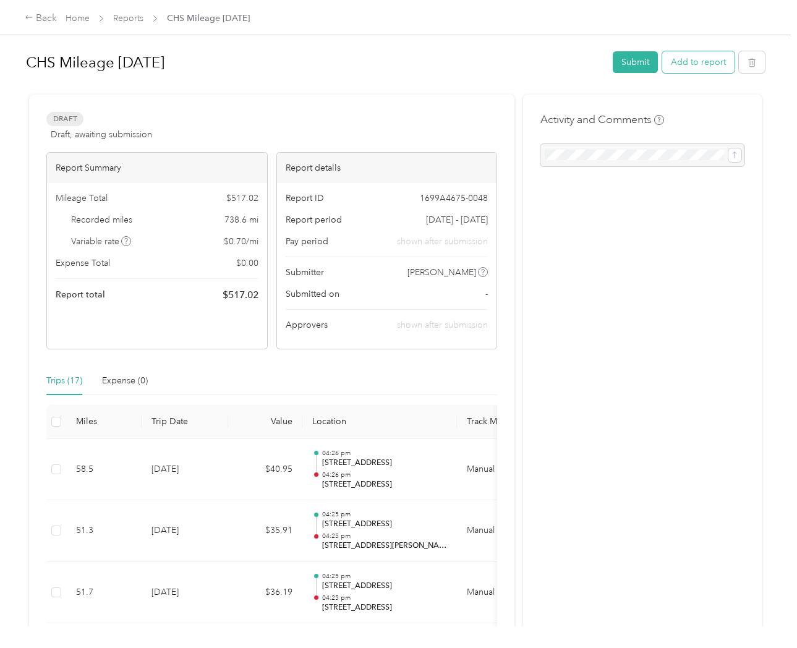
click at [699, 67] on button "Add to report" at bounding box center [698, 62] width 72 height 22
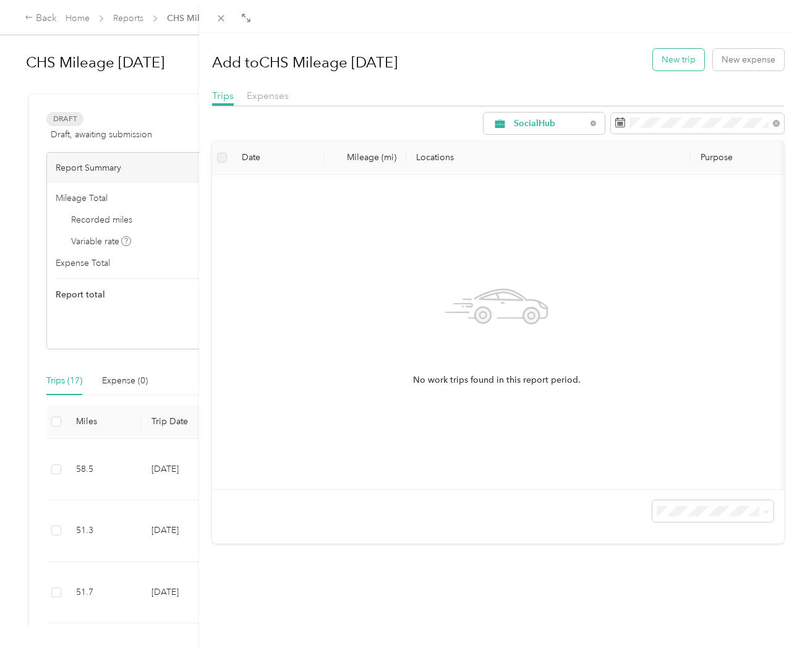
click at [666, 54] on button "New trip" at bounding box center [678, 60] width 51 height 22
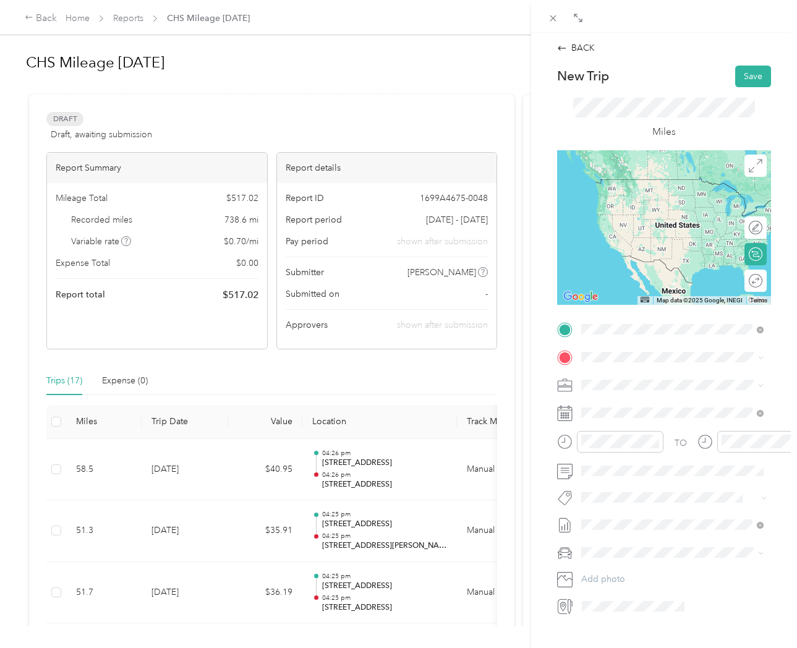
click at [638, 379] on span "1731 North Main Street Summerville, South Carolina 29486, United States" at bounding box center [666, 373] width 124 height 11
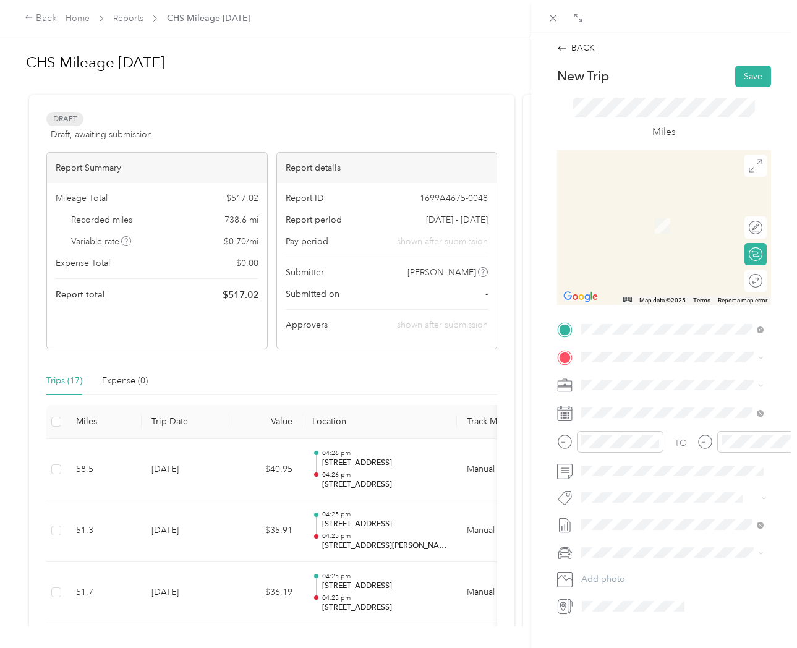
click at [639, 401] on span "211 Satori Wy Johns Island, South Carolina 29455, United States" at bounding box center [681, 405] width 155 height 22
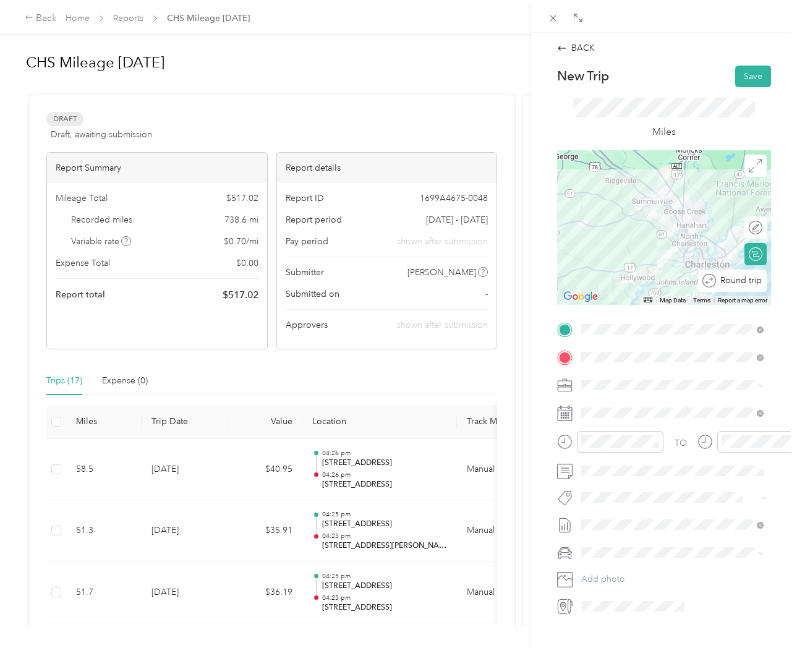
click at [750, 287] on div "Round trip" at bounding box center [732, 280] width 69 height 22
click at [750, 284] on div at bounding box center [749, 280] width 26 height 13
click at [754, 78] on button "Save" at bounding box center [753, 77] width 36 height 22
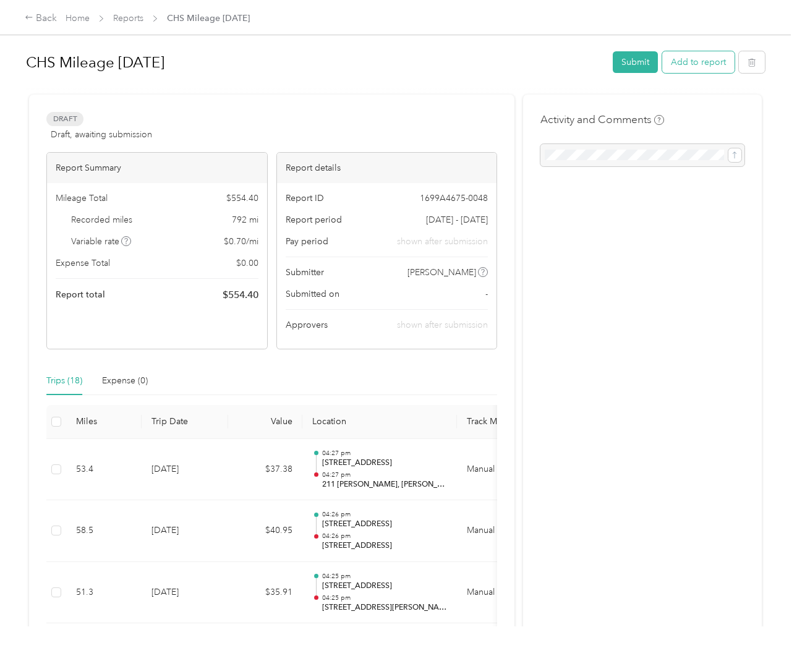
click at [697, 64] on button "Add to report" at bounding box center [698, 62] width 72 height 22
click at [697, 647] on div "Drag to resize Click to close Add to CHS Mileage Oct 2025 New trip New expense …" at bounding box center [395, 648] width 790 height 0
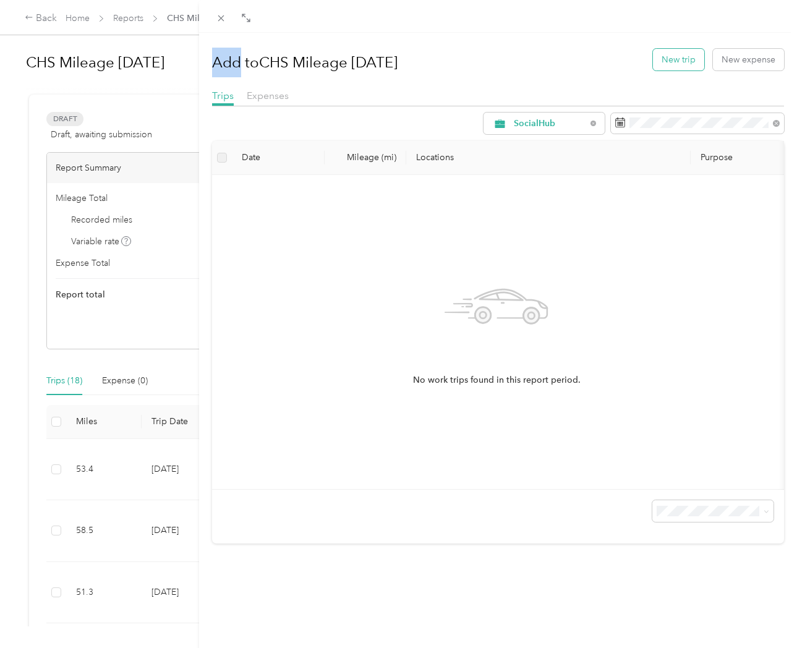
click at [680, 58] on button "New trip" at bounding box center [678, 60] width 51 height 22
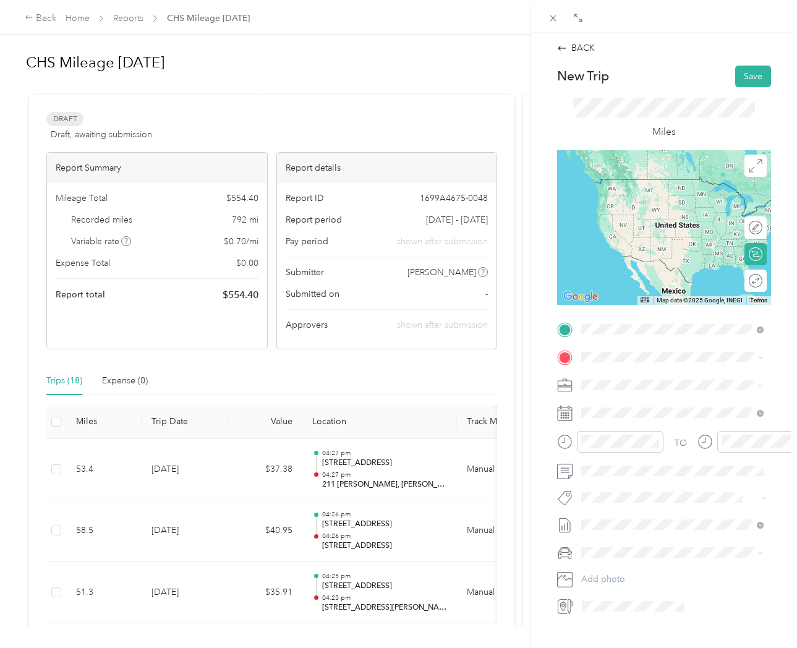
click at [663, 379] on span "1731 North Main Street Summerville, South Carolina 29486, United States" at bounding box center [666, 373] width 124 height 11
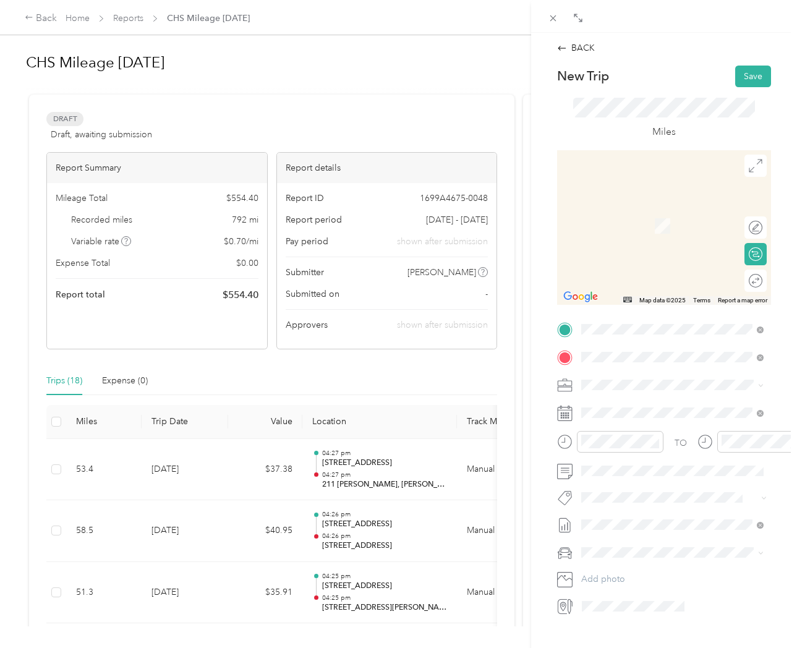
click at [703, 410] on span "555 Linger Longer Dr Johns Island, South Carolina 29455, United States" at bounding box center [681, 407] width 155 height 22
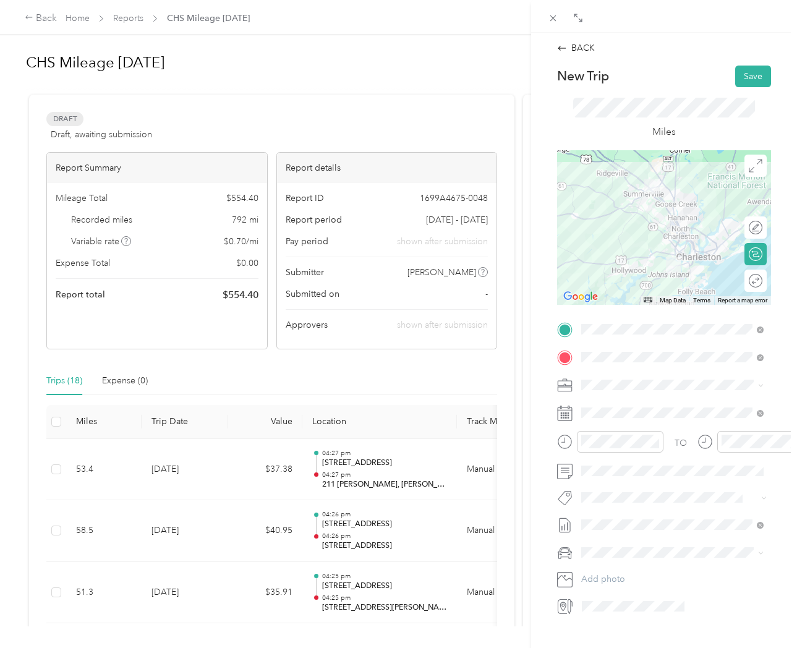
click at [753, 282] on div "Round trip" at bounding box center [755, 280] width 22 height 22
click at [752, 281] on div at bounding box center [749, 280] width 26 height 13
click at [752, 77] on button "Save" at bounding box center [753, 77] width 36 height 22
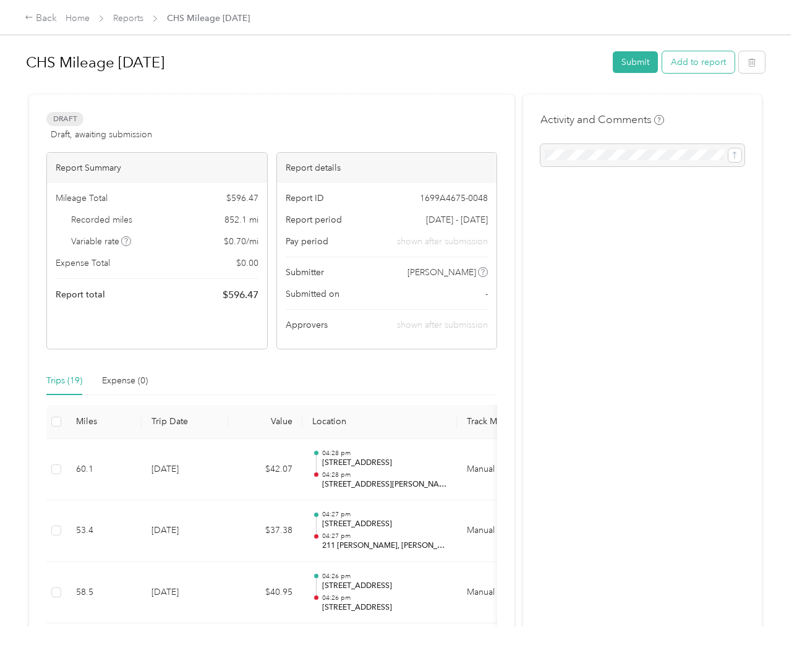
click at [719, 61] on button "Add to report" at bounding box center [698, 62] width 72 height 22
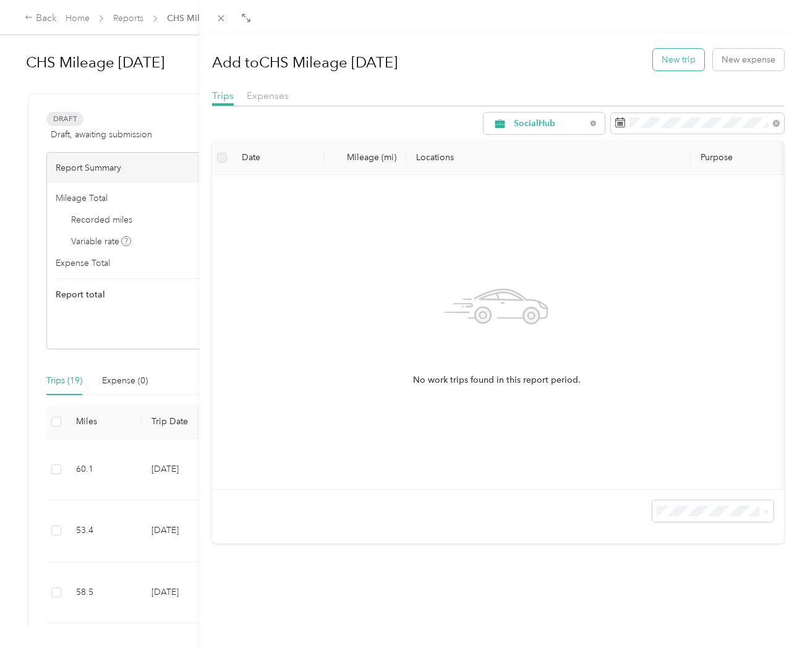
click at [677, 60] on button "New trip" at bounding box center [678, 60] width 51 height 22
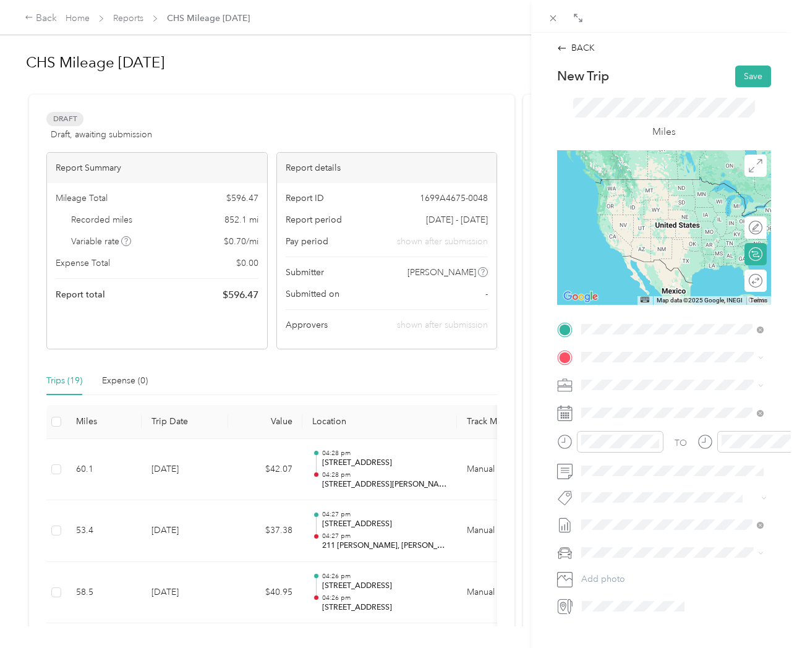
click at [710, 379] on span "1731 North Main Street Summerville, South Carolina 29486, United States" at bounding box center [666, 373] width 124 height 11
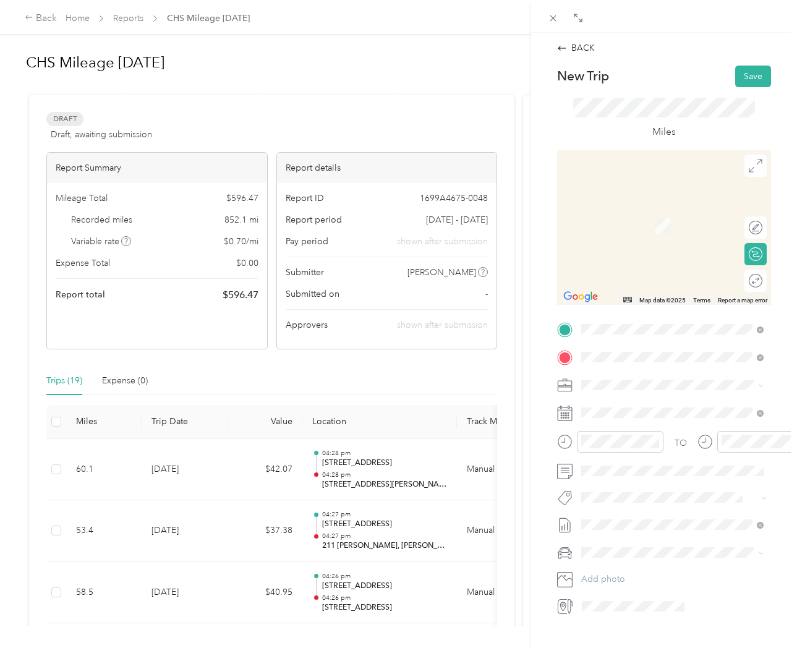
click at [625, 407] on span "1100 Hampton Rivers Road Charleston, South Carolina 29414, United States" at bounding box center [666, 401] width 124 height 11
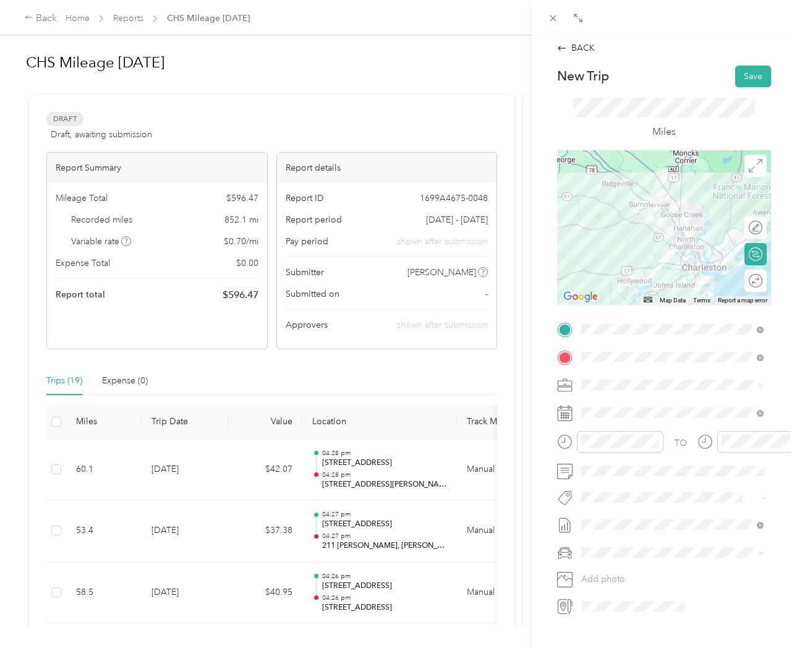
click at [752, 283] on div "Round trip" at bounding box center [755, 280] width 22 height 22
click at [752, 283] on div at bounding box center [749, 280] width 26 height 13
click at [751, 72] on button "Save" at bounding box center [753, 77] width 36 height 22
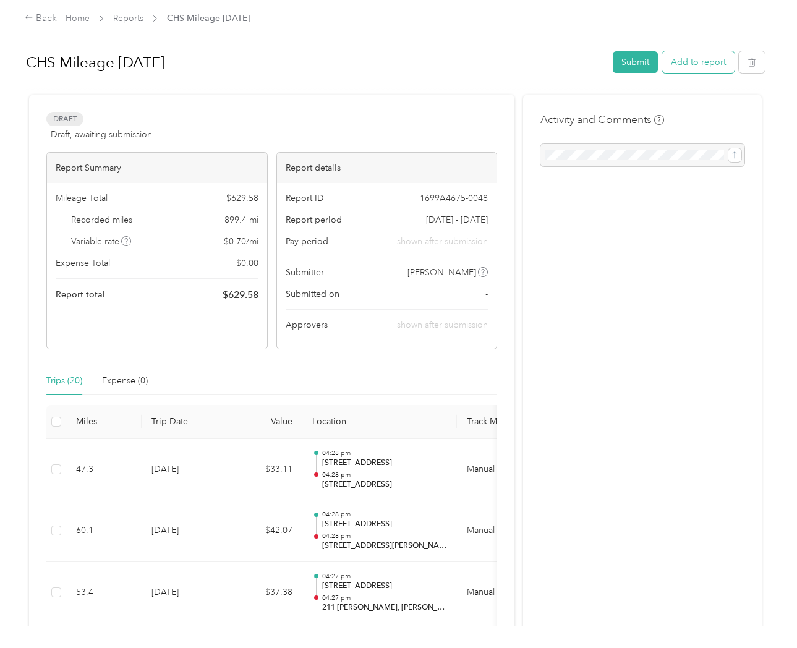
click at [692, 61] on button "Add to report" at bounding box center [698, 62] width 72 height 22
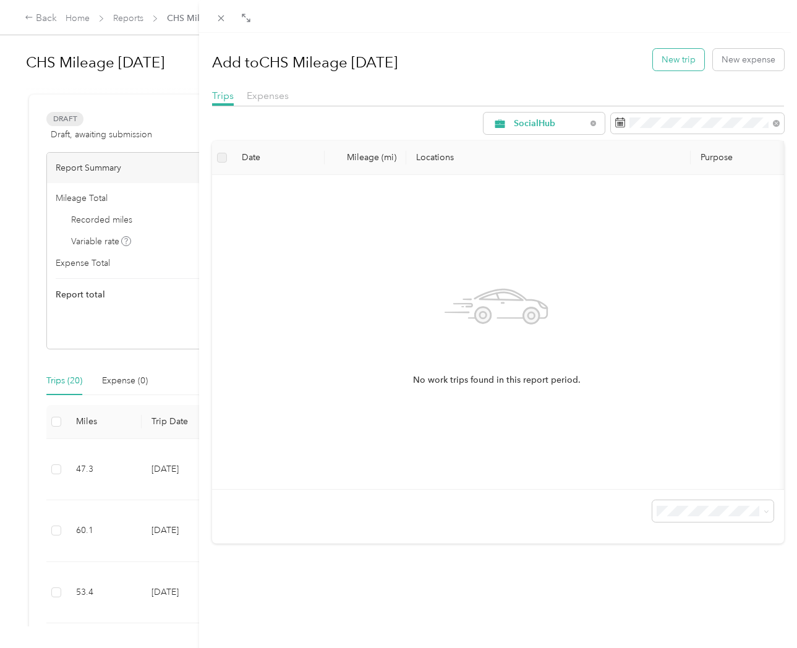
click at [676, 61] on button "New trip" at bounding box center [678, 60] width 51 height 22
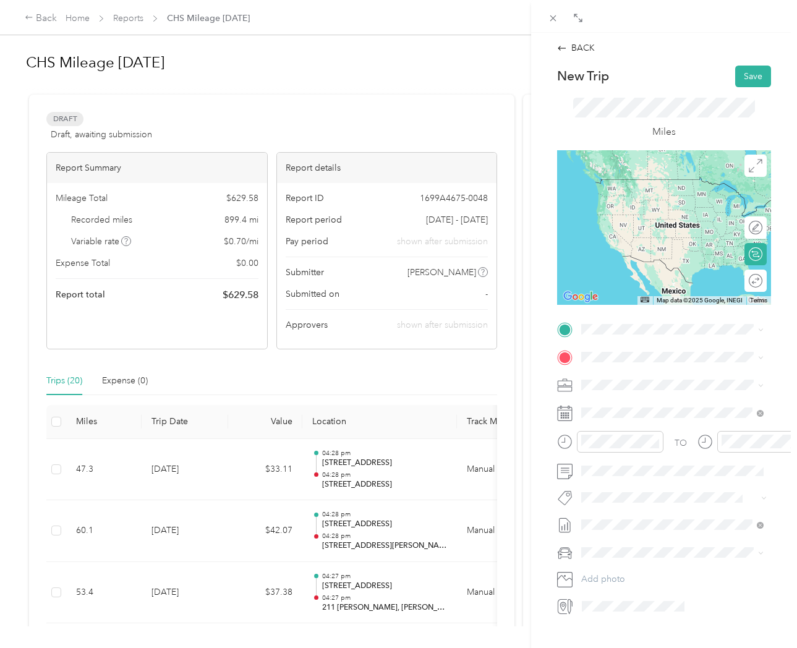
click at [656, 379] on span "1731 North Main Street Summerville, South Carolina 29486, United States" at bounding box center [666, 373] width 124 height 11
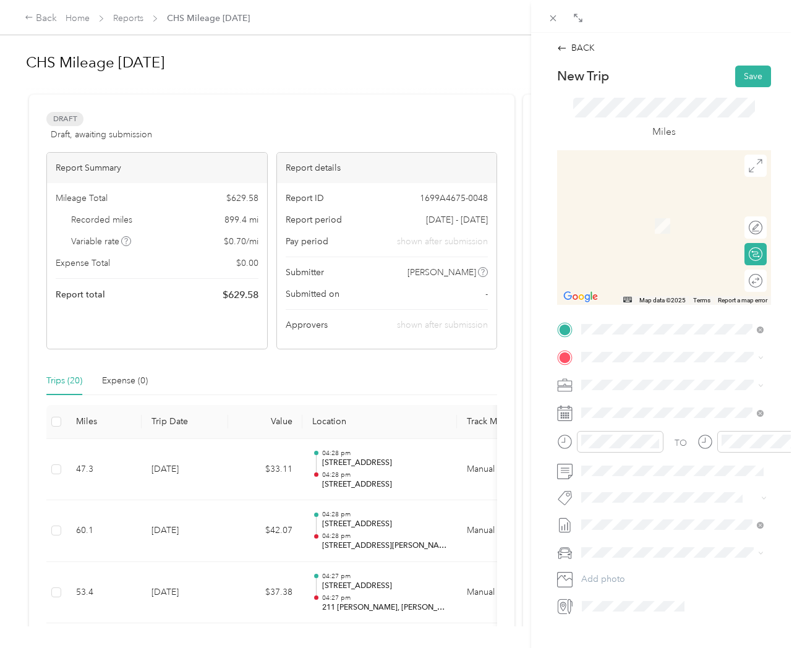
click at [650, 404] on span "1945 Railroad Avenue North Charleston, South Carolina 29406, United States" at bounding box center [666, 397] width 124 height 11
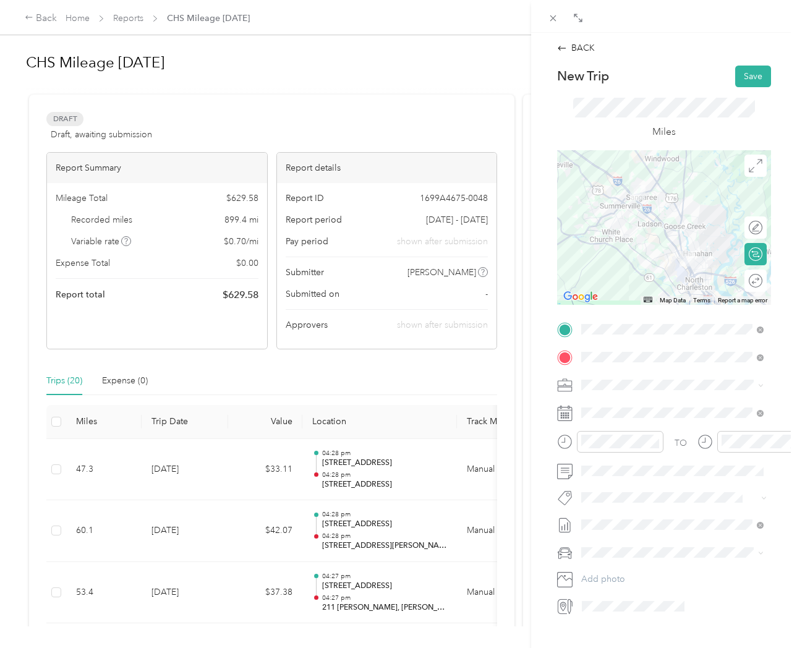
click at [758, 281] on div "Round trip" at bounding box center [755, 280] width 22 height 22
click at [748, 281] on div at bounding box center [749, 280] width 26 height 13
click at [756, 78] on button "Save" at bounding box center [753, 77] width 36 height 22
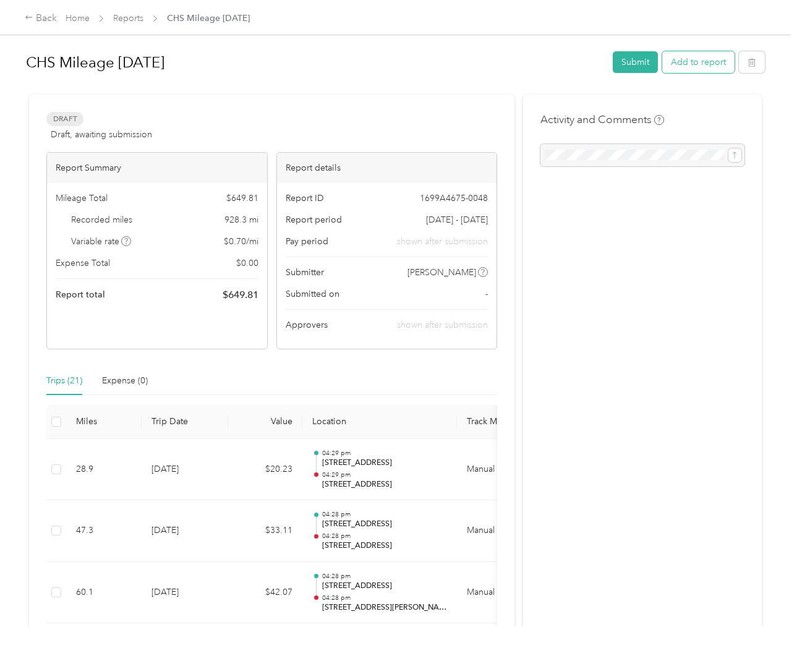
click at [700, 66] on button "Add to report" at bounding box center [698, 62] width 72 height 22
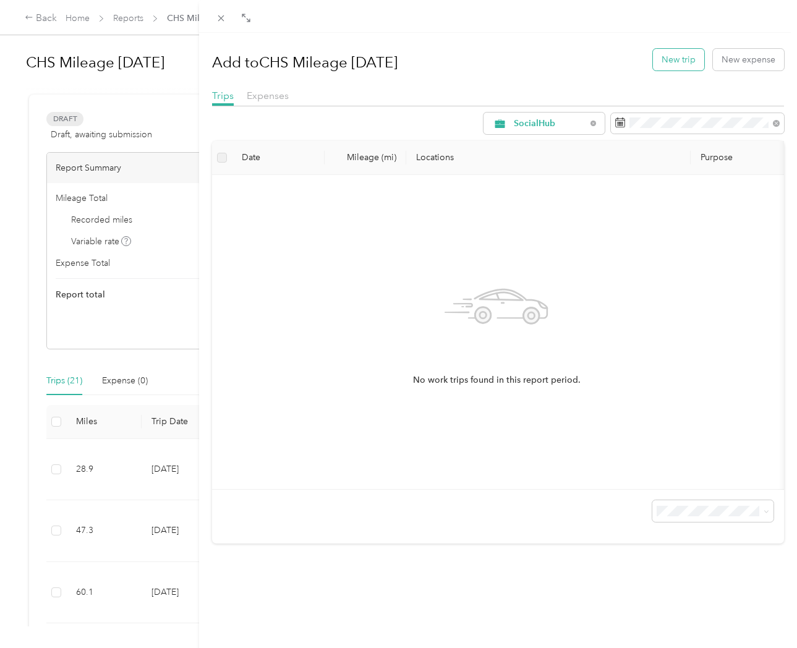
click at [671, 64] on button "New trip" at bounding box center [678, 60] width 51 height 22
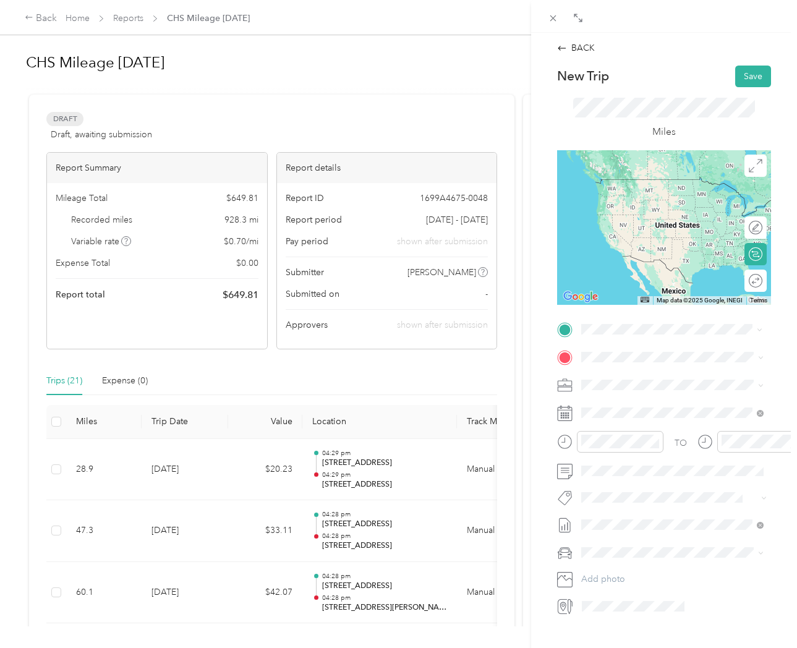
click at [650, 379] on span "1731 North Main Street Summerville, South Carolina 29486, United States" at bounding box center [666, 373] width 124 height 11
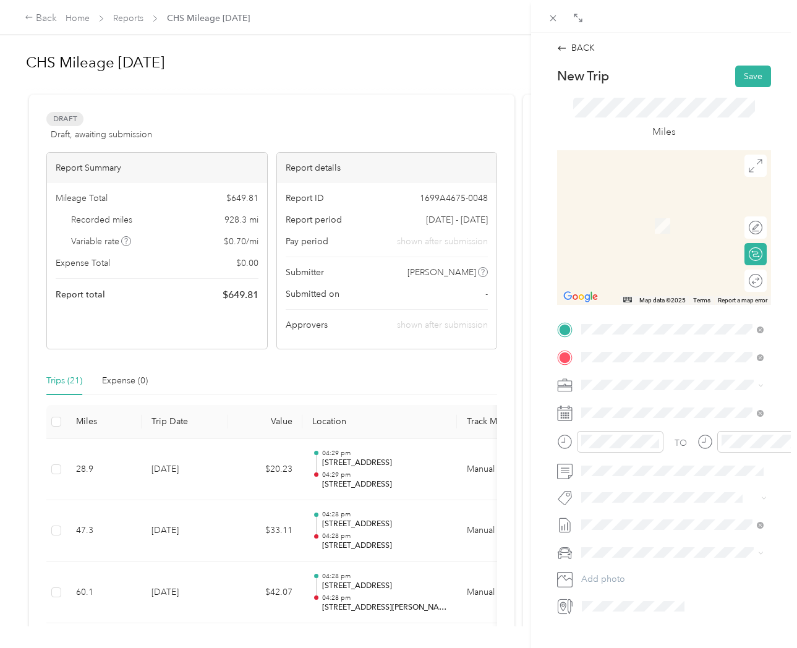
click at [669, 409] on span "1109 Giddings Way Ladson, South Carolina 29456, United States" at bounding box center [681, 407] width 155 height 22
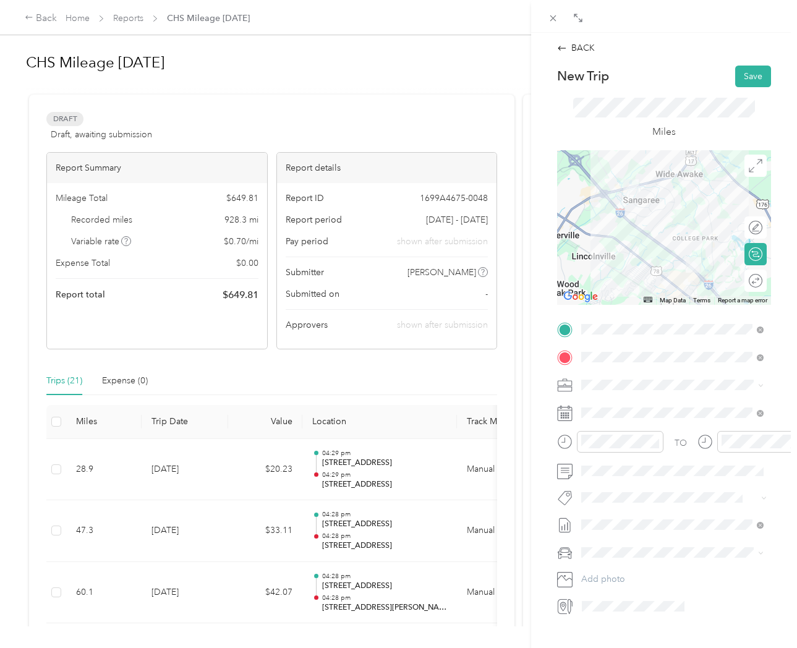
click at [755, 78] on button "Save" at bounding box center [753, 77] width 36 height 22
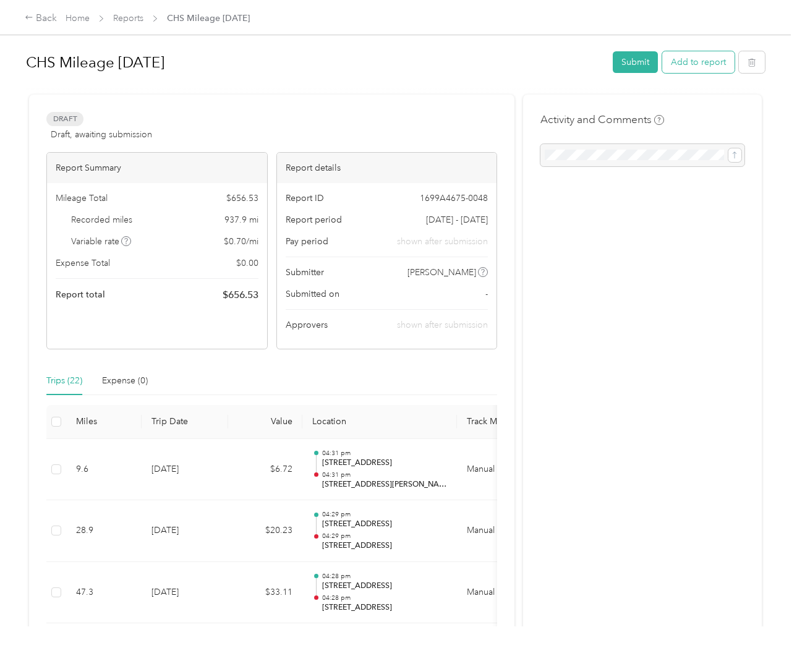
click at [701, 66] on button "Add to report" at bounding box center [698, 62] width 72 height 22
click at [701, 647] on div at bounding box center [395, 648] width 790 height 0
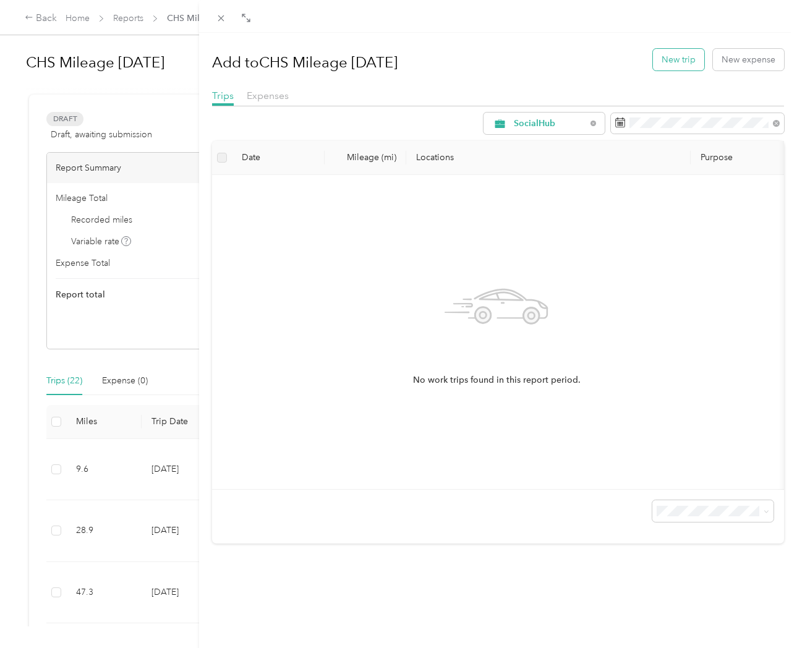
click at [690, 62] on button "New trip" at bounding box center [678, 60] width 51 height 22
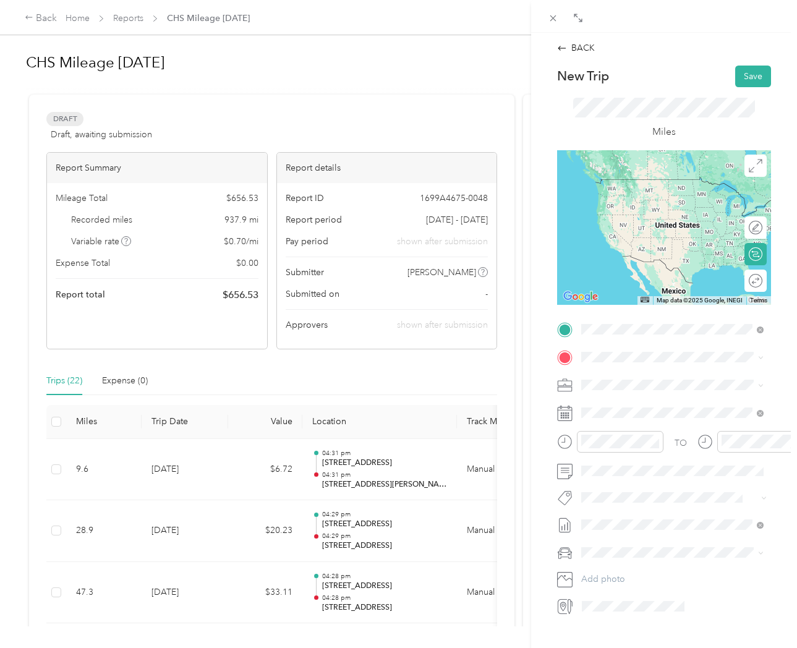
click at [669, 379] on span "1731 North Main Street Summerville, South Carolina 29486, United States" at bounding box center [666, 373] width 124 height 11
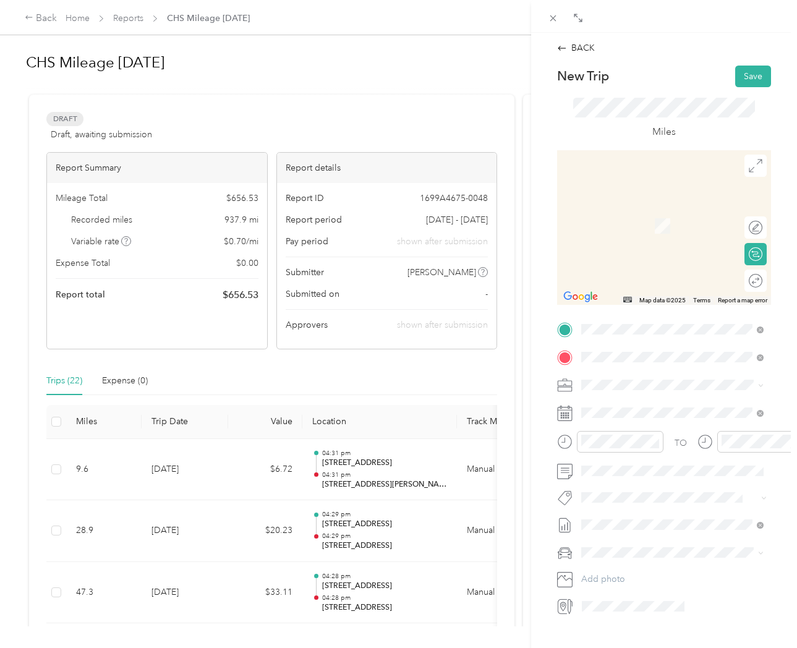
click at [645, 407] on span "3229 West Montague Avenue North Charleston, South Carolina 29418, United States" at bounding box center [666, 401] width 124 height 11
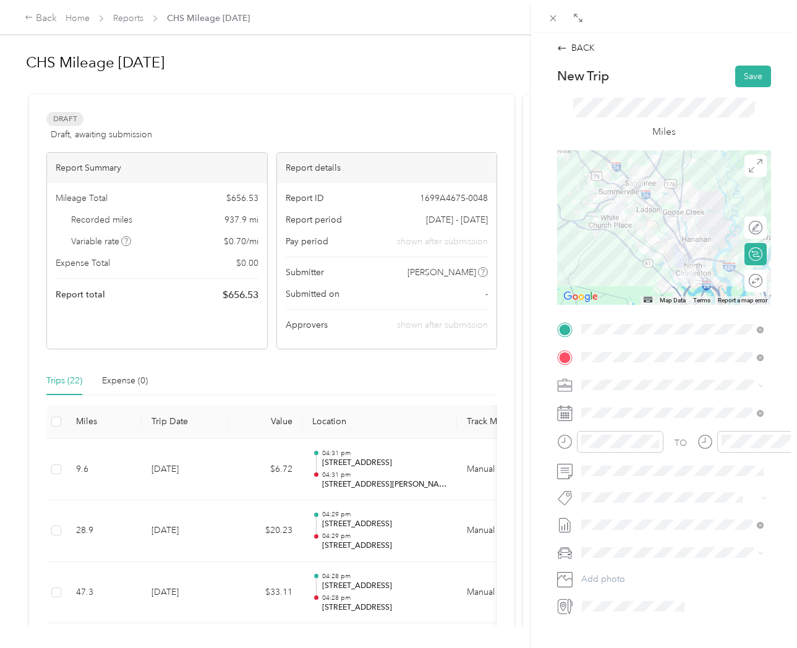
click at [762, 282] on div "Round trip" at bounding box center [762, 280] width 0 height 13
click at [750, 281] on div at bounding box center [749, 280] width 26 height 13
click at [752, 78] on button "Save" at bounding box center [753, 77] width 36 height 22
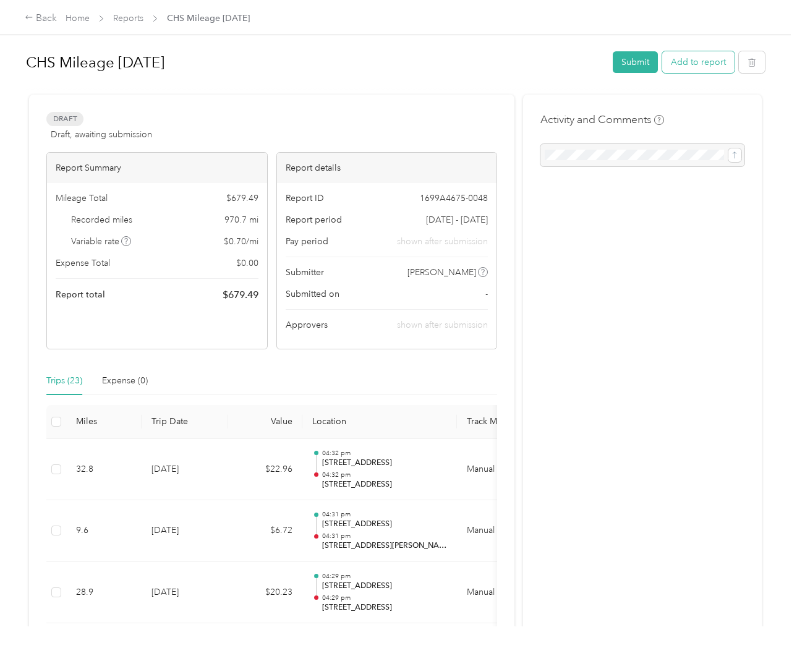
click at [691, 63] on button "Add to report" at bounding box center [698, 62] width 72 height 22
click at [691, 647] on div at bounding box center [395, 648] width 790 height 0
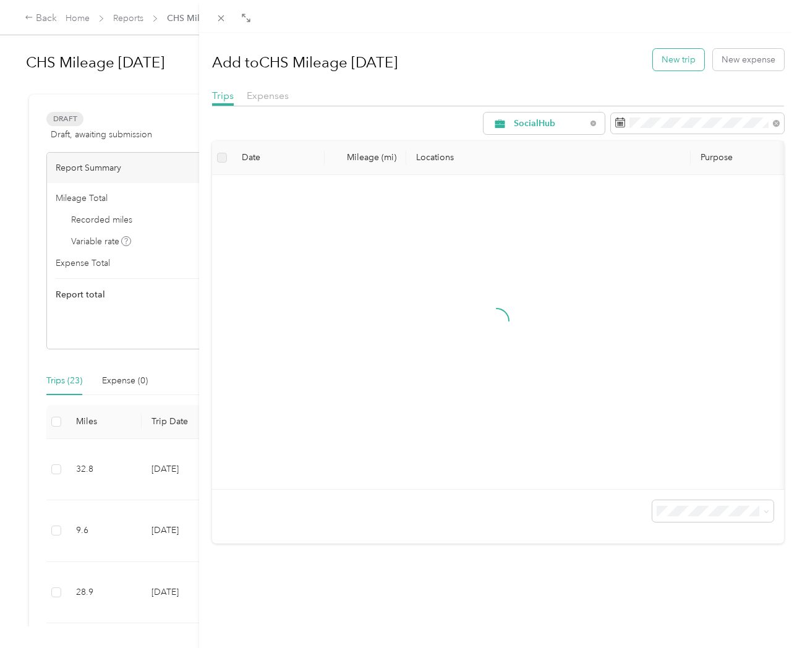
click at [686, 63] on button "New trip" at bounding box center [678, 60] width 51 height 22
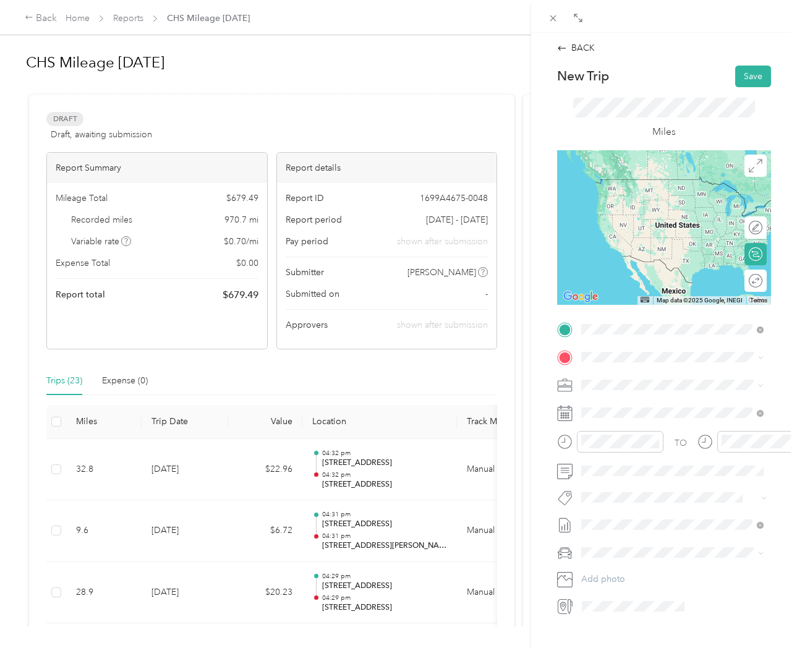
click at [635, 379] on span "1731 North Main Street Summerville, South Carolina 29486, United States" at bounding box center [666, 373] width 124 height 11
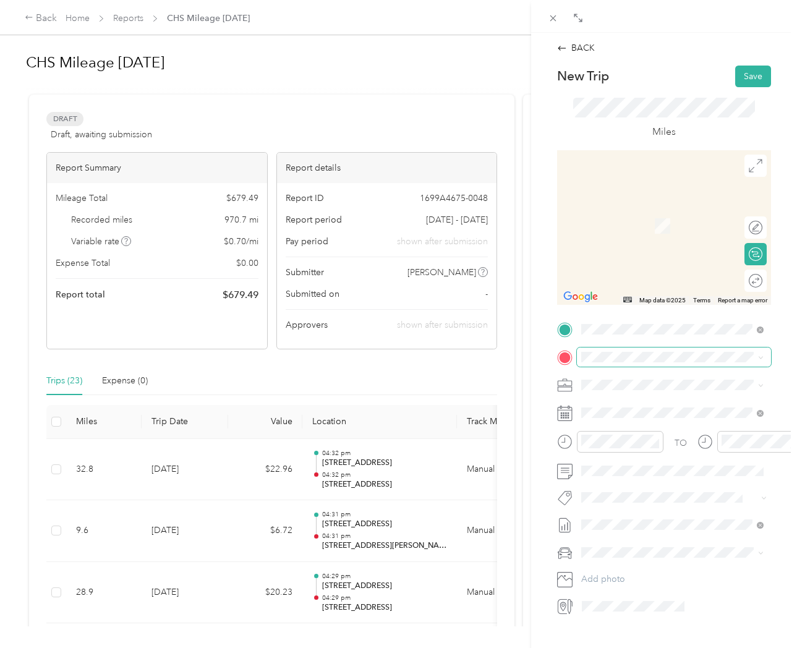
click at [614, 364] on span at bounding box center [674, 356] width 194 height 19
click at [654, 408] on span "Henslow Dr Unit 4103 Daniel Island, South Carolina 29492, United States" at bounding box center [681, 407] width 155 height 22
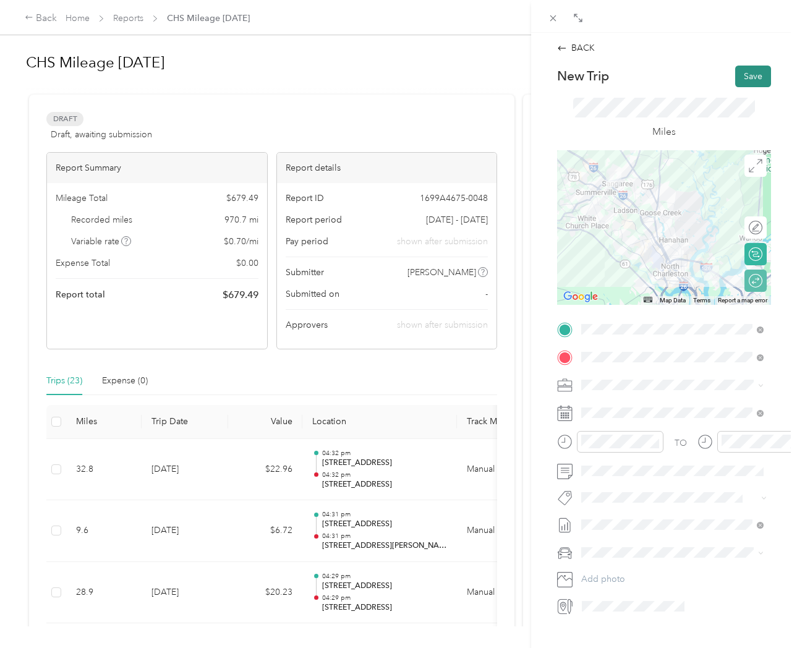
click at [752, 77] on button "Save" at bounding box center [753, 77] width 36 height 22
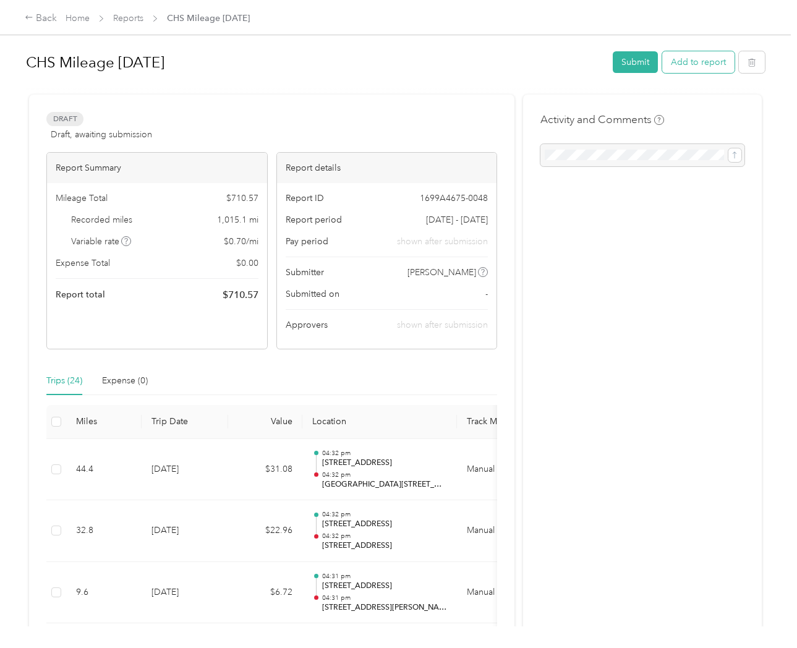
click at [700, 66] on button "Add to report" at bounding box center [698, 62] width 72 height 22
click at [700, 647] on div "Drag to resize Click to close Add to CHS Mileage Oct 2025 New trip New expense …" at bounding box center [395, 648] width 790 height 0
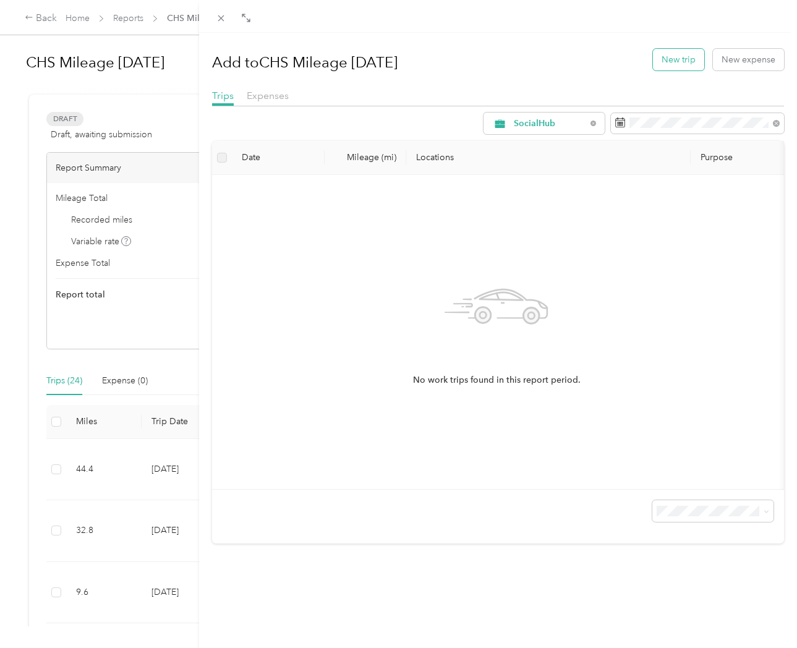
click at [674, 63] on button "New trip" at bounding box center [678, 60] width 51 height 22
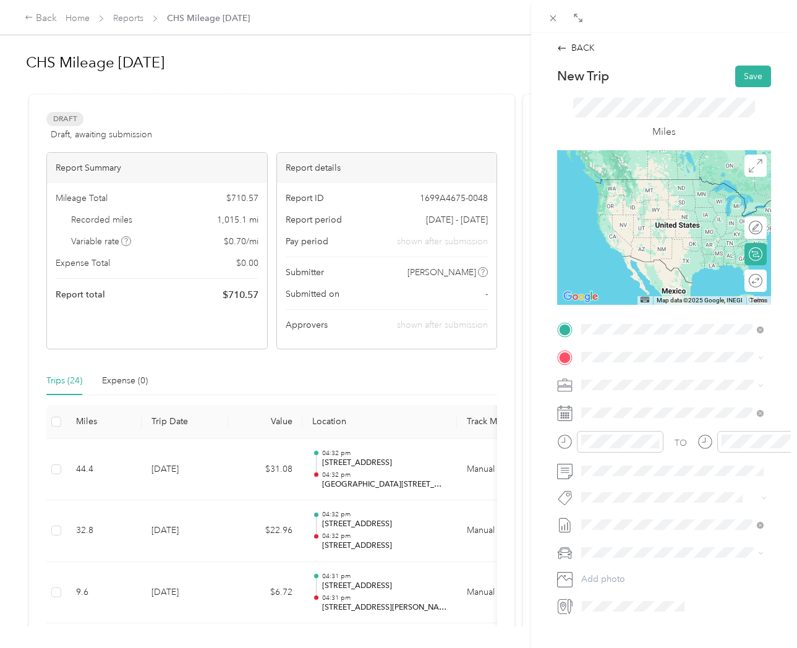
click at [663, 379] on span "1731 North Main Street Summerville, South Carolina 29486, United States" at bounding box center [666, 373] width 124 height 11
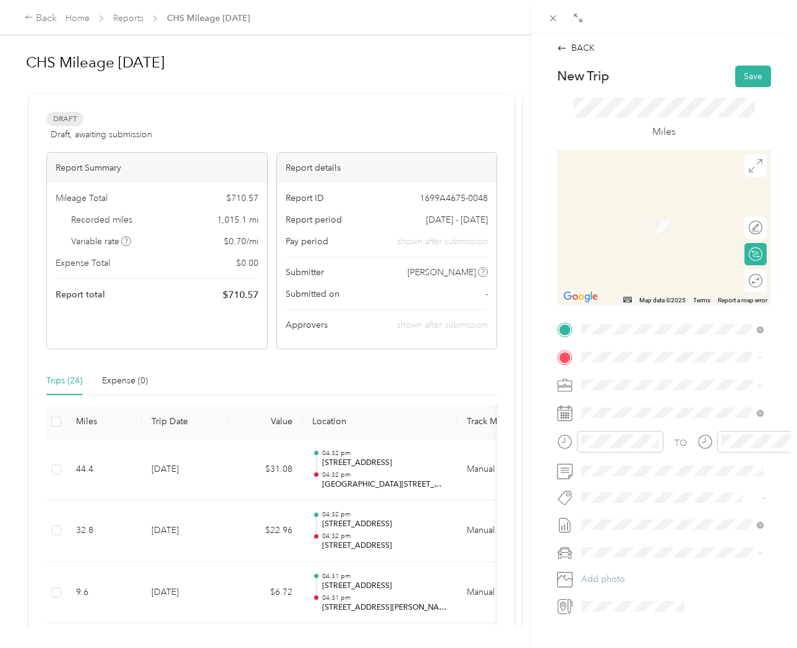
click at [640, 407] on span "500 Lama Drive Summerville, South Carolina 29486, United States" at bounding box center [666, 401] width 124 height 11
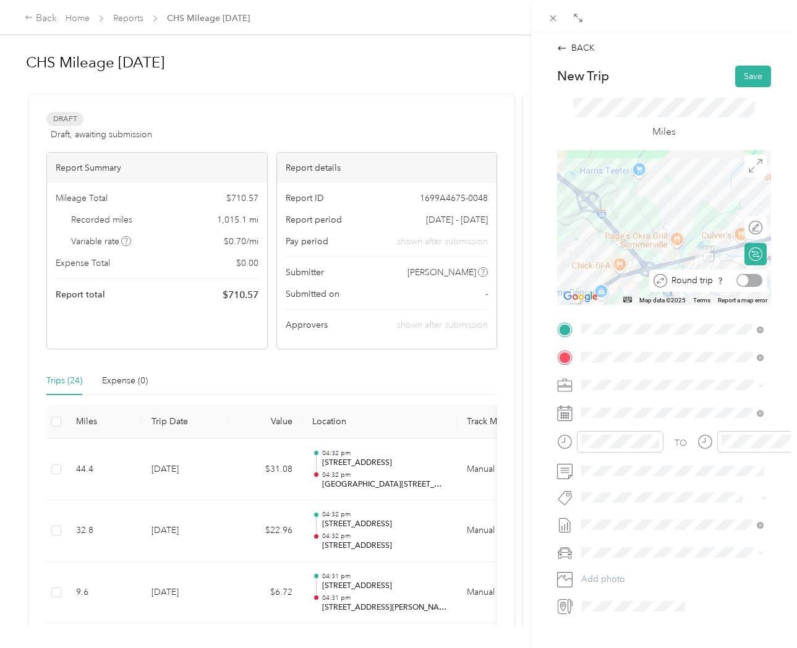
click at [747, 283] on div at bounding box center [749, 280] width 26 height 13
click at [747, 73] on button "Save" at bounding box center [753, 77] width 36 height 22
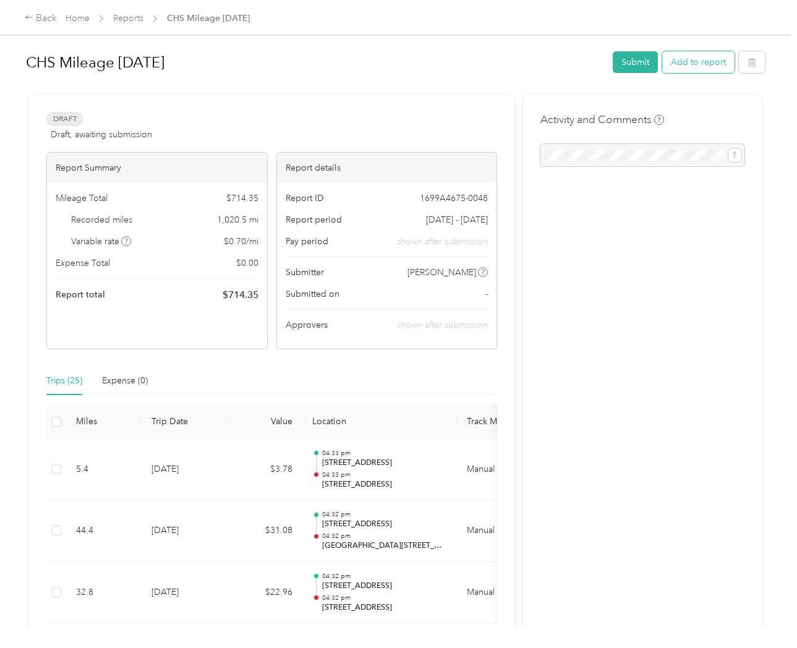
click at [698, 67] on button "Add to report" at bounding box center [698, 62] width 72 height 22
click at [698, 647] on div "Drag to resize Click to close Add to CHS Mileage Oct 2025 New trip New expense …" at bounding box center [395, 648] width 790 height 0
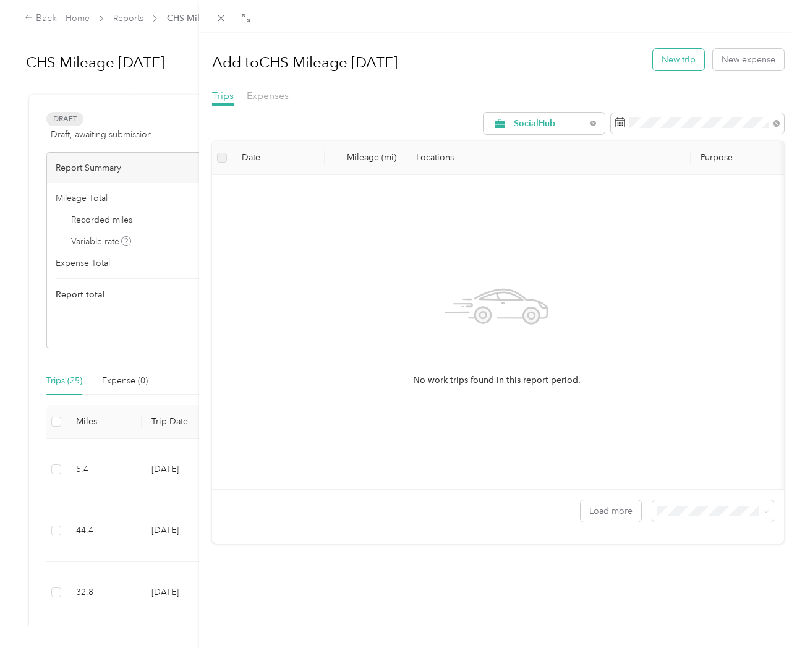
click at [672, 59] on button "New trip" at bounding box center [678, 60] width 51 height 22
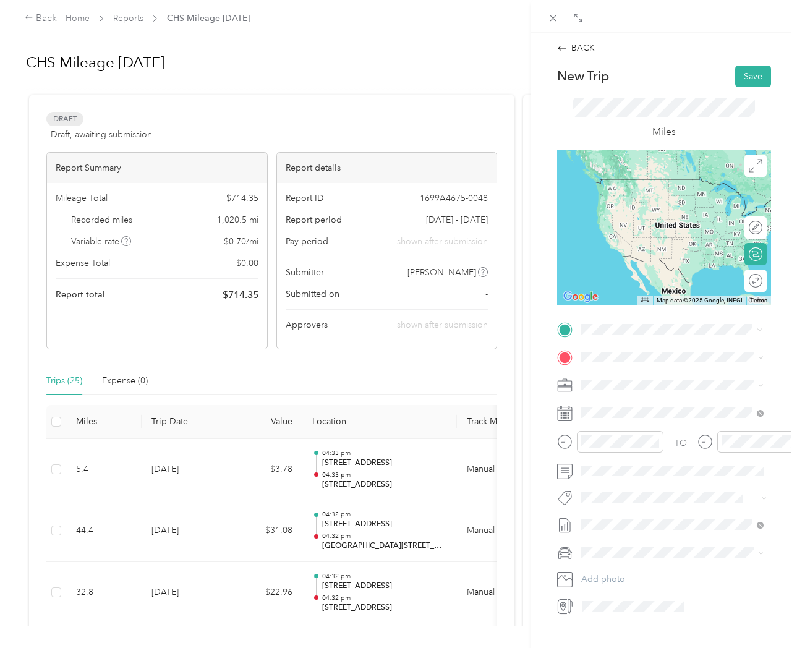
click at [669, 378] on span "1731 North Main Street Summerville, South Carolina 29486, United States" at bounding box center [666, 373] width 124 height 11
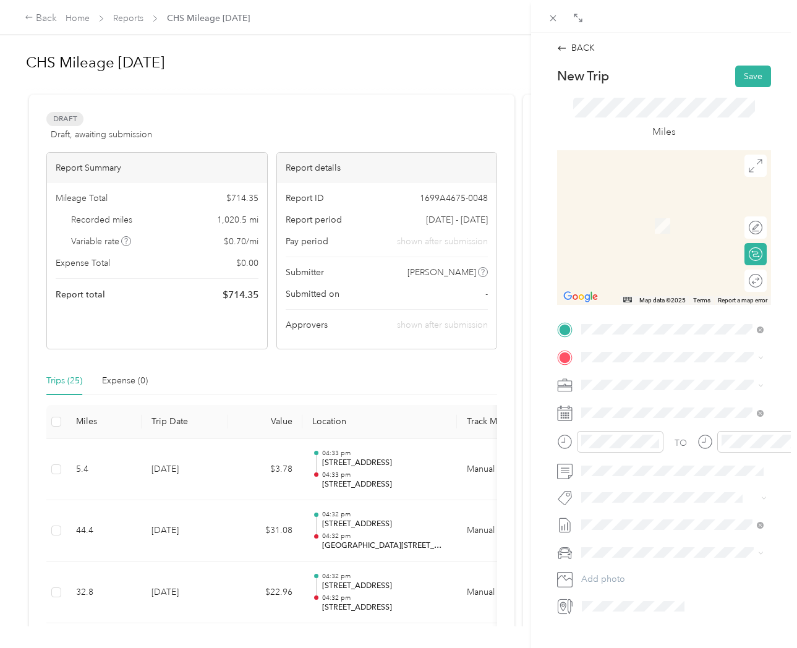
click at [685, 412] on span "600 Robert Daniel Drive Daniel Island, South Carolina 29492, United States" at bounding box center [681, 406] width 155 height 22
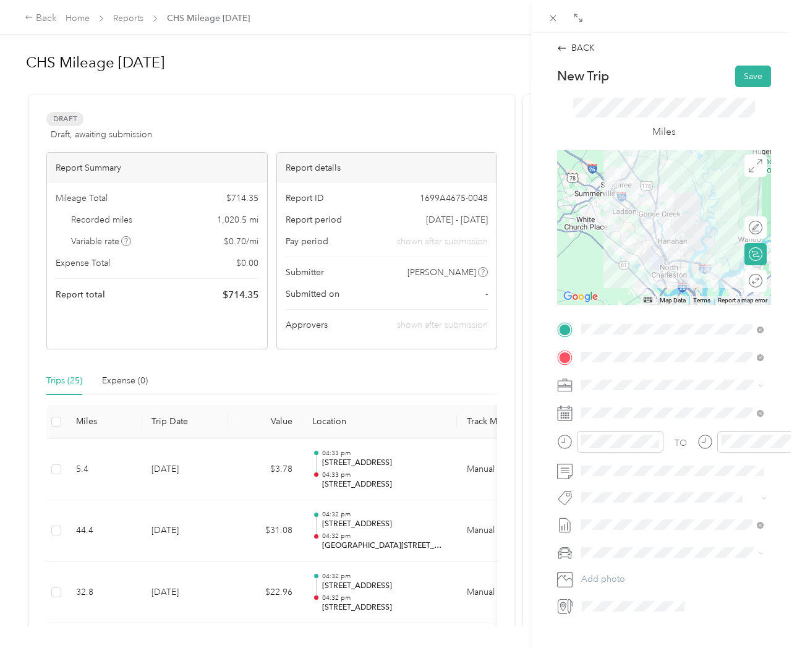
click at [746, 282] on div "Round trip" at bounding box center [755, 280] width 22 height 22
click at [746, 282] on div at bounding box center [749, 280] width 26 height 13
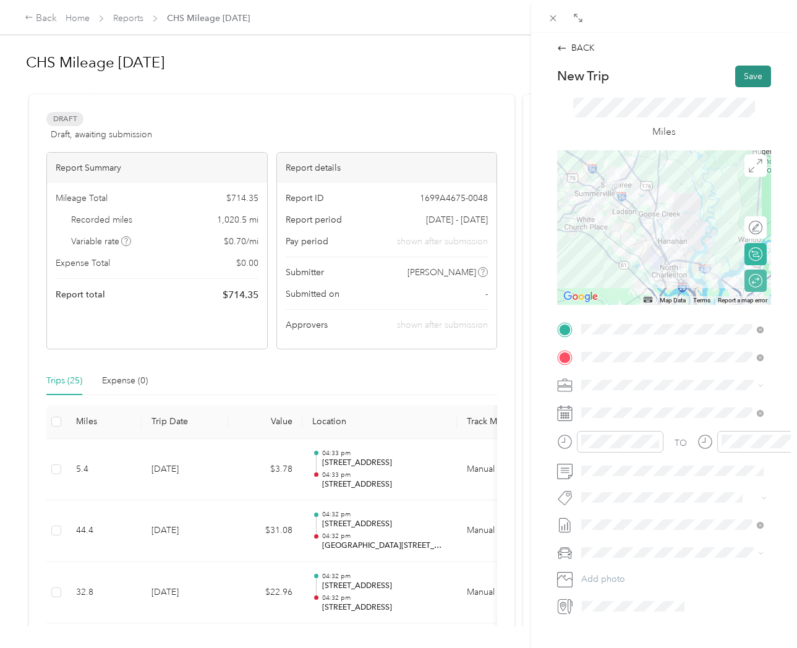
click at [749, 77] on button "Save" at bounding box center [753, 77] width 36 height 22
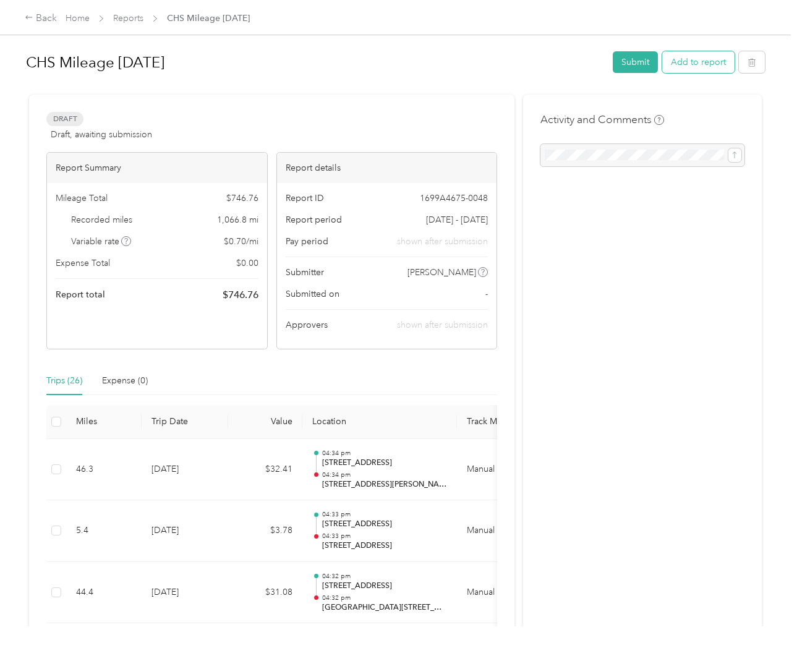
click at [693, 65] on button "Add to report" at bounding box center [698, 62] width 72 height 22
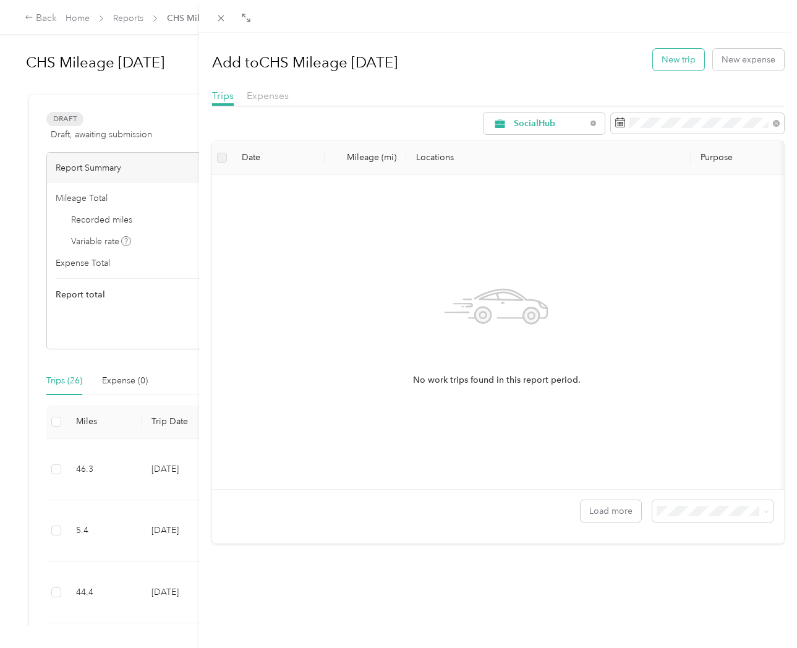
click at [681, 58] on button "New trip" at bounding box center [678, 60] width 51 height 22
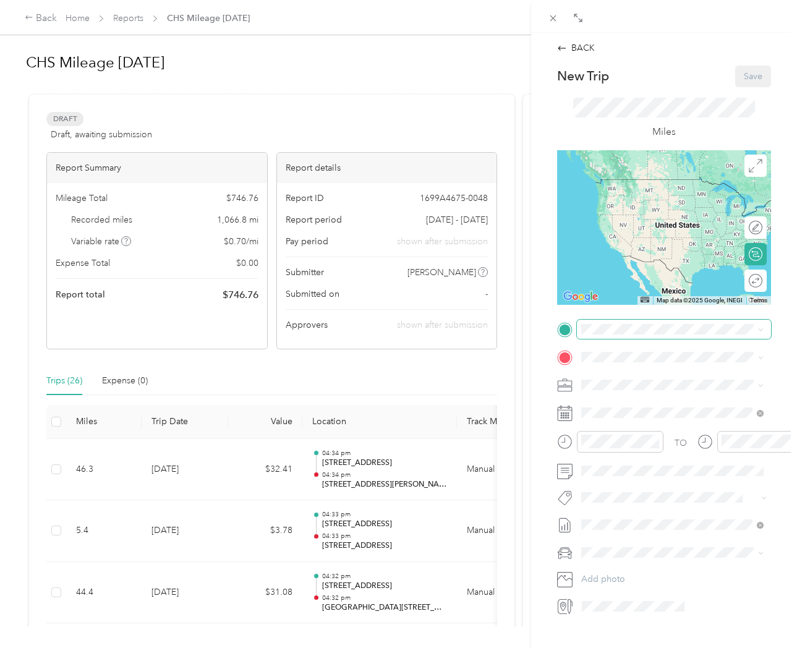
click at [591, 323] on span at bounding box center [674, 329] width 194 height 19
click at [661, 379] on span "1731 North Main Street Summerville, South Carolina 29486, United States" at bounding box center [666, 373] width 124 height 11
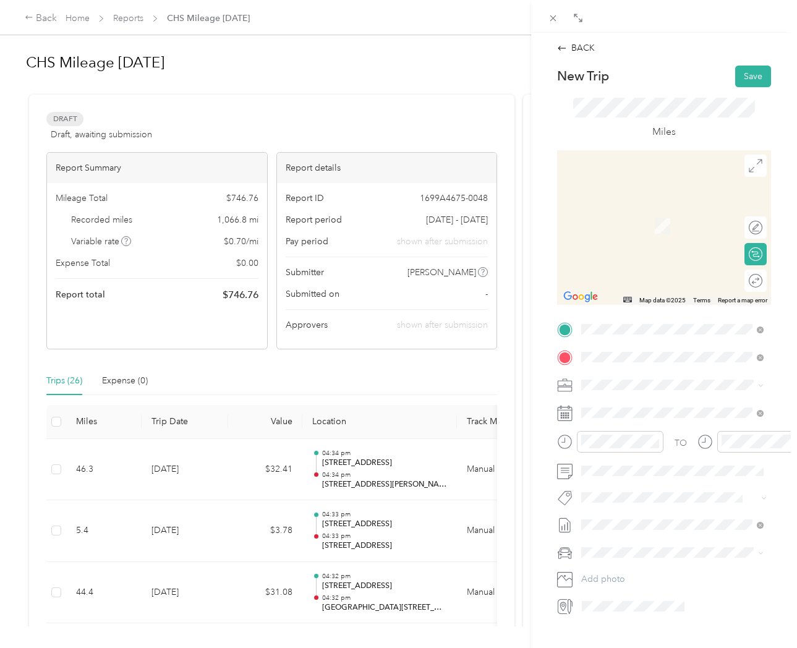
click at [650, 407] on span "215 Promenade Vista Street Charleston, South Carolina 29412, United States" at bounding box center [666, 401] width 124 height 11
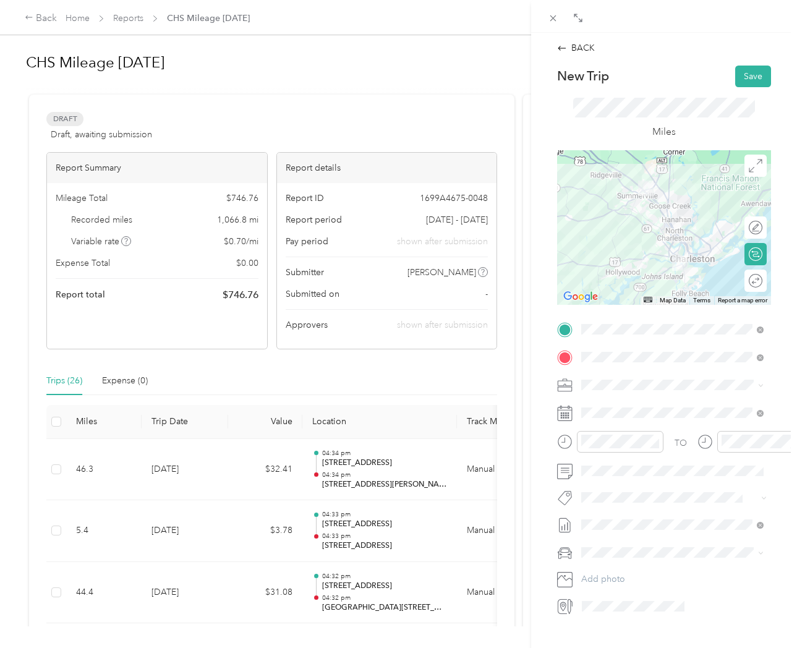
click at [747, 284] on div "Round trip" at bounding box center [755, 280] width 22 height 22
click at [747, 284] on div at bounding box center [749, 280] width 26 height 13
click at [749, 74] on button "Save" at bounding box center [753, 77] width 36 height 22
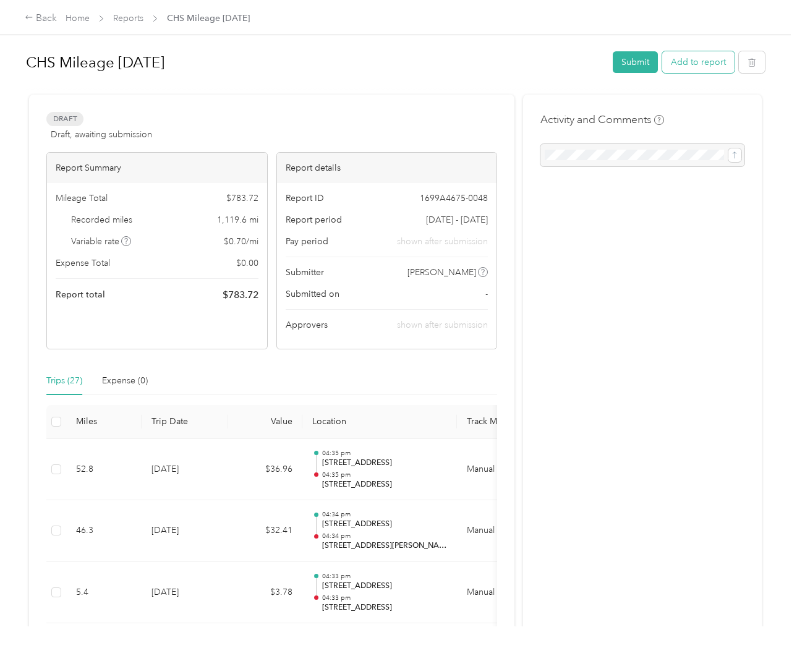
click at [704, 61] on button "Add to report" at bounding box center [698, 62] width 72 height 22
click at [704, 647] on div at bounding box center [395, 648] width 790 height 0
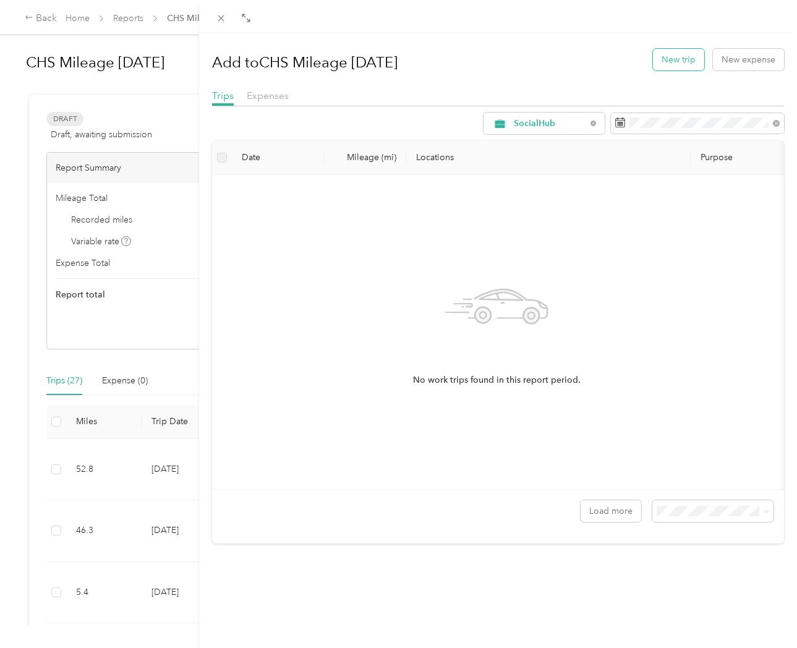
click at [677, 62] on button "New trip" at bounding box center [678, 60] width 51 height 22
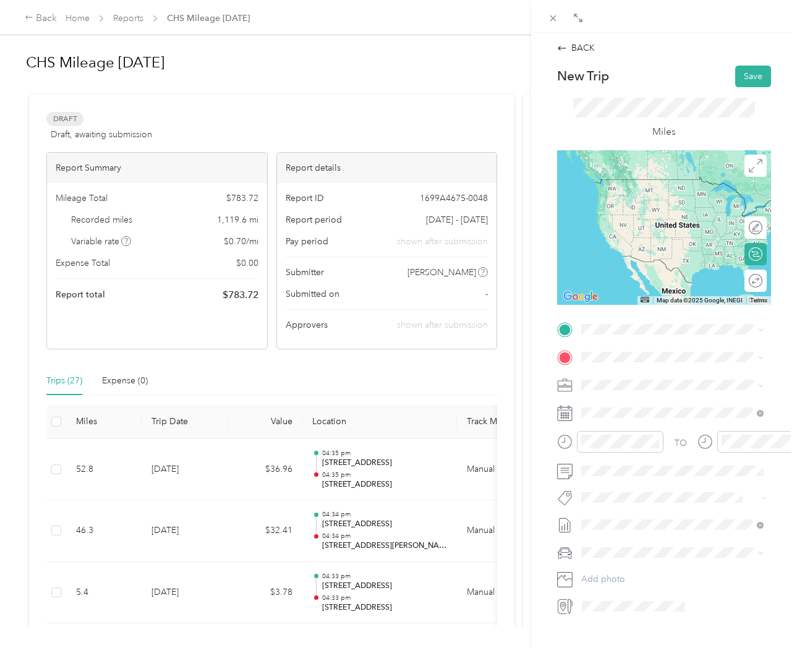
click at [629, 378] on span "1731 North Main Street Summerville, South Carolina 29486, United States" at bounding box center [666, 372] width 124 height 11
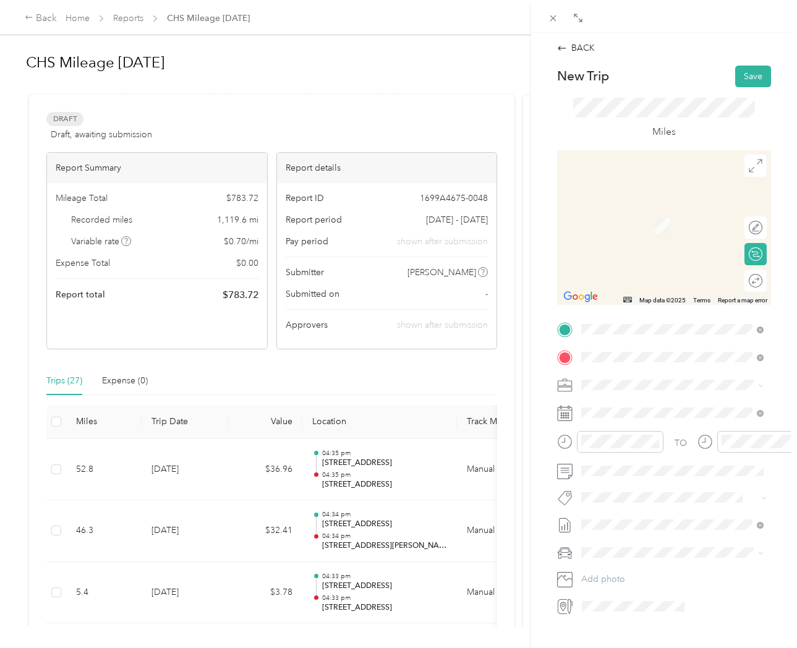
click at [666, 407] on span "9691 Patriot Boulevard Ladson, South Carolina 29456, United States" at bounding box center [666, 401] width 124 height 11
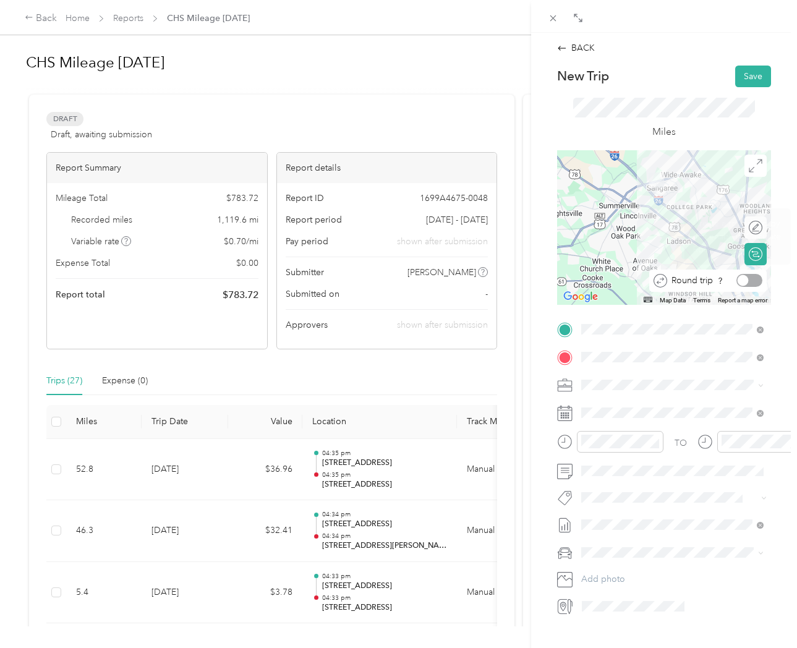
click at [753, 280] on div at bounding box center [749, 280] width 26 height 13
click at [753, 280] on div at bounding box center [755, 280] width 11 height 11
click at [753, 280] on div at bounding box center [749, 280] width 26 height 13
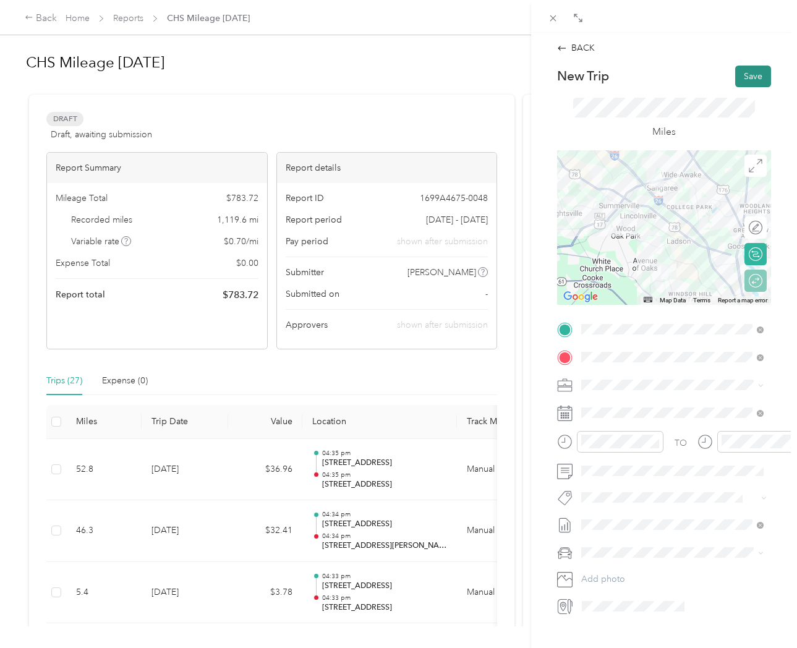
click at [756, 74] on button "Save" at bounding box center [753, 77] width 36 height 22
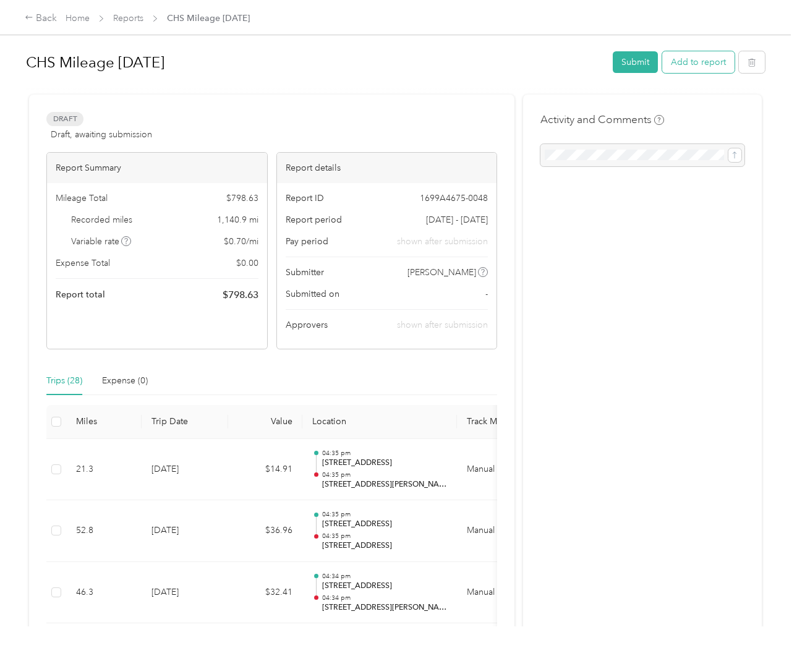
click at [698, 62] on button "Add to report" at bounding box center [698, 62] width 72 height 22
click at [698, 647] on div at bounding box center [395, 648] width 790 height 0
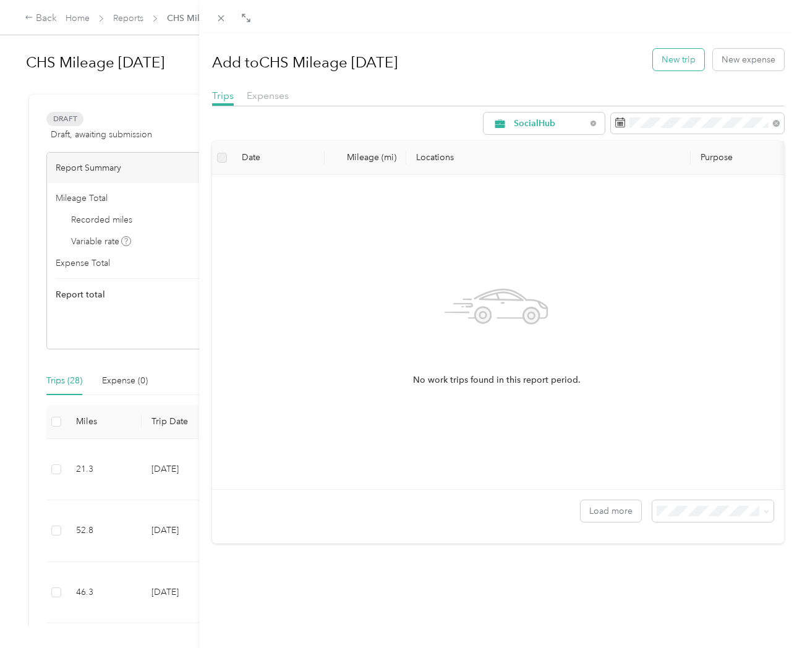
click at [674, 62] on button "New trip" at bounding box center [678, 60] width 51 height 22
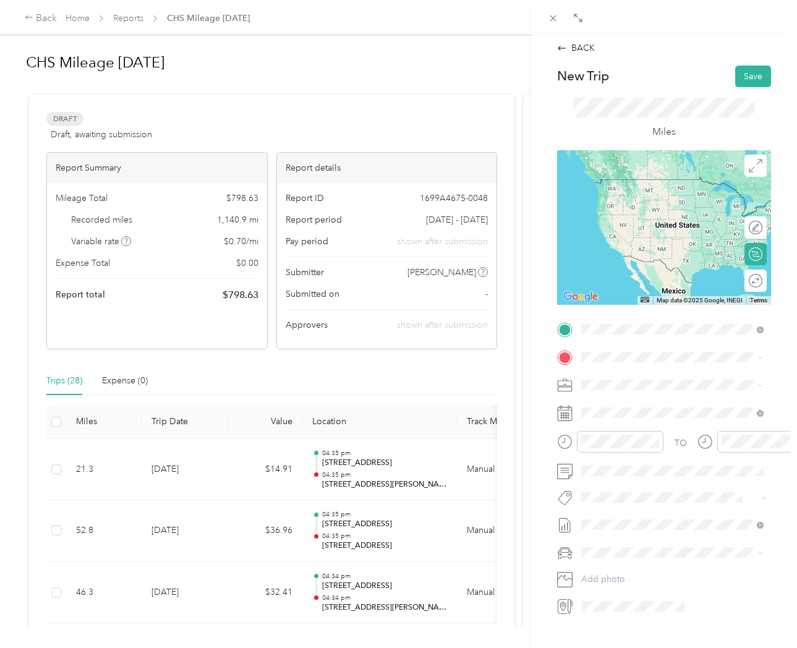
click at [644, 379] on span "1731 North Main Street Summerville, South Carolina 29486, United States" at bounding box center [666, 373] width 124 height 11
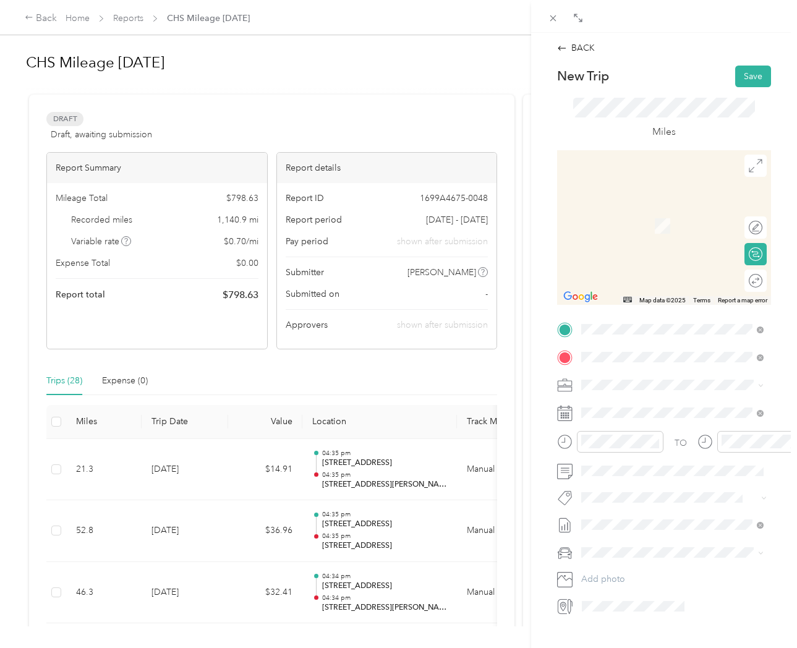
click at [633, 407] on span "7580 Plantation Road North Charleston, South Carolina 29420, United States" at bounding box center [666, 401] width 124 height 11
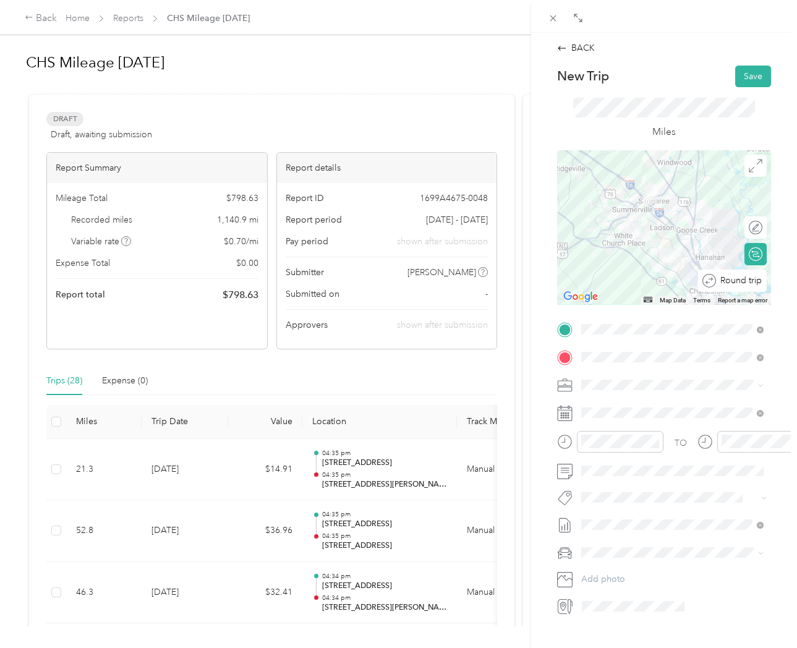
click at [753, 282] on div "Round trip" at bounding box center [739, 280] width 46 height 13
click at [753, 282] on div at bounding box center [749, 280] width 26 height 13
click at [753, 78] on button "Save" at bounding box center [753, 77] width 36 height 22
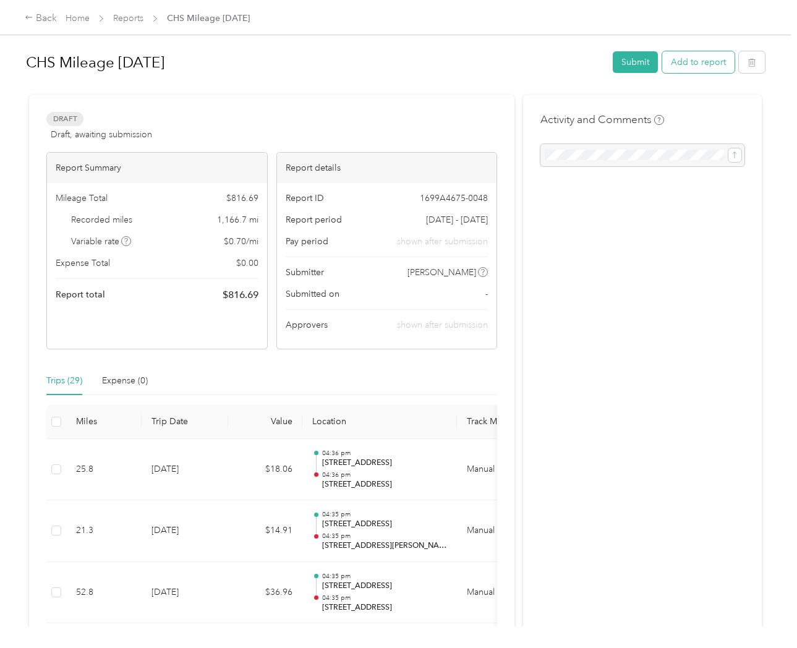
click at [702, 65] on button "Add to report" at bounding box center [698, 62] width 72 height 22
click at [702, 647] on div "Drag to resize Click to close Add to CHS Mileage Oct 2025 New trip New expense …" at bounding box center [395, 648] width 790 height 0
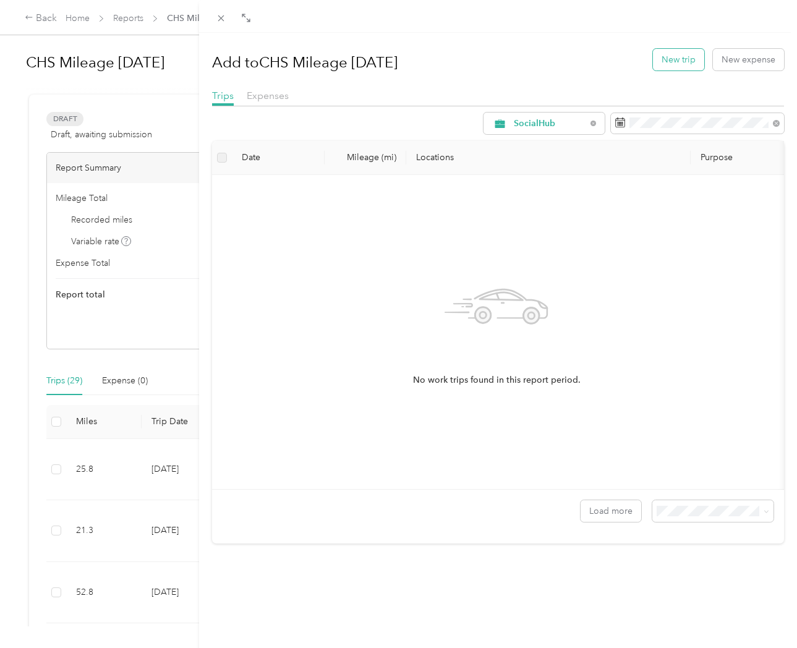
click at [676, 56] on button "New trip" at bounding box center [678, 60] width 51 height 22
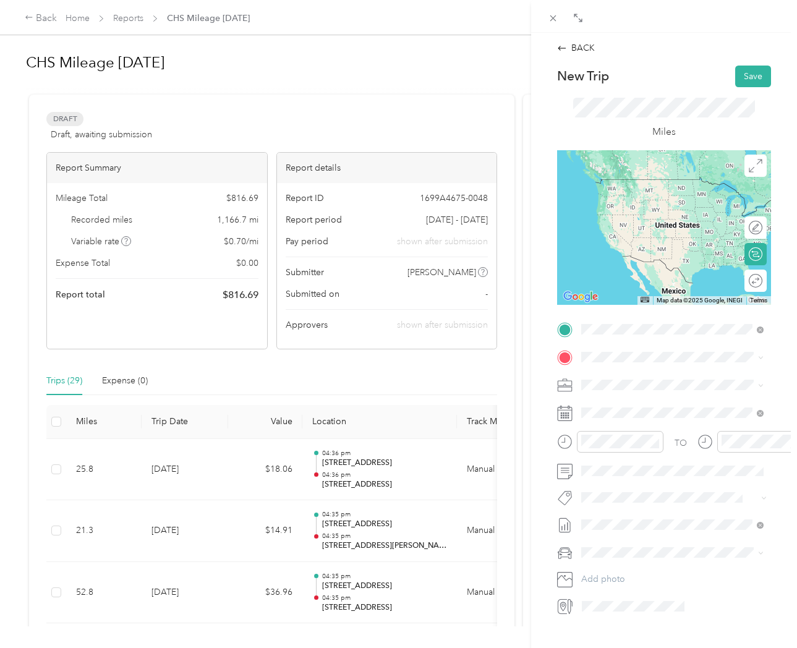
click at [643, 376] on span "1731 North Main Street Summerville, South Carolina 29486, United States" at bounding box center [666, 373] width 124 height 11
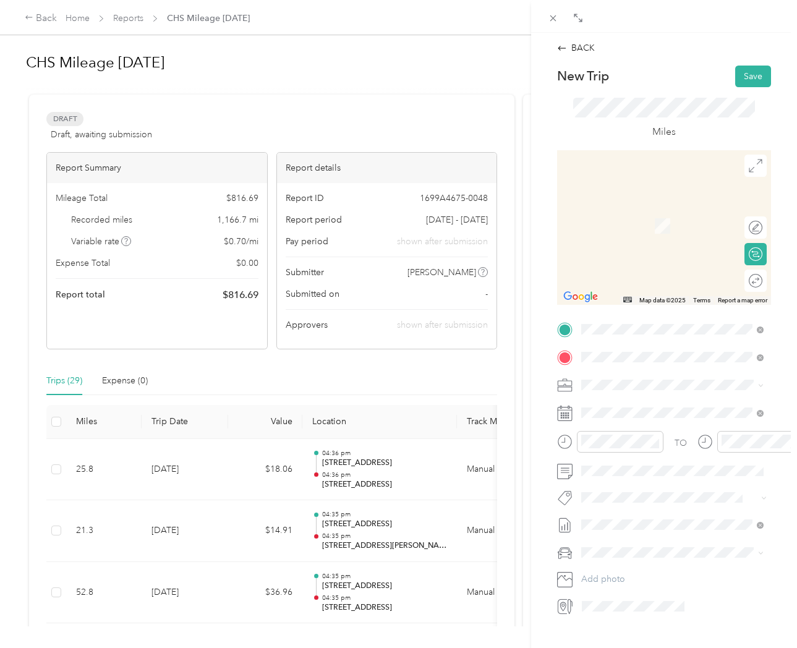
drag, startPoint x: 660, startPoint y: 262, endPoint x: 680, endPoint y: 410, distance: 149.6
click at [680, 410] on span "515 Robert Daniel Dr Unit 3312 Daniel Island, South Carolina 29492, United Stat…" at bounding box center [681, 407] width 155 height 22
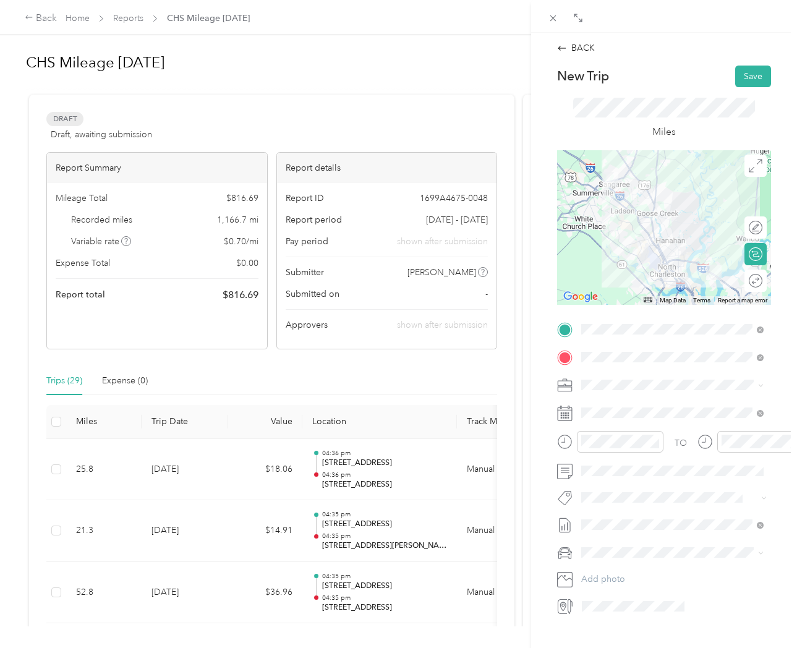
click at [748, 283] on div "Round trip" at bounding box center [755, 280] width 22 height 22
click at [748, 283] on div at bounding box center [749, 280] width 26 height 13
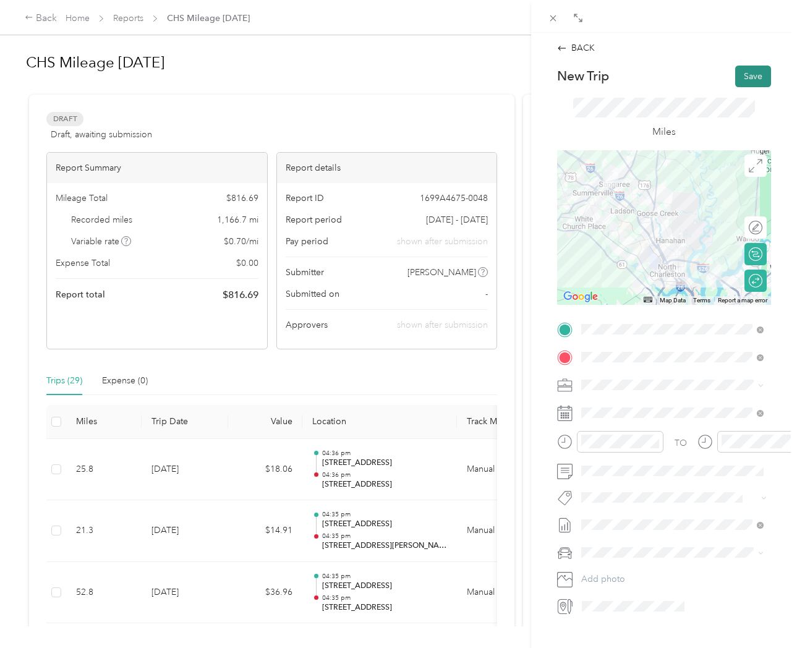
click at [747, 79] on button "Save" at bounding box center [753, 77] width 36 height 22
